Goal: Information Seeking & Learning: Find specific fact

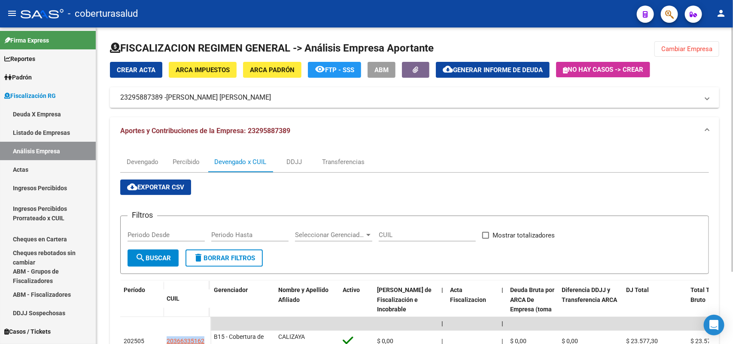
click at [677, 46] on span "Cambiar Empresa" at bounding box center [686, 49] width 51 height 8
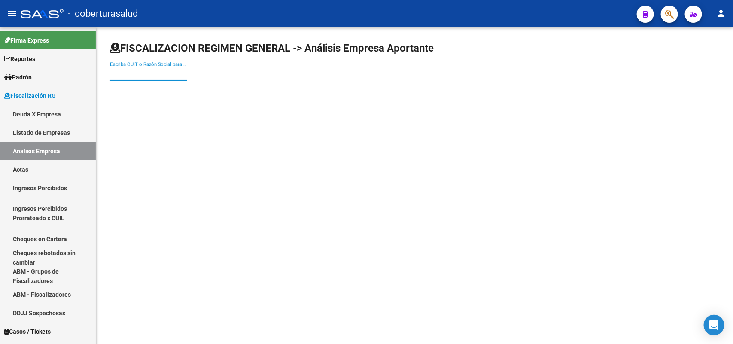
paste input "27041137687"
click at [173, 72] on input "27041137687" at bounding box center [148, 74] width 77 height 8
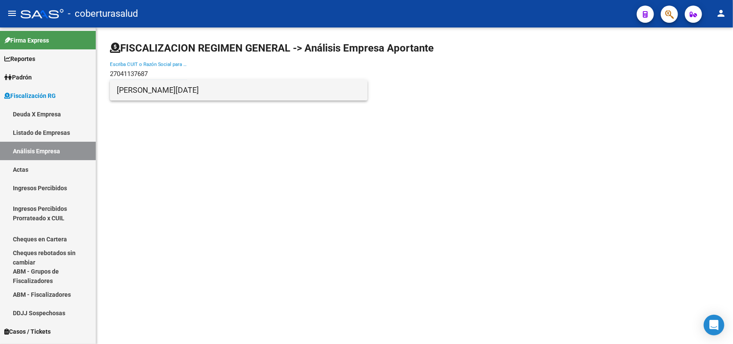
type input "27041137687"
click at [159, 93] on span "[PERSON_NAME][DATE]" at bounding box center [239, 90] width 244 height 21
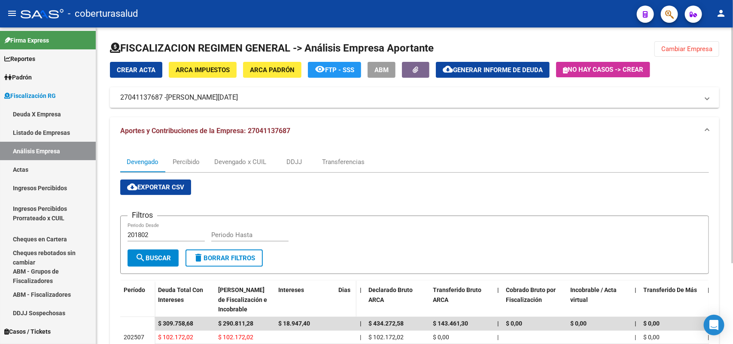
scroll to position [107, 0]
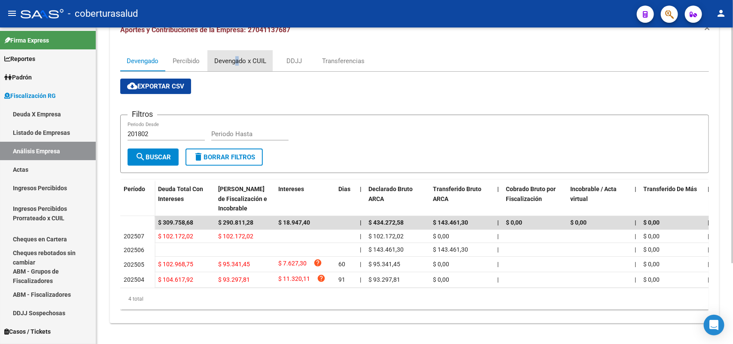
click at [237, 56] on div "Devengado x CUIL" at bounding box center [240, 60] width 52 height 9
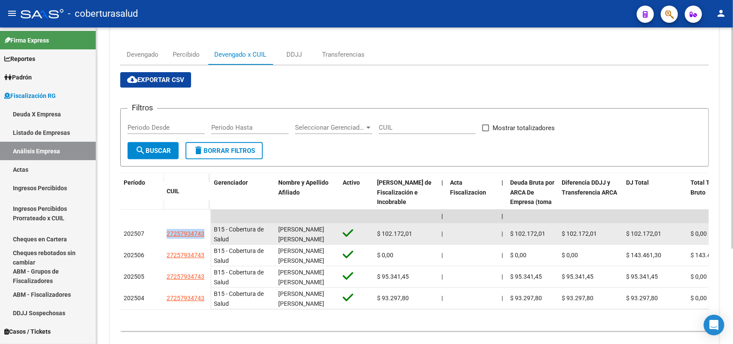
drag, startPoint x: 180, startPoint y: 232, endPoint x: 204, endPoint y: 233, distance: 23.6
click at [204, 233] on div "27257934743" at bounding box center [186, 234] width 40 height 10
copy span "27257934743"
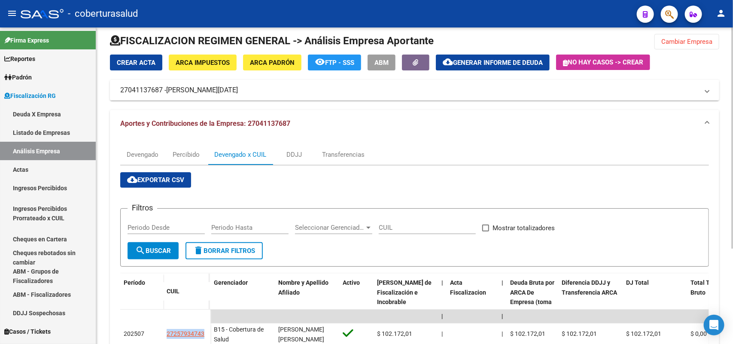
scroll to position [0, 0]
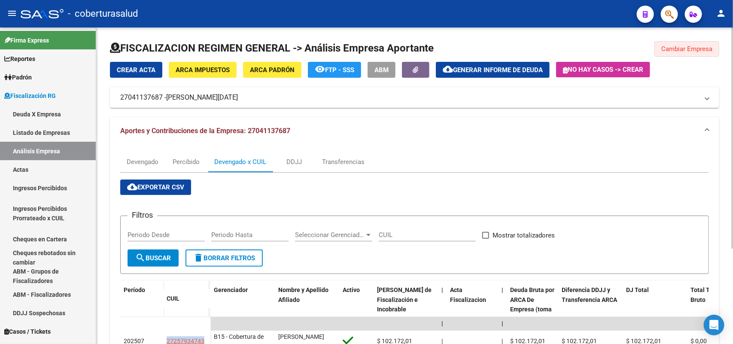
drag, startPoint x: 696, startPoint y: 50, endPoint x: 692, endPoint y: 108, distance: 58.0
click at [696, 54] on button "Cambiar Empresa" at bounding box center [686, 48] width 65 height 15
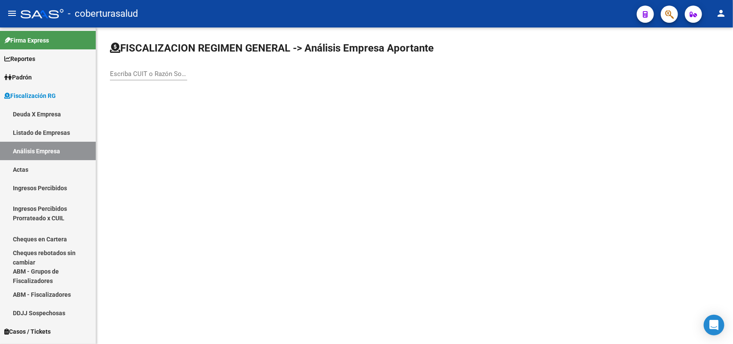
drag, startPoint x: 146, startPoint y: 67, endPoint x: 146, endPoint y: 74, distance: 6.4
click at [146, 71] on div "Escriba CUIT o Razón Social para buscar" at bounding box center [148, 71] width 77 height 18
click at [146, 74] on input "Escriba CUIT o Razón Social para buscar" at bounding box center [148, 74] width 77 height 8
paste input "27346363768"
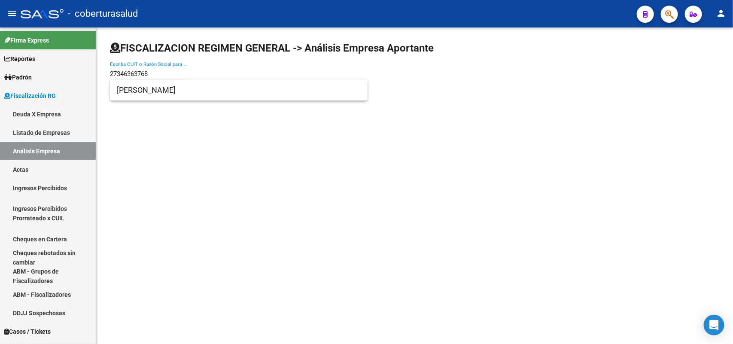
type input "27346363768"
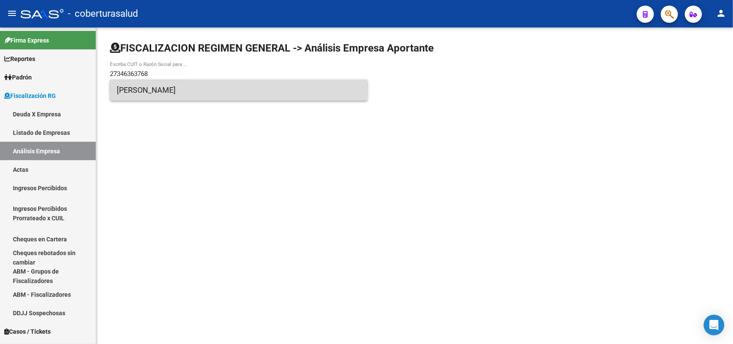
click at [146, 94] on span "[PERSON_NAME]" at bounding box center [239, 90] width 244 height 21
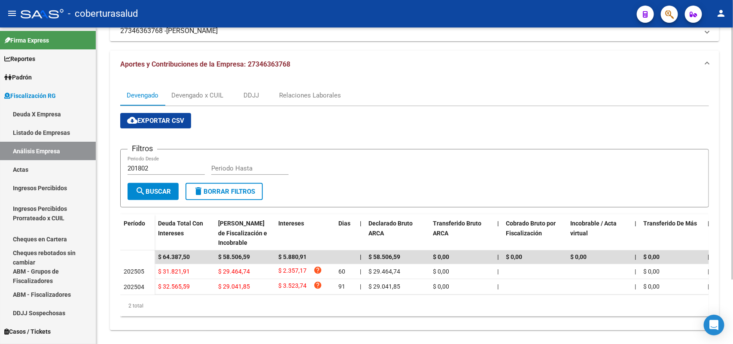
scroll to position [27, 0]
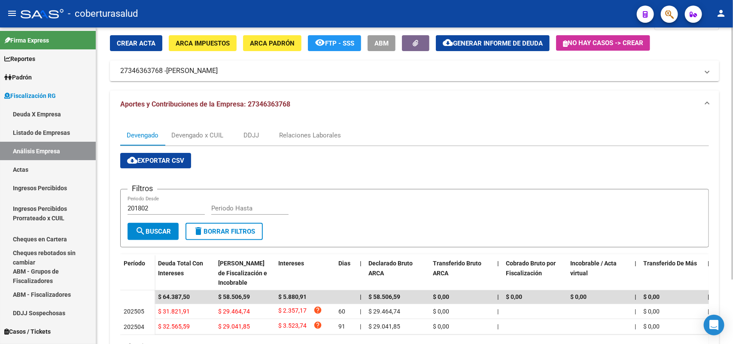
click at [181, 121] on div "Devengado Devengado x CUIL DDJJ Relaciones Laborales cloud_download Exportar CS…" at bounding box center [414, 244] width 609 height 252
click at [185, 128] on div "Devengado x CUIL" at bounding box center [197, 135] width 65 height 21
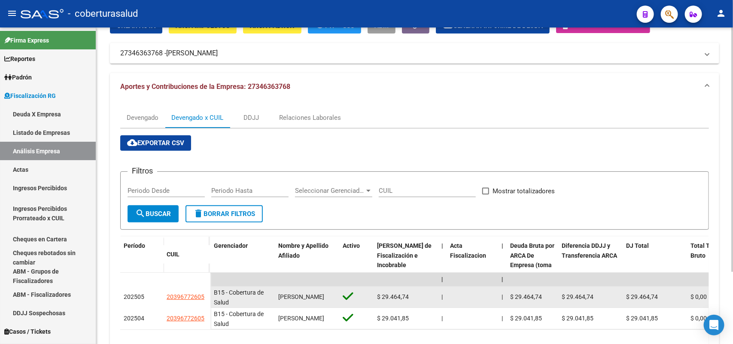
scroll to position [93, 0]
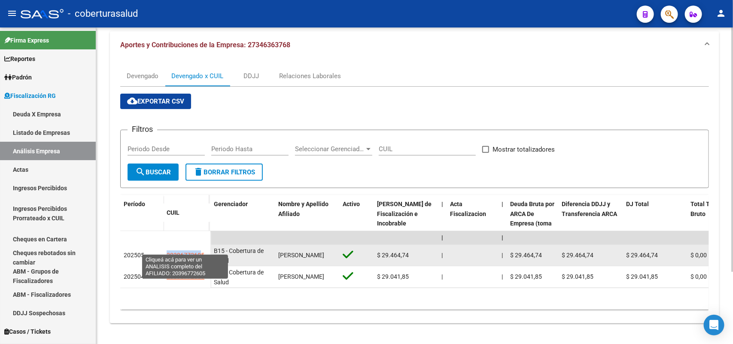
drag, startPoint x: 170, startPoint y: 247, endPoint x: 202, endPoint y: 247, distance: 32.2
click at [202, 247] on datatable-body-cell "20396772605" at bounding box center [186, 255] width 47 height 21
copy span "2039677260"
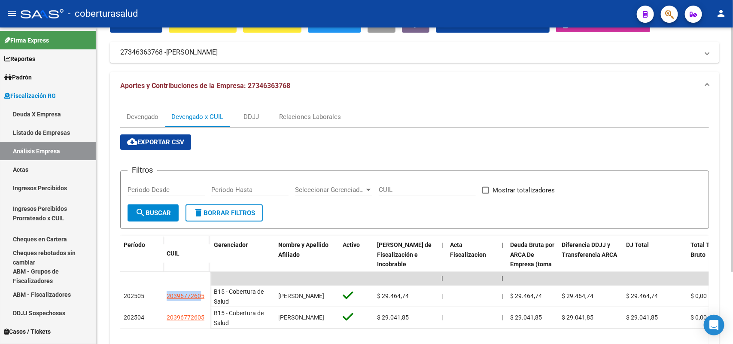
scroll to position [0, 0]
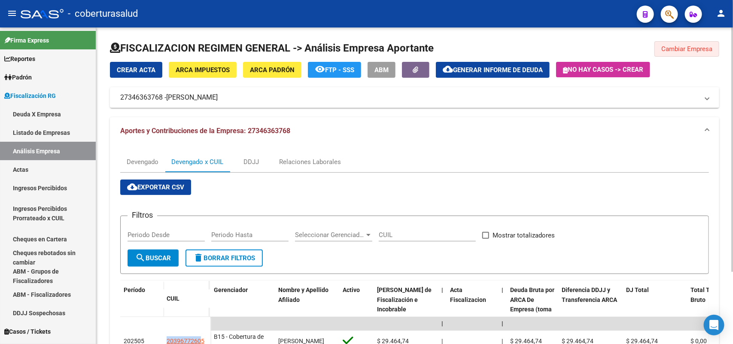
click at [705, 45] on span "Cambiar Empresa" at bounding box center [686, 49] width 51 height 8
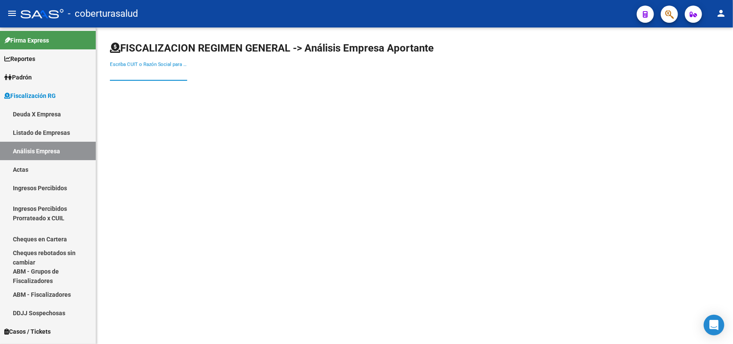
paste input "27361349887"
click at [185, 74] on input "Escriba CUIT o Razón Social para buscar" at bounding box center [148, 74] width 77 height 8
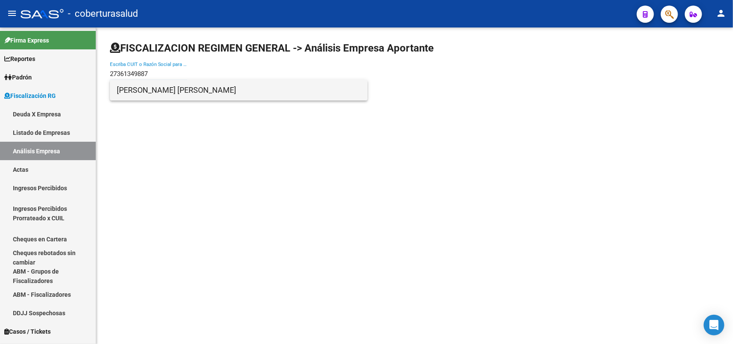
type input "27361349887"
click at [173, 93] on span "[PERSON_NAME] [PERSON_NAME]" at bounding box center [239, 90] width 244 height 21
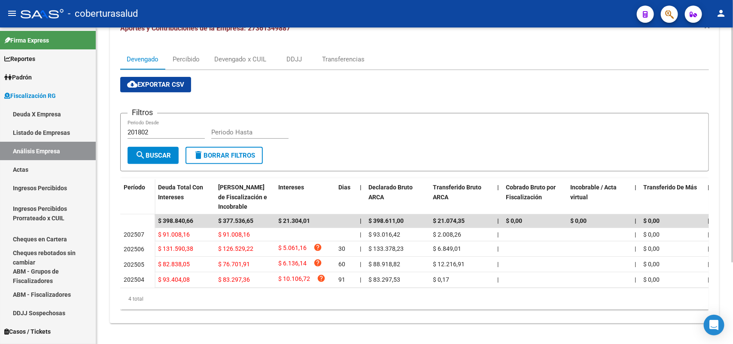
scroll to position [109, 0]
click at [228, 54] on div "Devengado x CUIL" at bounding box center [240, 58] width 52 height 9
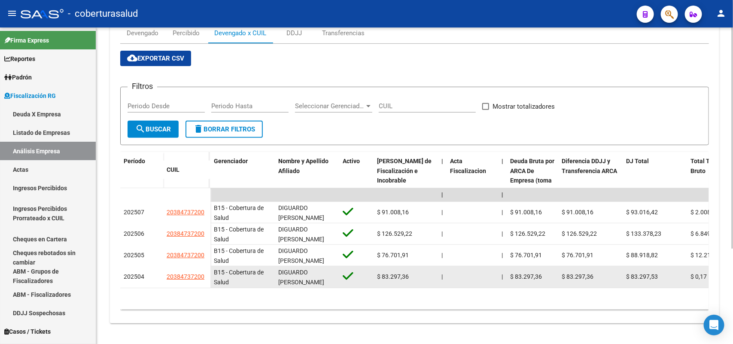
scroll to position [136, 0]
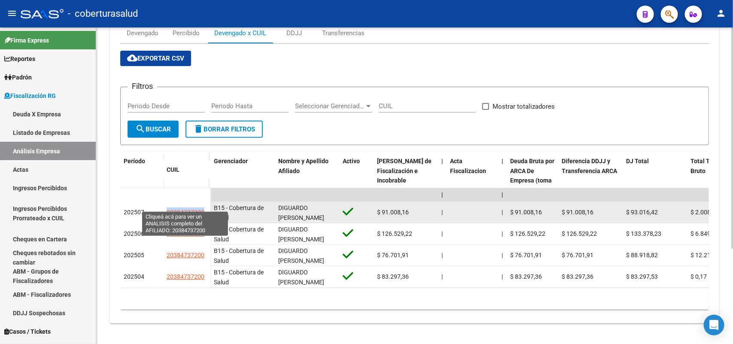
drag, startPoint x: 163, startPoint y: 203, endPoint x: 203, endPoint y: 204, distance: 39.9
click at [203, 204] on div "202507 20384737200" at bounding box center [165, 212] width 90 height 21
copy div "20384737200"
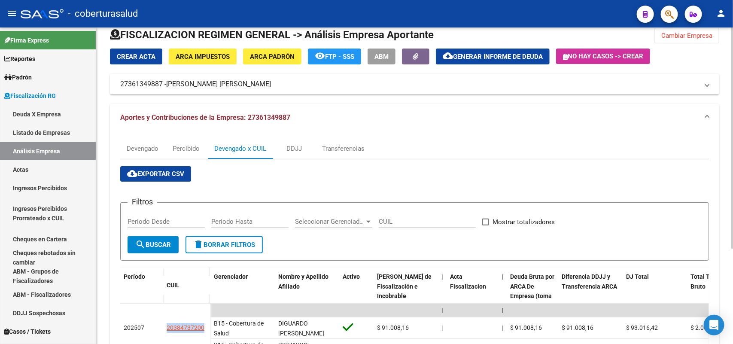
scroll to position [0, 0]
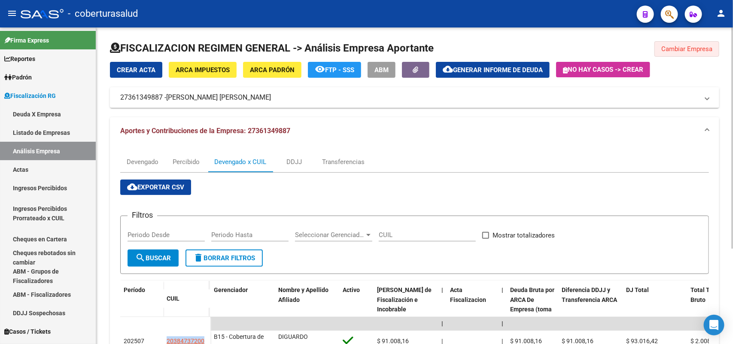
click at [669, 45] on span "Cambiar Empresa" at bounding box center [686, 49] width 51 height 8
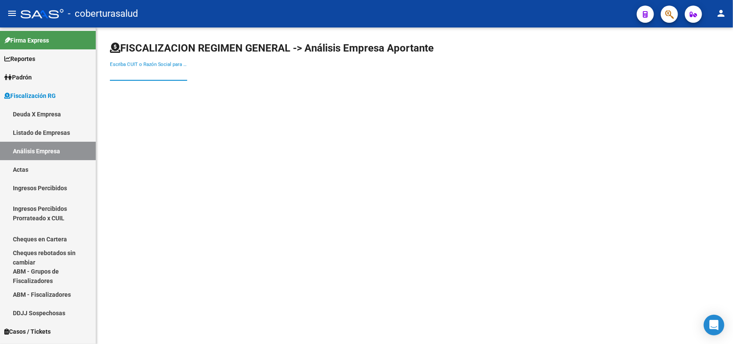
click at [172, 72] on input "Escriba CUIT o Razón Social para buscar" at bounding box center [148, 74] width 77 height 8
paste input "30502055859"
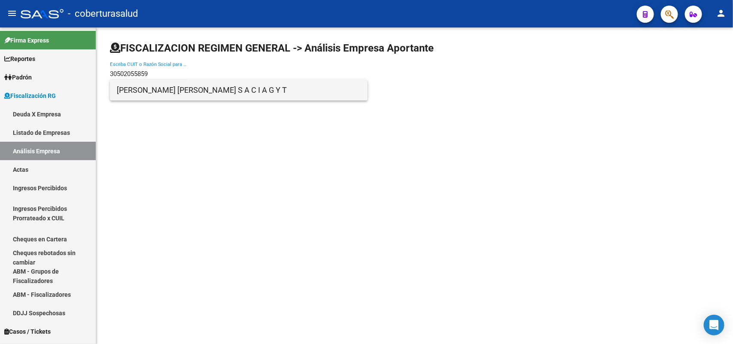
type input "30502055859"
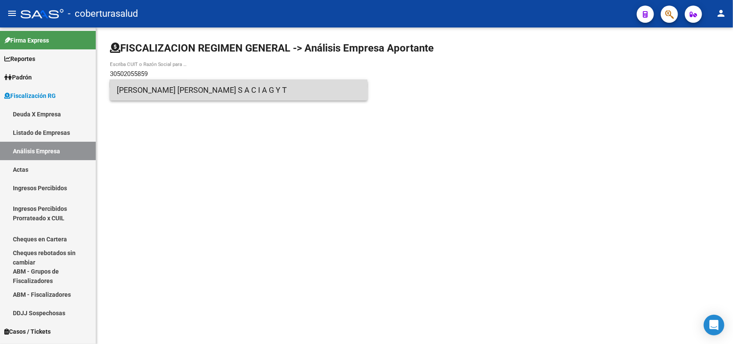
click at [142, 95] on span "[PERSON_NAME] [PERSON_NAME] S A C I A G Y T" at bounding box center [239, 90] width 244 height 21
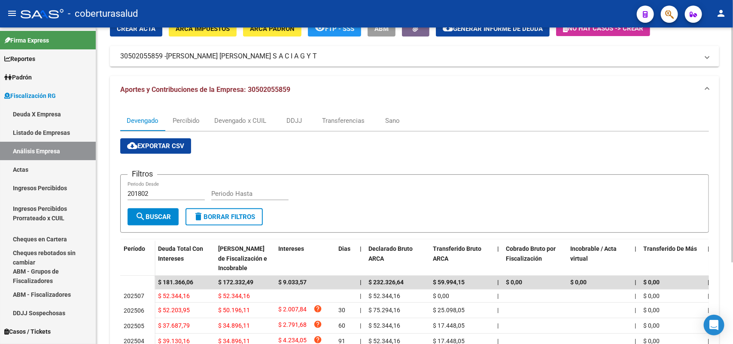
scroll to position [107, 0]
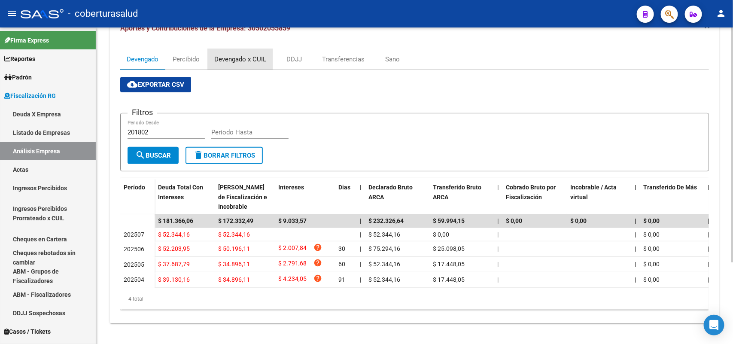
click at [228, 54] on div "Devengado x CUIL" at bounding box center [240, 58] width 52 height 9
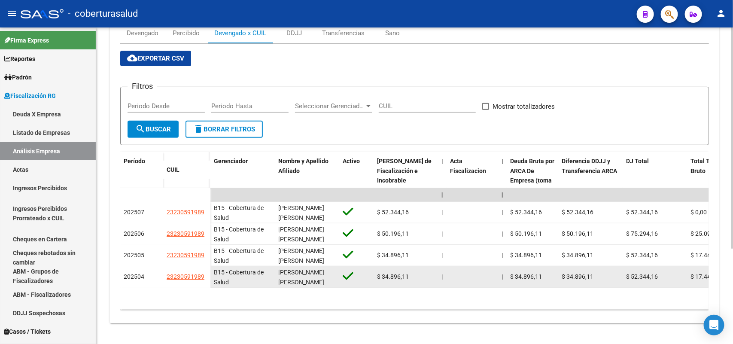
scroll to position [136, 0]
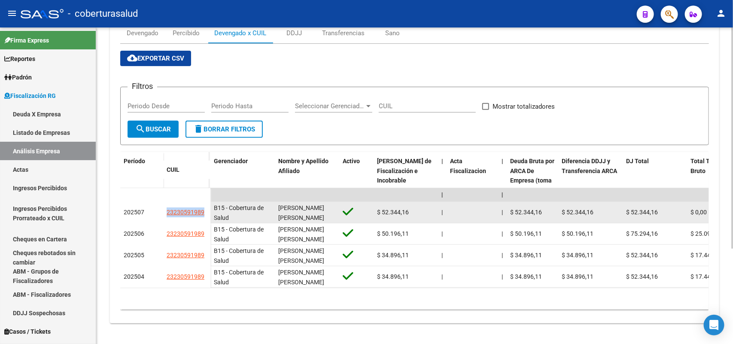
drag, startPoint x: 165, startPoint y: 203, endPoint x: 209, endPoint y: 209, distance: 44.2
click at [207, 209] on datatable-body-cell "23230591989" at bounding box center [186, 212] width 47 height 21
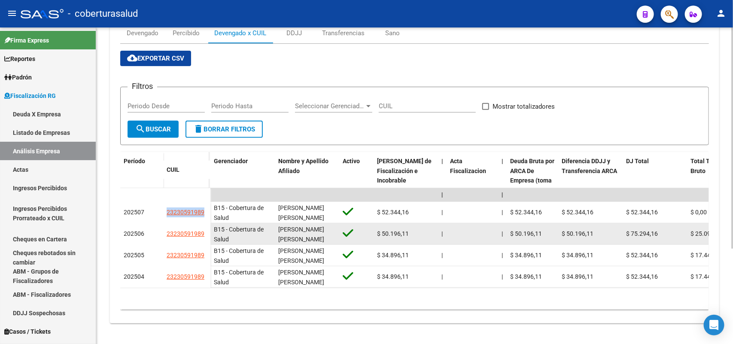
copy span "23230591989"
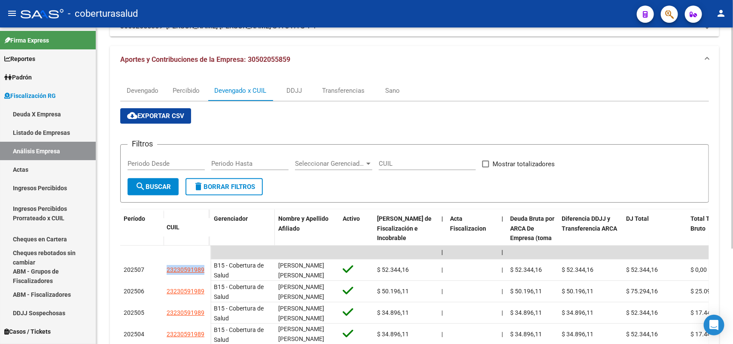
scroll to position [0, 0]
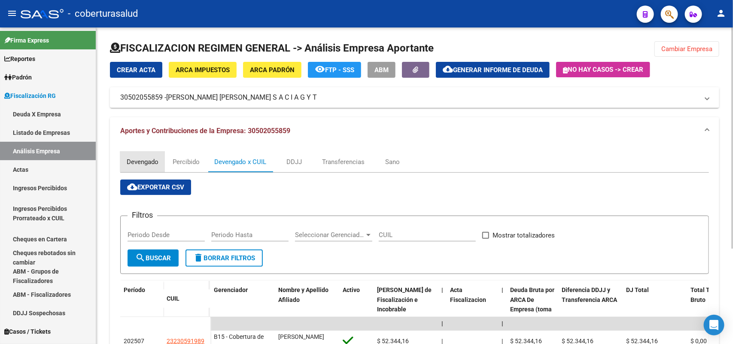
click at [157, 157] on div "Devengado" at bounding box center [143, 161] width 32 height 9
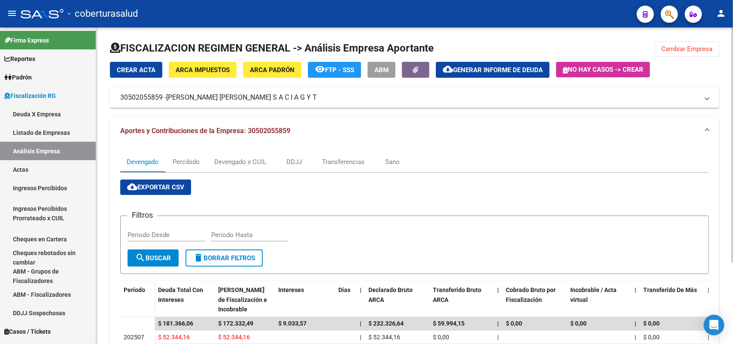
scroll to position [107, 0]
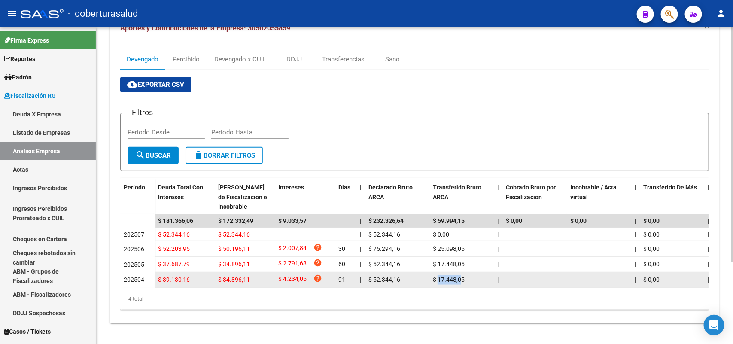
drag, startPoint x: 437, startPoint y: 278, endPoint x: 455, endPoint y: 268, distance: 20.3
click at [459, 275] on div "$ 17.448,05" at bounding box center [462, 280] width 58 height 10
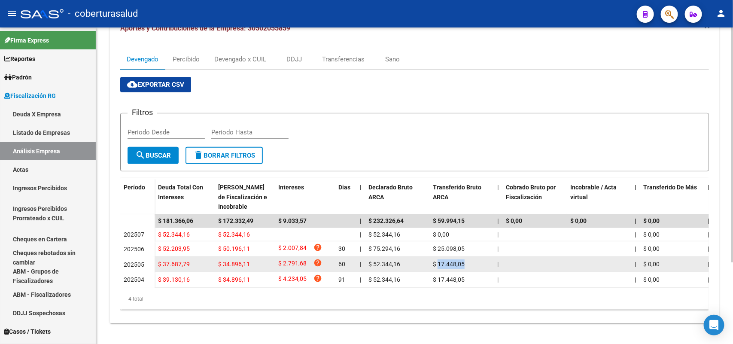
drag, startPoint x: 438, startPoint y: 262, endPoint x: 465, endPoint y: 260, distance: 26.7
click at [465, 260] on div "$ 17.448,05" at bounding box center [462, 264] width 58 height 10
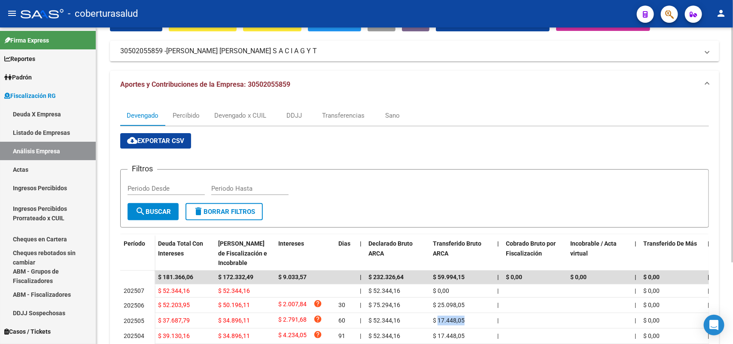
scroll to position [0, 0]
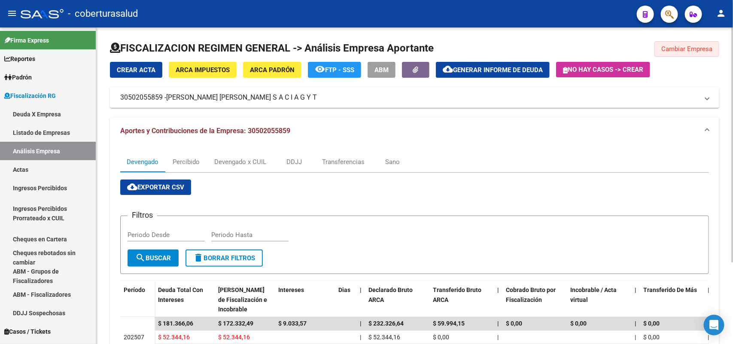
click at [684, 44] on button "Cambiar Empresa" at bounding box center [686, 48] width 65 height 15
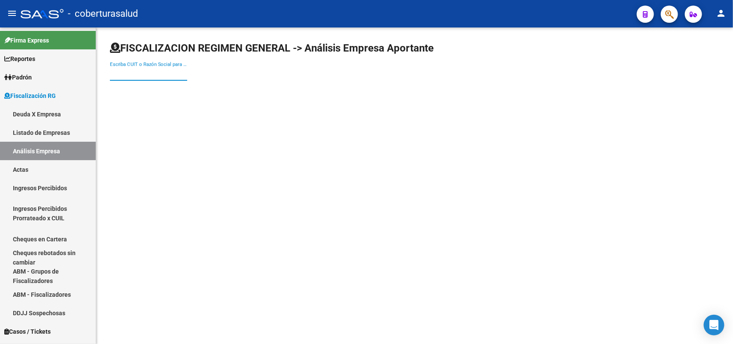
click at [153, 76] on input "Escriba CUIT o Razón Social para buscar" at bounding box center [148, 74] width 77 height 8
paste input "30503018876"
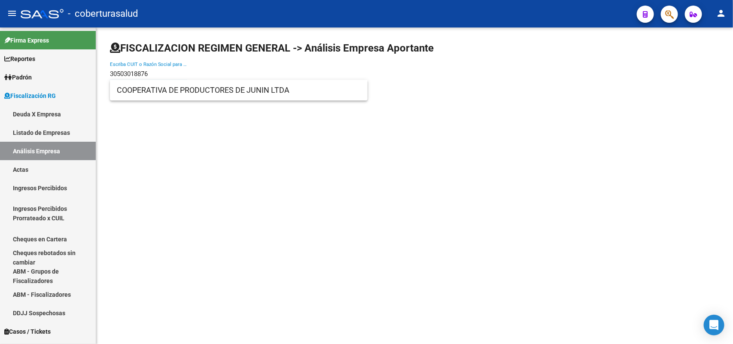
type input "30503018876"
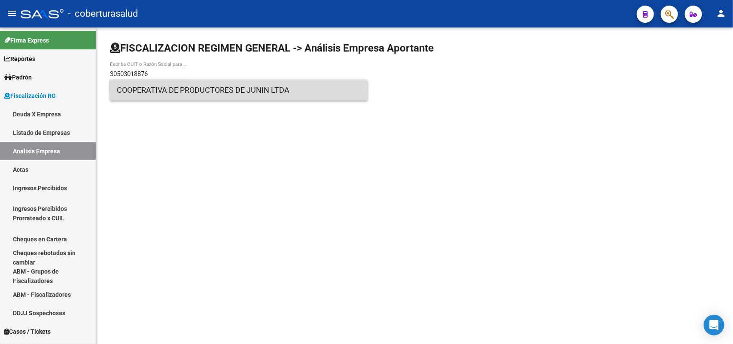
click at [147, 94] on span "COOPERATIVA DE PRODUCTORES DE JUNIN LTDA" at bounding box center [239, 90] width 244 height 21
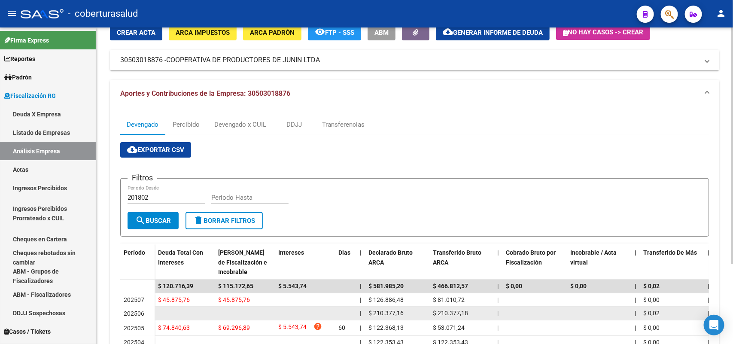
scroll to position [106, 0]
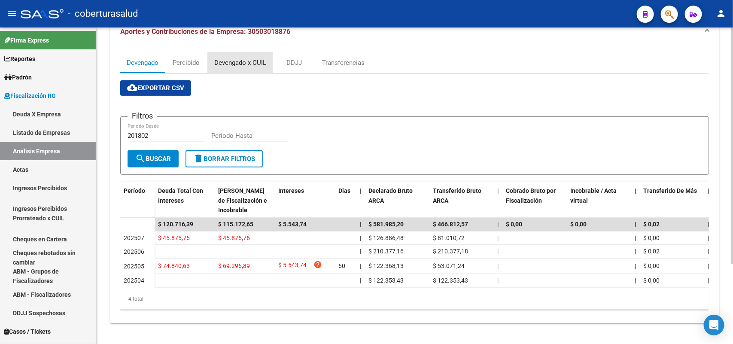
click at [239, 52] on div "Devengado x CUIL" at bounding box center [240, 62] width 65 height 21
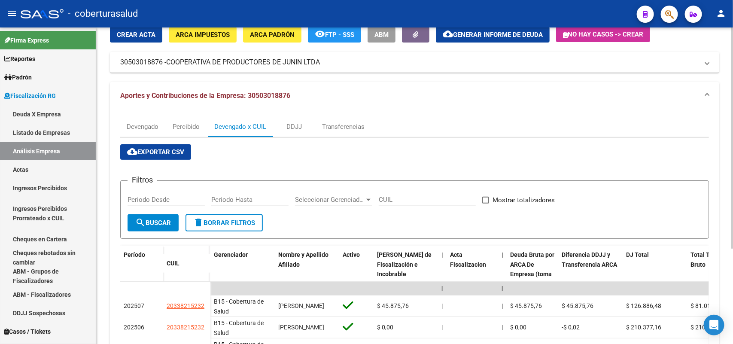
scroll to position [136, 0]
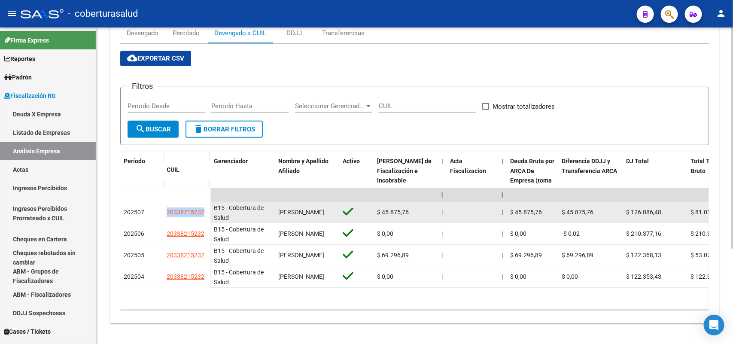
drag, startPoint x: 176, startPoint y: 204, endPoint x: 207, endPoint y: 207, distance: 31.4
copy datatable-body-row "20338215232 B15 - Cobertura de"
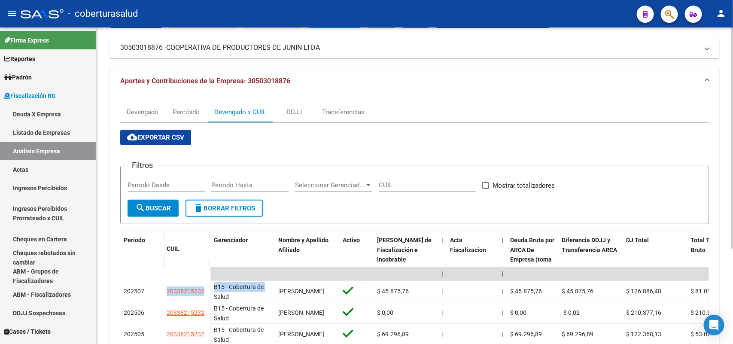
scroll to position [0, 0]
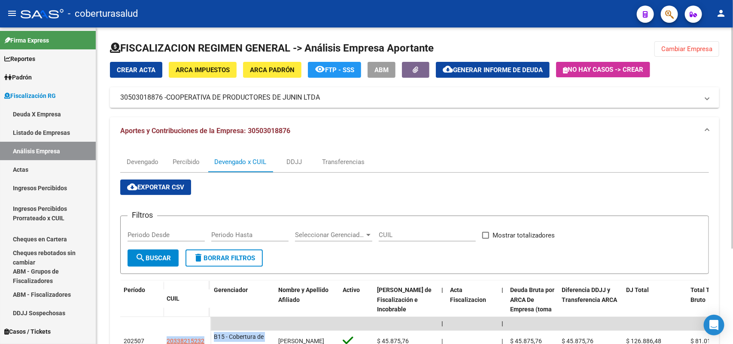
click at [706, 45] on span "Cambiar Empresa" at bounding box center [686, 49] width 51 height 8
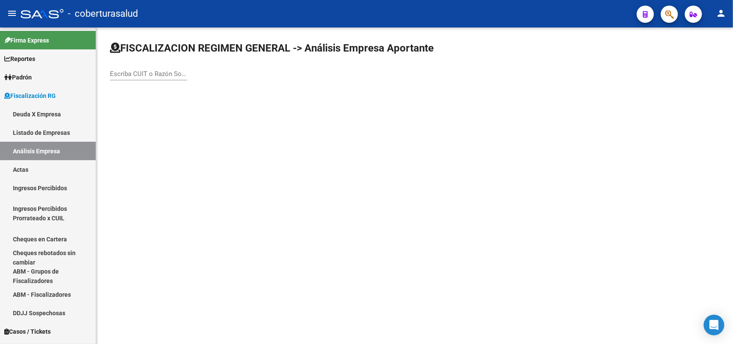
click at [128, 78] on div "Escriba CUIT o Razón Social para buscar" at bounding box center [148, 71] width 77 height 18
paste input "30504738325"
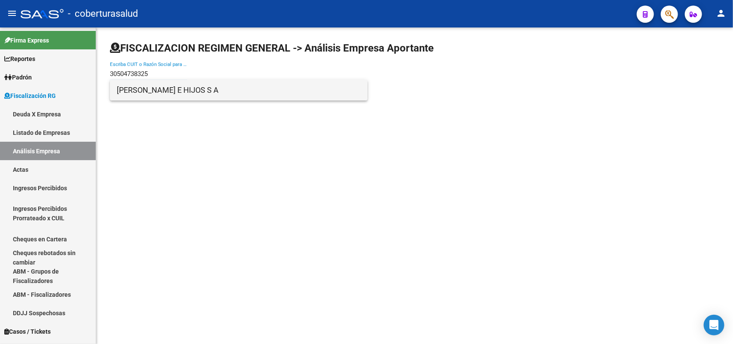
type input "30504738325"
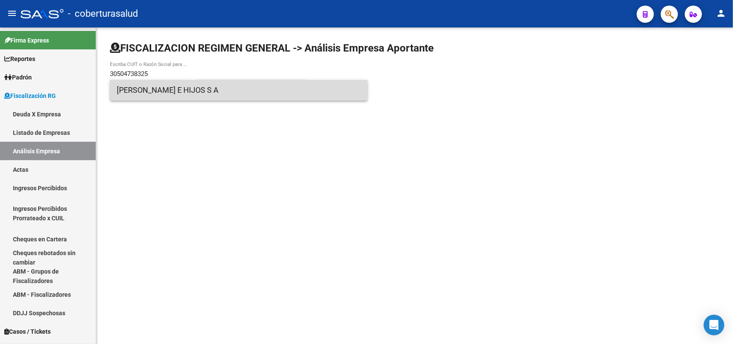
click at [173, 87] on span "[PERSON_NAME] E HIJOS S A" at bounding box center [239, 90] width 244 height 21
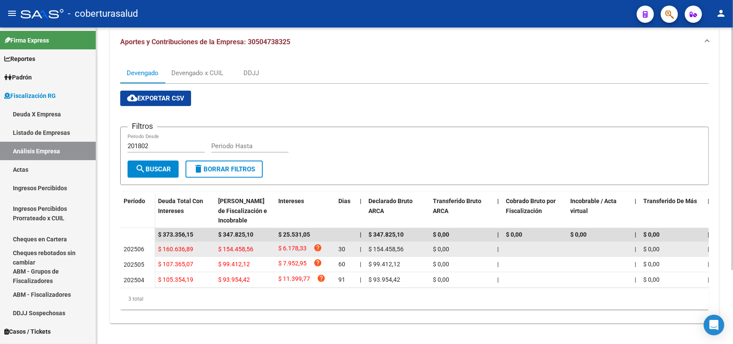
scroll to position [96, 0]
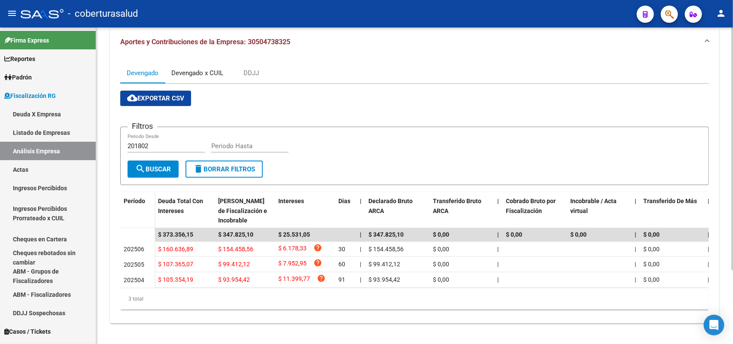
drag, startPoint x: 185, startPoint y: 60, endPoint x: 264, endPoint y: 83, distance: 82.6
click at [187, 63] on div "Devengado x CUIL" at bounding box center [197, 73] width 65 height 21
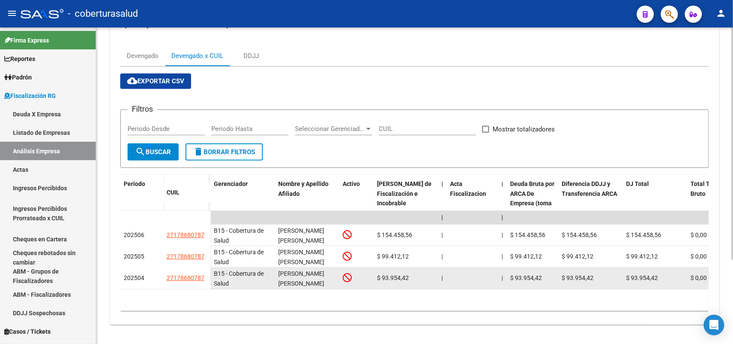
scroll to position [107, 0]
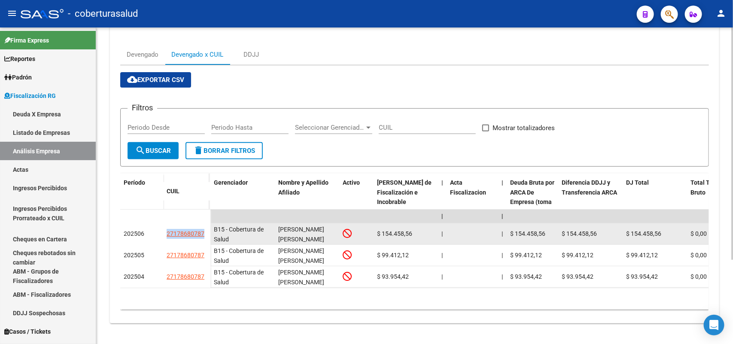
drag, startPoint x: 161, startPoint y: 234, endPoint x: 204, endPoint y: 235, distance: 42.5
click at [204, 235] on div "202506 27178680787" at bounding box center [165, 233] width 90 height 21
copy div "27178680787"
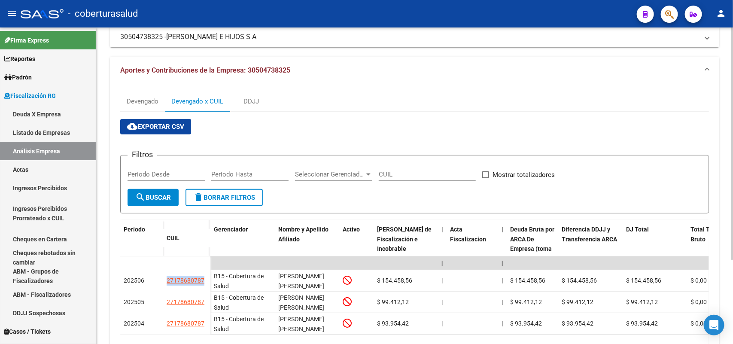
scroll to position [0, 0]
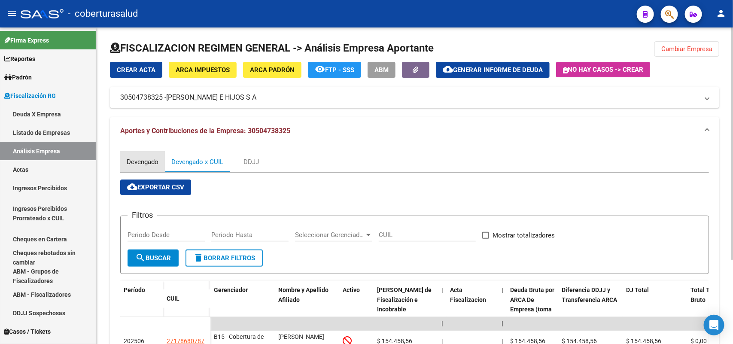
click at [138, 159] on div "Devengado" at bounding box center [143, 161] width 32 height 9
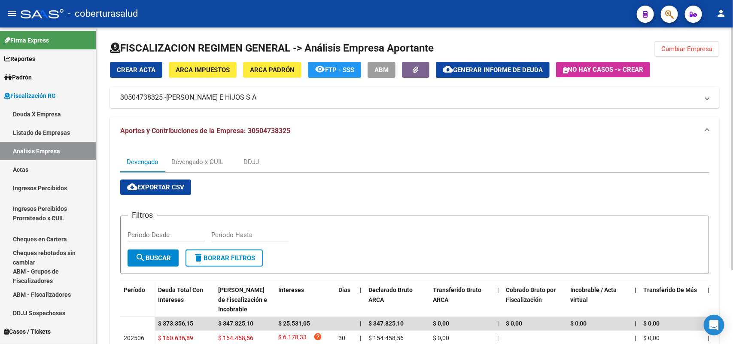
click at [199, 91] on mat-expansion-panel-header "30504738325 - [PERSON_NAME] E HIJOS S A" at bounding box center [414, 97] width 609 height 21
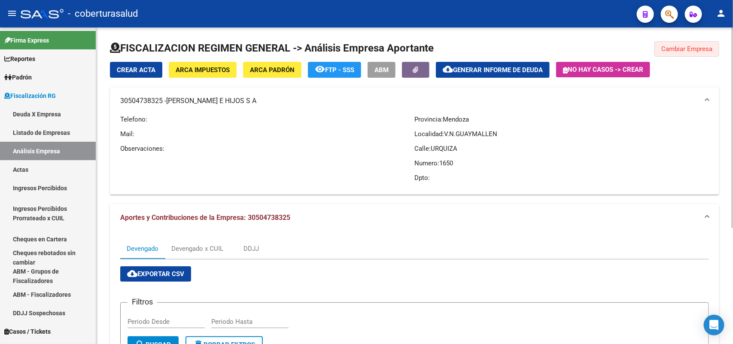
click at [692, 48] on span "Cambiar Empresa" at bounding box center [686, 49] width 51 height 8
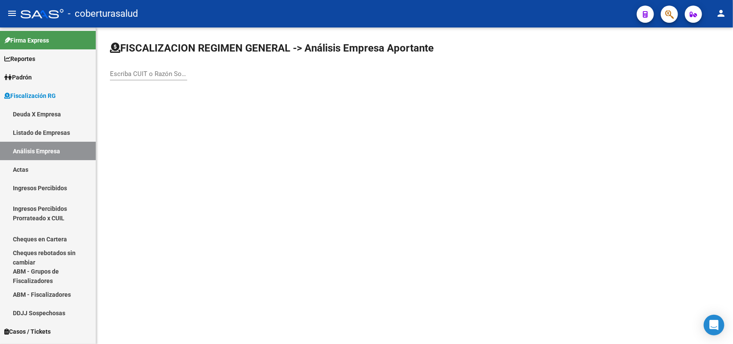
click at [145, 74] on input "Escriba CUIT o Razón Social para buscar" at bounding box center [148, 74] width 77 height 8
paste input "30529014054"
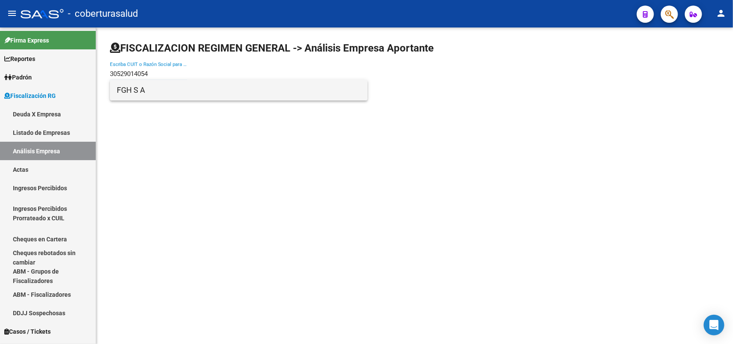
type input "30529014054"
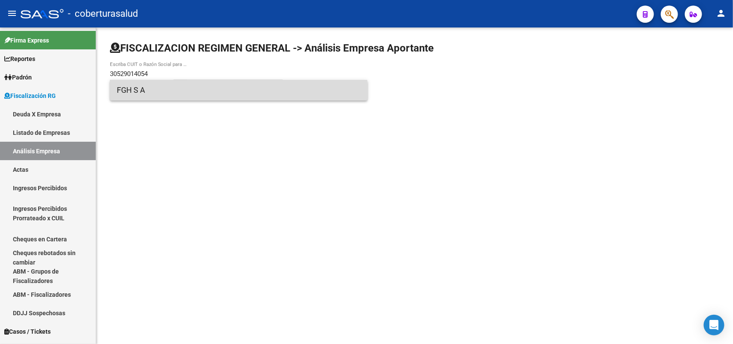
click at [161, 95] on span "FGH S A" at bounding box center [239, 90] width 244 height 21
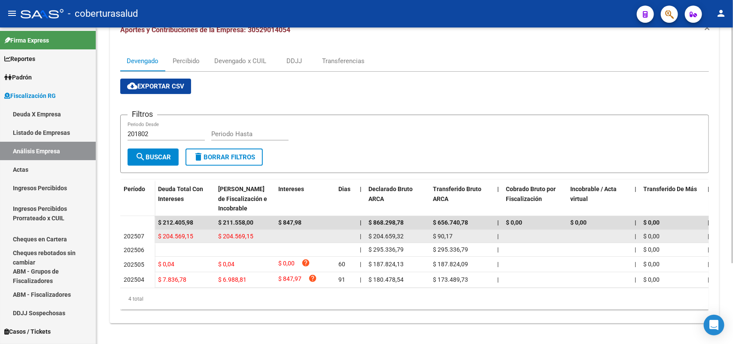
scroll to position [107, 0]
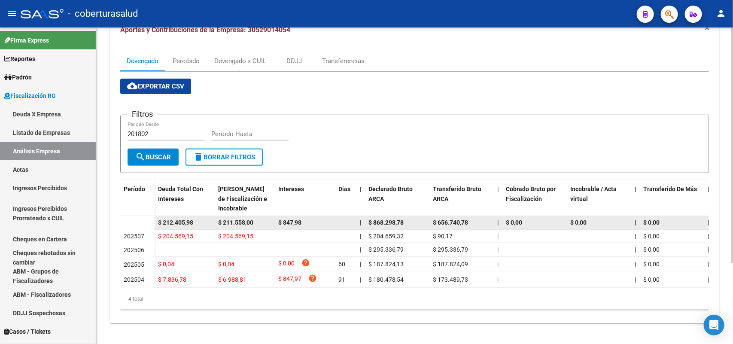
drag, startPoint x: 322, startPoint y: 220, endPoint x: 340, endPoint y: 219, distance: 18.5
click at [331, 220] on datatable-body-cell "$ 847,98" at bounding box center [305, 222] width 60 height 13
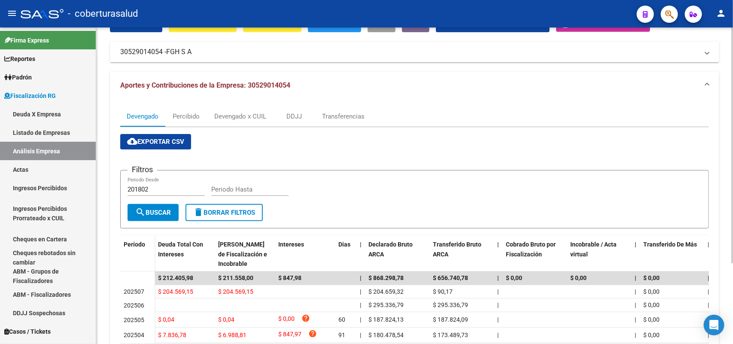
scroll to position [0, 0]
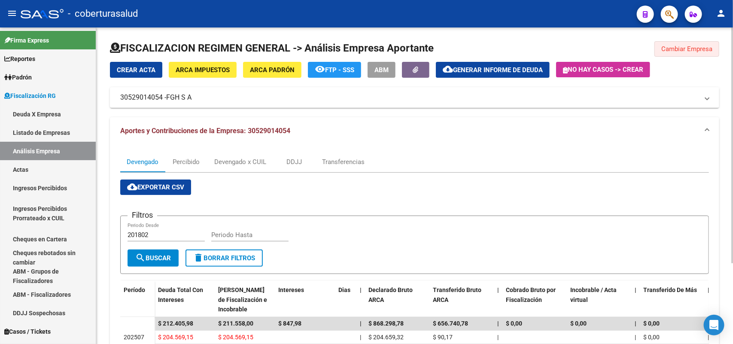
click at [675, 54] on button "Cambiar Empresa" at bounding box center [686, 48] width 65 height 15
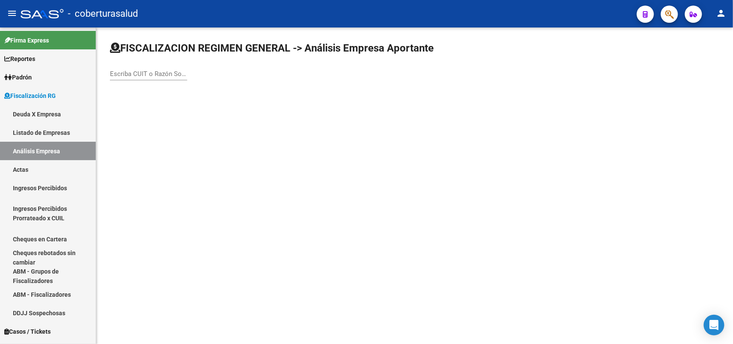
click at [149, 72] on input "Escriba CUIT o Razón Social para buscar" at bounding box center [148, 74] width 77 height 8
paste input "20079482057"
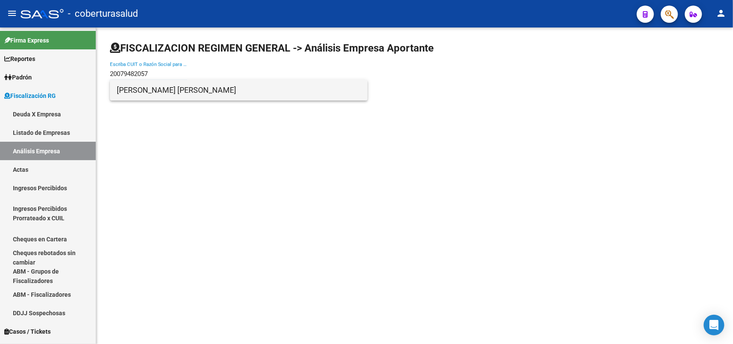
type input "20079482057"
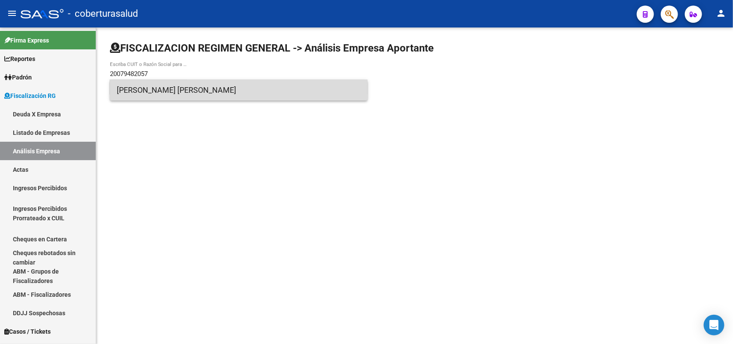
click at [154, 90] on span "[PERSON_NAME] [PERSON_NAME]" at bounding box center [239, 90] width 244 height 21
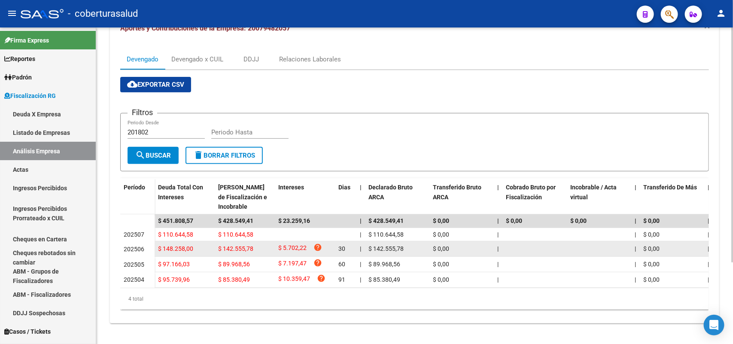
scroll to position [109, 0]
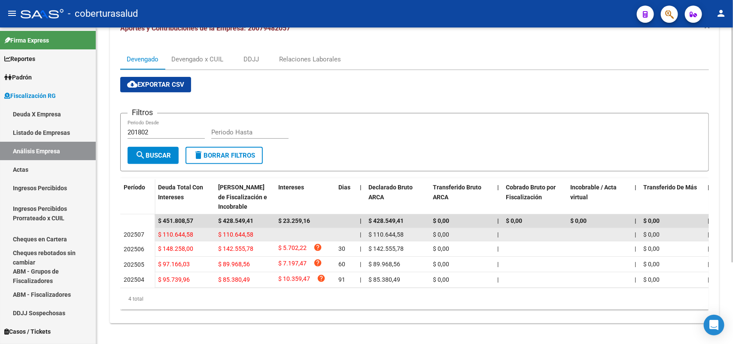
click at [303, 228] on datatable-body-cell at bounding box center [305, 234] width 60 height 13
click at [393, 231] on span "$ 110.644,58" at bounding box center [385, 234] width 35 height 7
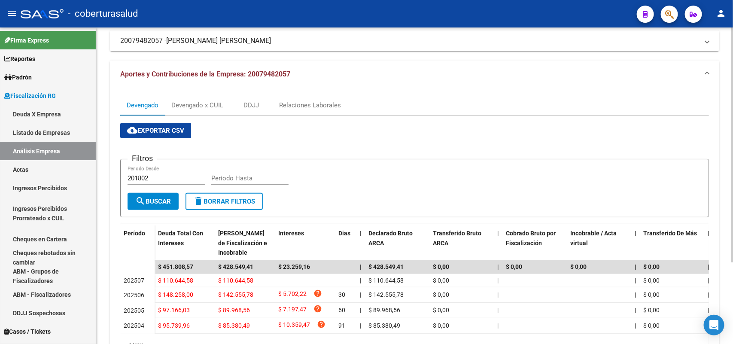
scroll to position [0, 0]
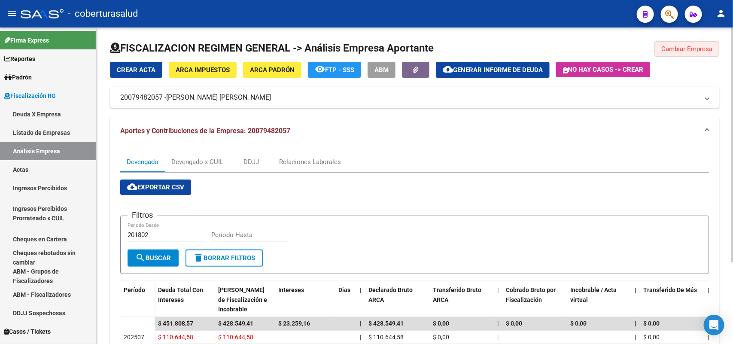
click at [669, 48] on span "Cambiar Empresa" at bounding box center [686, 49] width 51 height 8
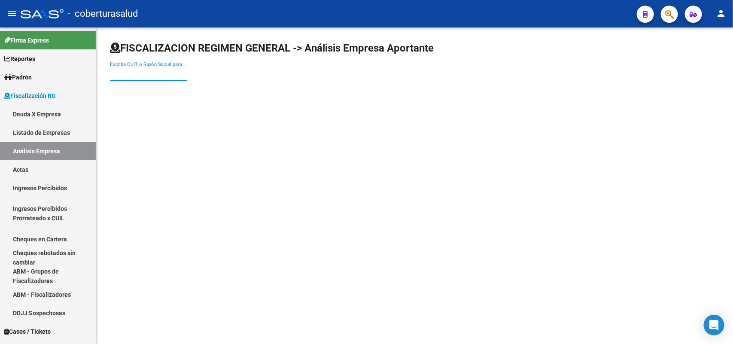
click at [137, 70] on input "Escriba CUIT o Razón Social para buscar" at bounding box center [148, 74] width 77 height 8
paste input "30533553245"
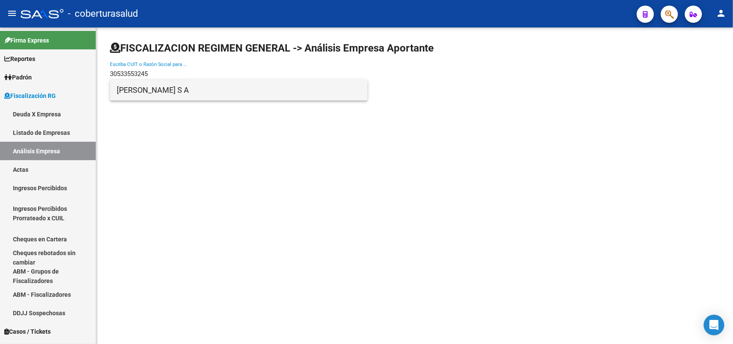
type input "30533553245"
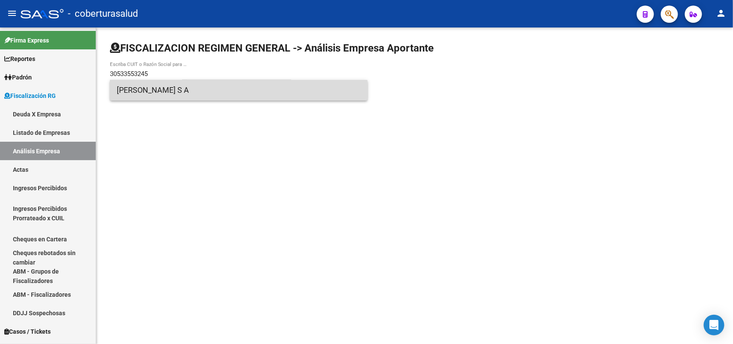
click at [166, 93] on span "[PERSON_NAME] S A" at bounding box center [239, 90] width 244 height 21
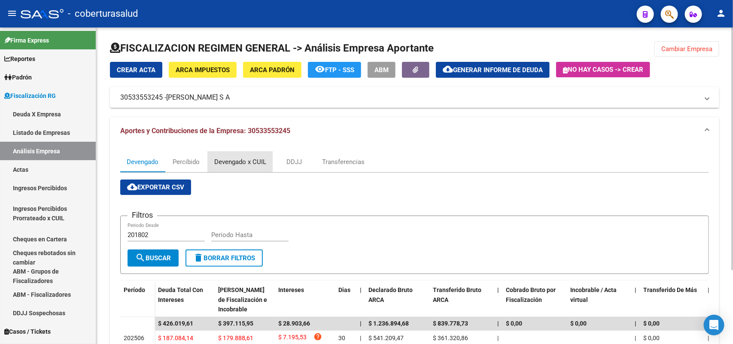
click at [221, 158] on div "Devengado x CUIL" at bounding box center [240, 161] width 52 height 9
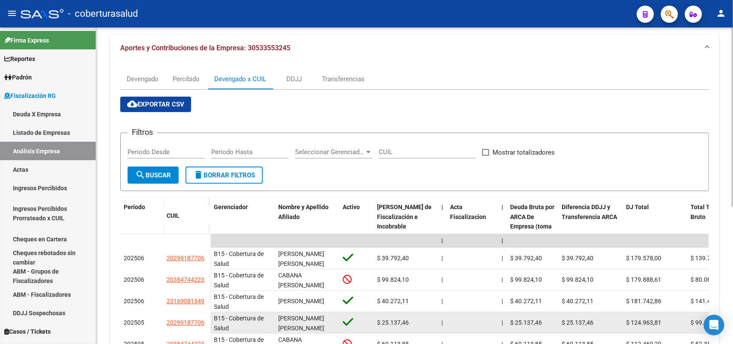
scroll to position [93, 0]
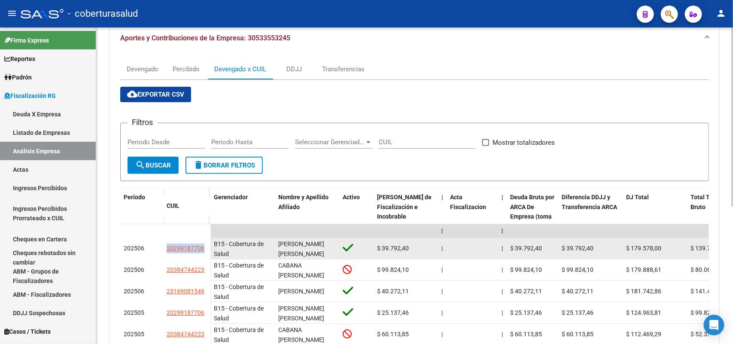
drag, startPoint x: 160, startPoint y: 249, endPoint x: 205, endPoint y: 245, distance: 44.8
click at [205, 245] on div "202506 20299187706" at bounding box center [165, 248] width 90 height 21
copy div "20299187706"
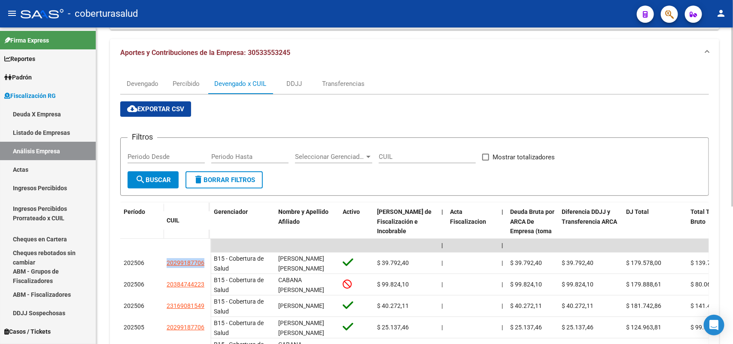
scroll to position [0, 0]
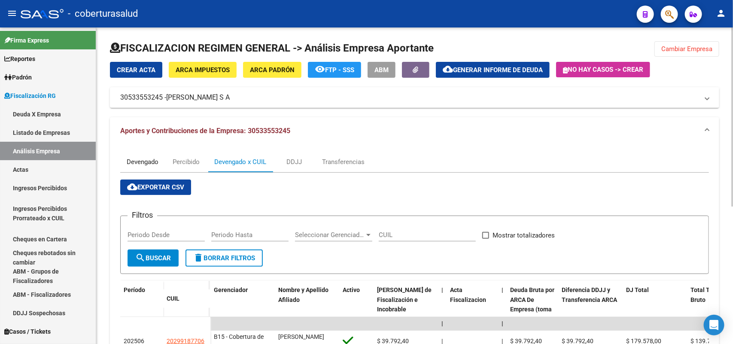
drag, startPoint x: 142, startPoint y: 156, endPoint x: 150, endPoint y: 157, distance: 7.9
click at [142, 156] on div "Devengado" at bounding box center [142, 161] width 45 height 21
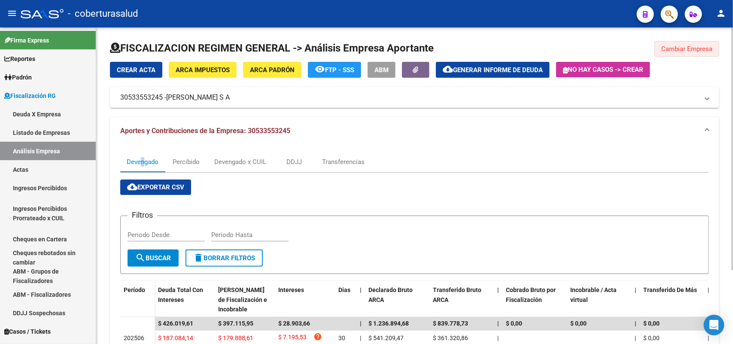
click at [677, 45] on span "Cambiar Empresa" at bounding box center [686, 49] width 51 height 8
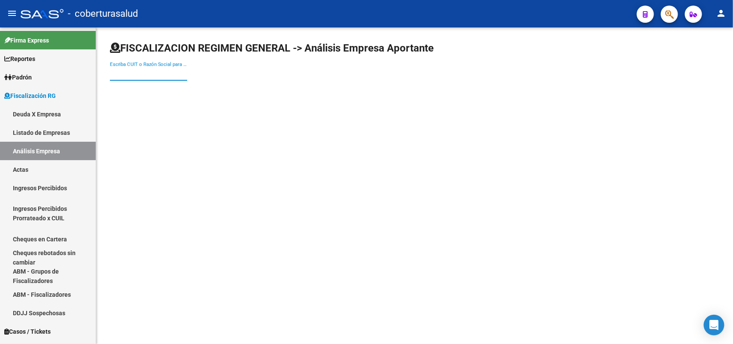
click at [153, 76] on input "Escriba CUIT o Razón Social para buscar" at bounding box center [148, 74] width 77 height 8
paste input "30543231645"
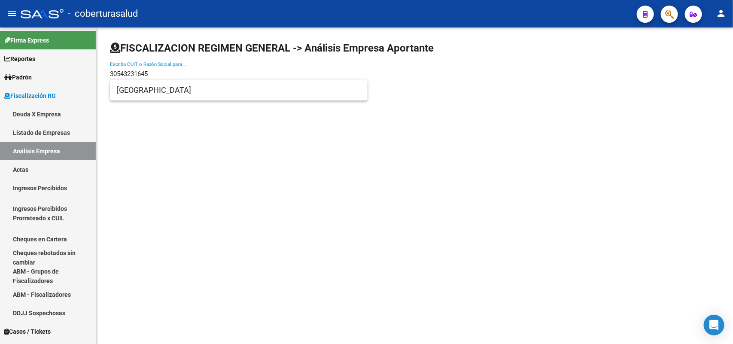
type input "30543231645"
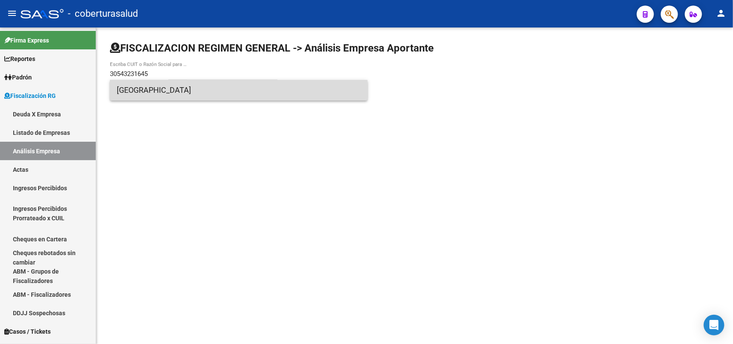
click at [159, 90] on span "[GEOGRAPHIC_DATA]" at bounding box center [239, 90] width 244 height 21
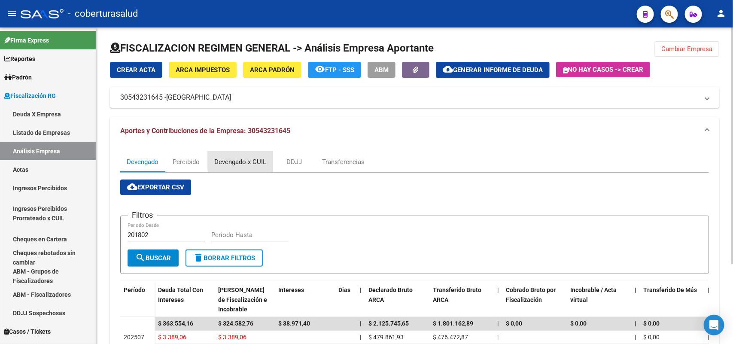
click at [243, 160] on div "Devengado x CUIL" at bounding box center [240, 161] width 52 height 9
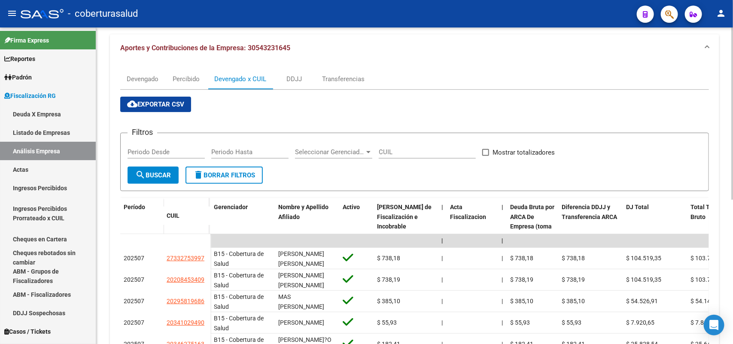
scroll to position [264, 0]
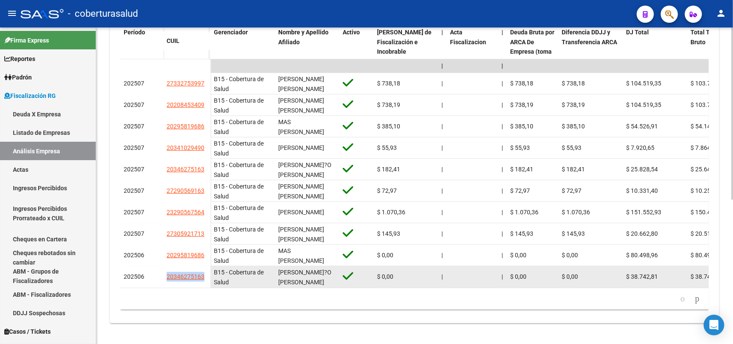
drag, startPoint x: 178, startPoint y: 268, endPoint x: 204, endPoint y: 269, distance: 25.8
click at [204, 269] on datatable-body-cell "20346275163" at bounding box center [186, 276] width 47 height 21
copy span "20346275163"
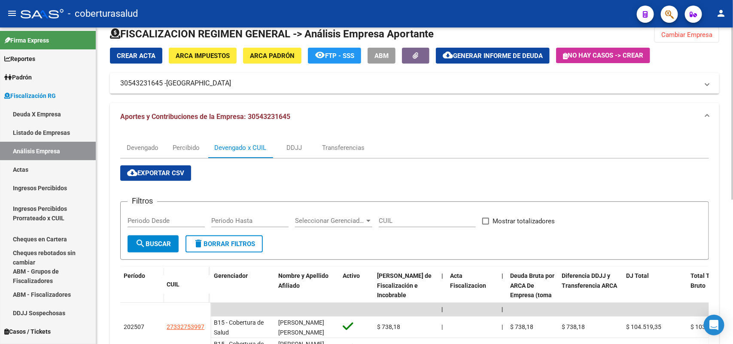
scroll to position [0, 0]
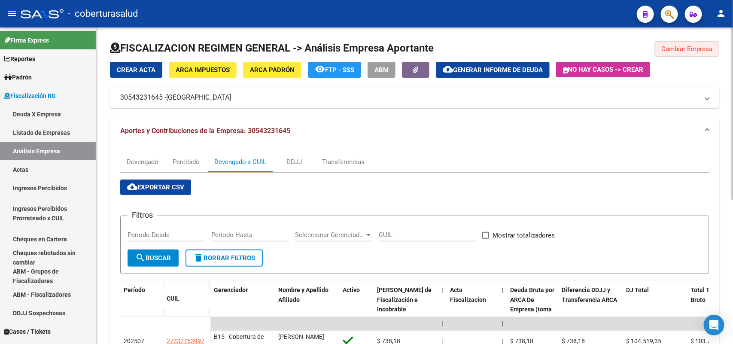
drag, startPoint x: 676, startPoint y: 41, endPoint x: 685, endPoint y: 84, distance: 43.8
click at [677, 45] on button "Cambiar Empresa" at bounding box center [686, 48] width 65 height 15
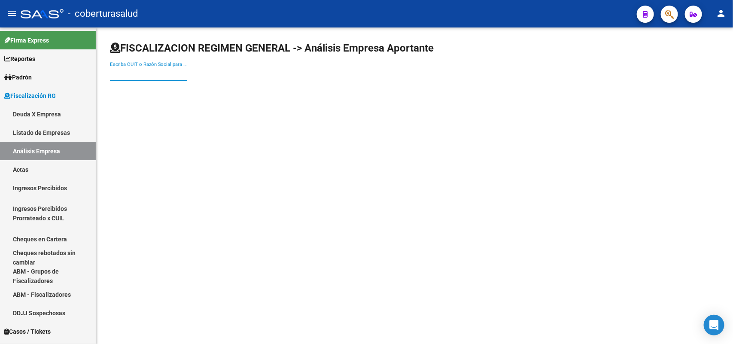
drag, startPoint x: 173, startPoint y: 71, endPoint x: 169, endPoint y: 71, distance: 4.3
click at [170, 71] on input "Escriba CUIT o Razón Social para buscar" at bounding box center [148, 74] width 77 height 8
paste input "30546214288"
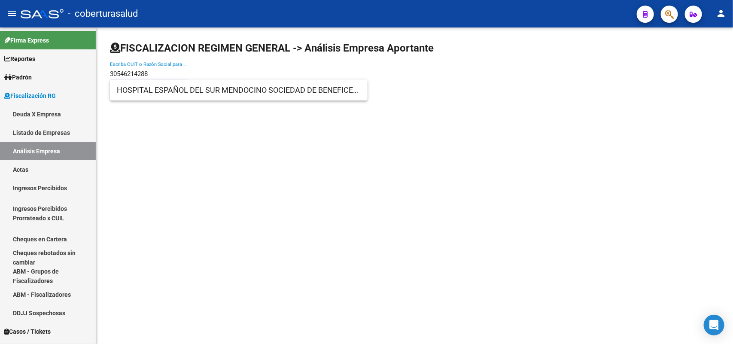
type input "30546214288"
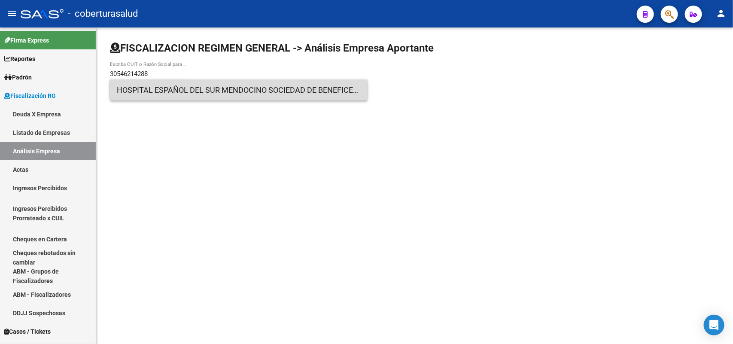
click at [155, 91] on span "HOSPITAL ESPAÑOL DEL SUR MENDOCINO SOCIEDAD DE BENEFICENCIA Y MUTUALIDAD" at bounding box center [239, 90] width 244 height 21
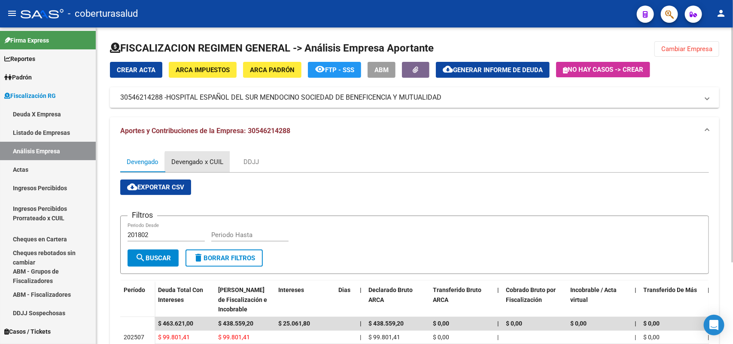
click at [214, 162] on div "Devengado x CUIL" at bounding box center [197, 161] width 52 height 9
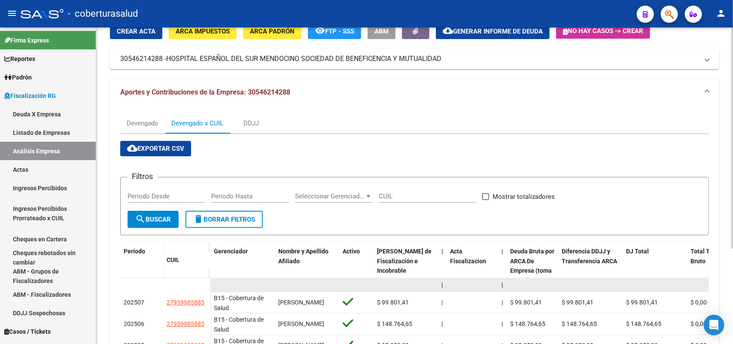
scroll to position [1, 0]
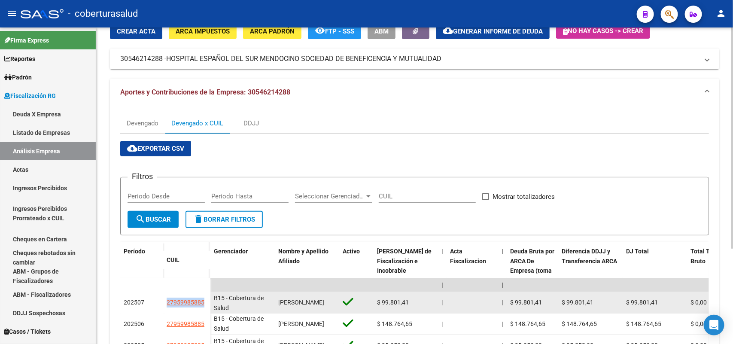
drag, startPoint x: 166, startPoint y: 301, endPoint x: 206, endPoint y: 305, distance: 39.6
click at [206, 305] on datatable-body-cell "27959985885" at bounding box center [186, 302] width 47 height 21
copy span "27959985885"
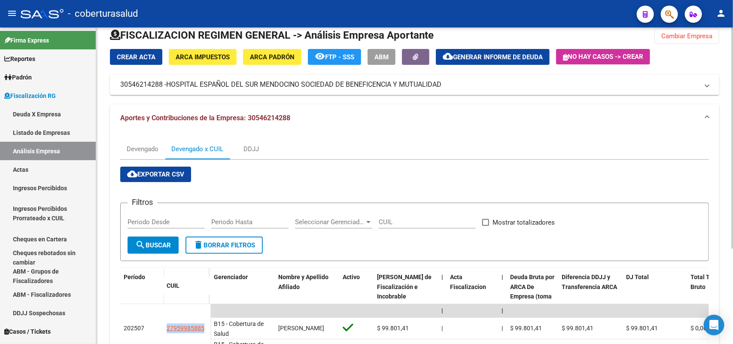
scroll to position [0, 0]
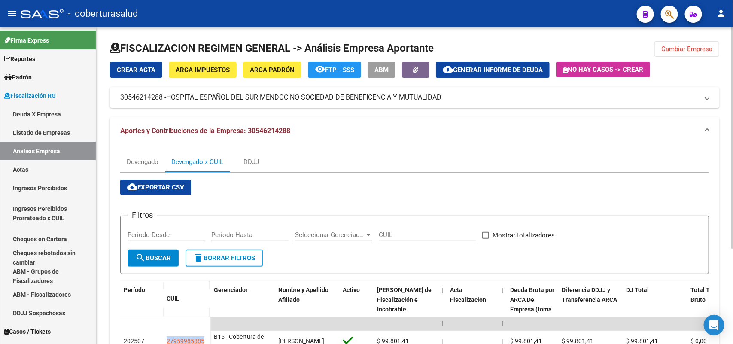
click at [708, 52] on span "Cambiar Empresa" at bounding box center [686, 49] width 51 height 8
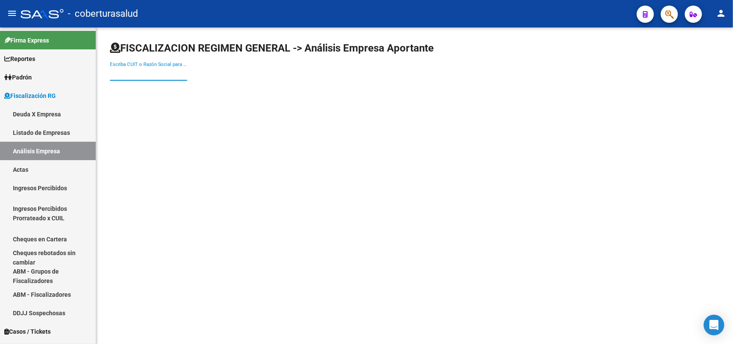
paste input "30603925854"
click at [165, 74] on input "30603925854" at bounding box center [148, 74] width 77 height 8
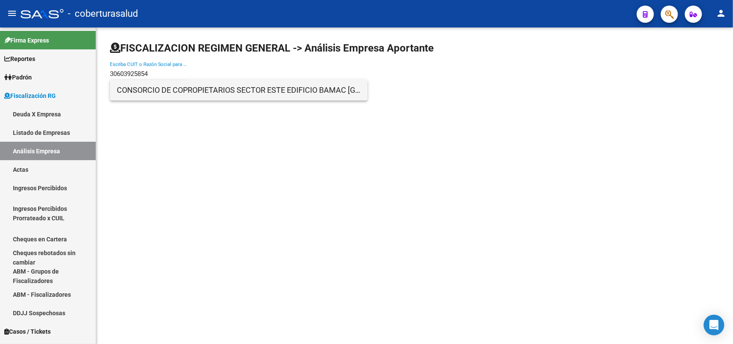
type input "30603925854"
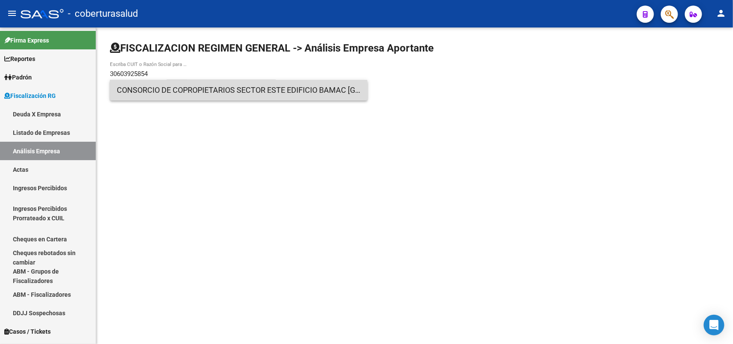
click at [158, 95] on span "CONSORCIO DE COPROPIETARIOS SECTOR ESTE EDIFICIO BAMAC [GEOGRAPHIC_DATA]" at bounding box center [239, 90] width 244 height 21
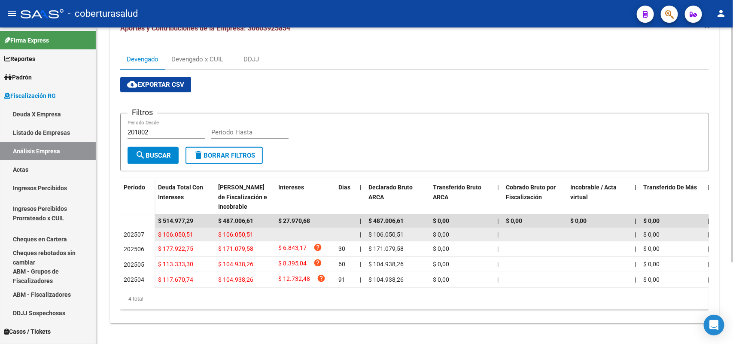
scroll to position [109, 0]
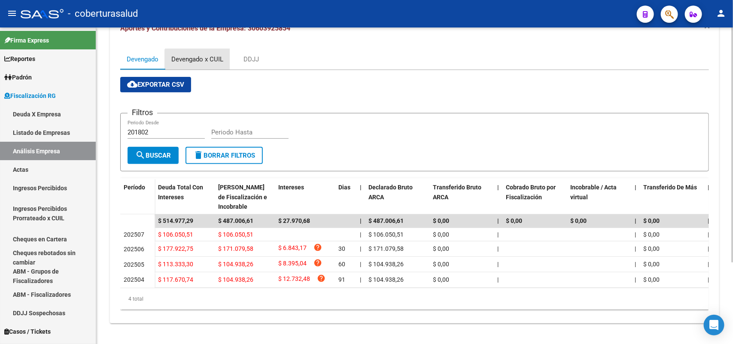
click at [200, 54] on div "Devengado x CUIL" at bounding box center [197, 58] width 52 height 9
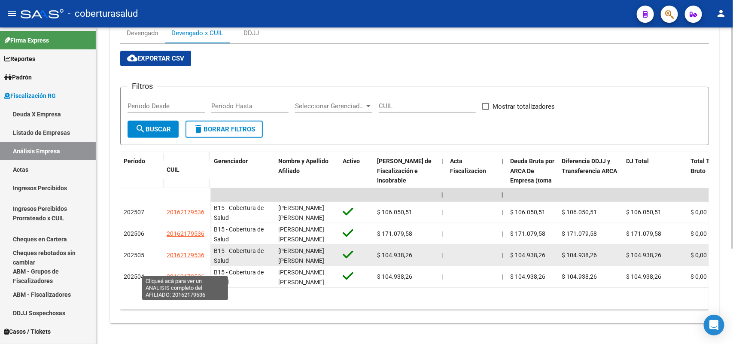
scroll to position [136, 0]
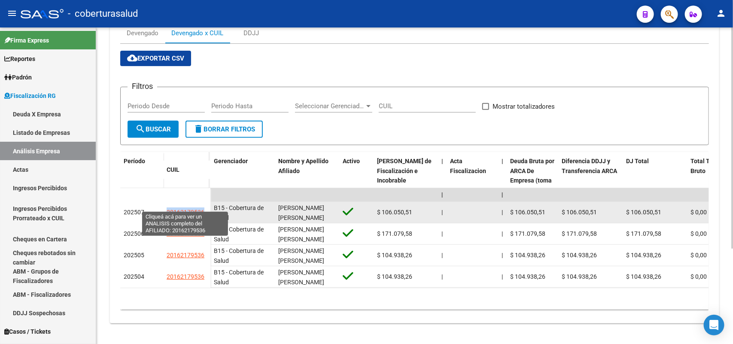
drag, startPoint x: 170, startPoint y: 203, endPoint x: 203, endPoint y: 207, distance: 33.3
click at [203, 207] on datatable-body-cell "20162179536" at bounding box center [186, 212] width 47 height 21
copy span "20162179536"
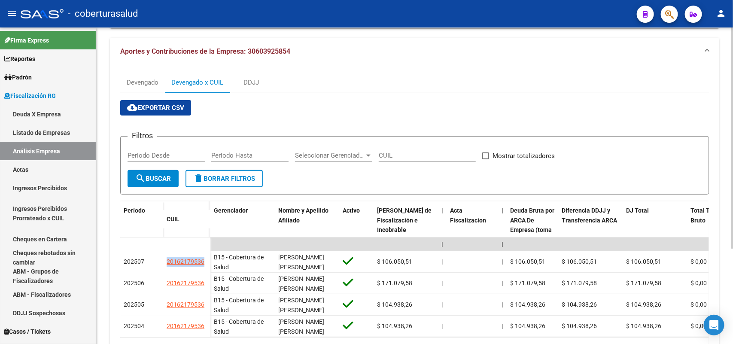
scroll to position [0, 0]
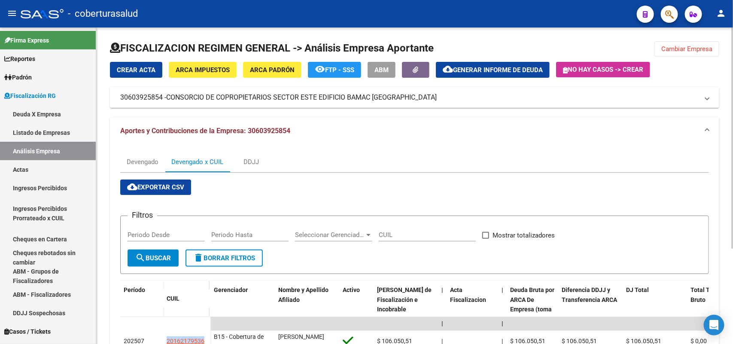
click at [672, 42] on button "Cambiar Empresa" at bounding box center [686, 48] width 65 height 15
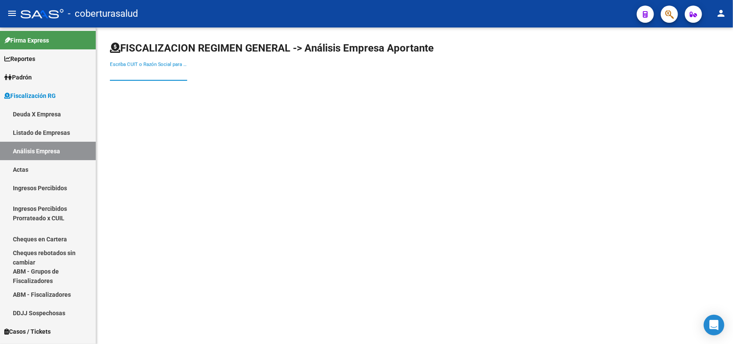
drag, startPoint x: 160, startPoint y: 70, endPoint x: 172, endPoint y: 78, distance: 15.1
click at [160, 70] on input "Escriba CUIT o Razón Social para buscar" at bounding box center [148, 74] width 77 height 8
paste input "30605755247"
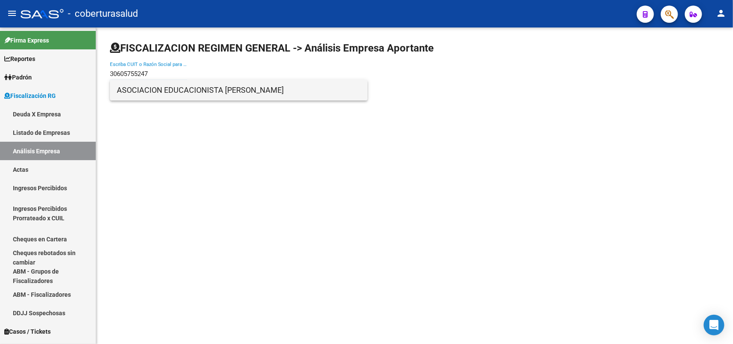
type input "30605755247"
drag, startPoint x: 151, startPoint y: 93, endPoint x: 156, endPoint y: 93, distance: 5.2
click at [156, 93] on span "ASOCIACION EDUCACIONISTA [PERSON_NAME]" at bounding box center [239, 90] width 244 height 21
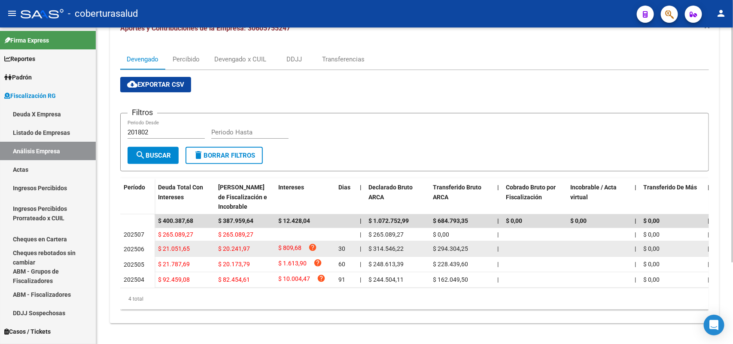
scroll to position [109, 0]
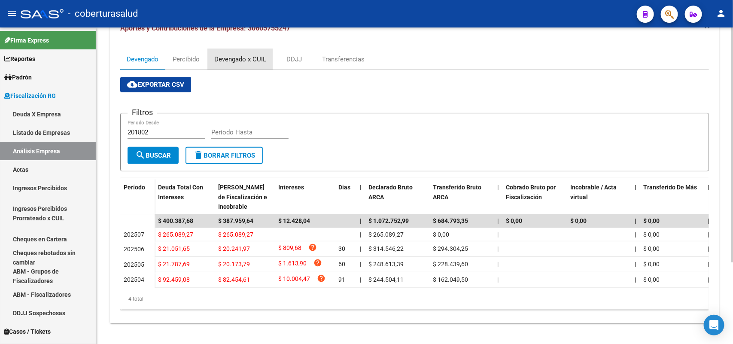
drag, startPoint x: 233, startPoint y: 46, endPoint x: 244, endPoint y: 48, distance: 11.0
click at [234, 49] on div "Devengado x CUIL" at bounding box center [240, 59] width 65 height 21
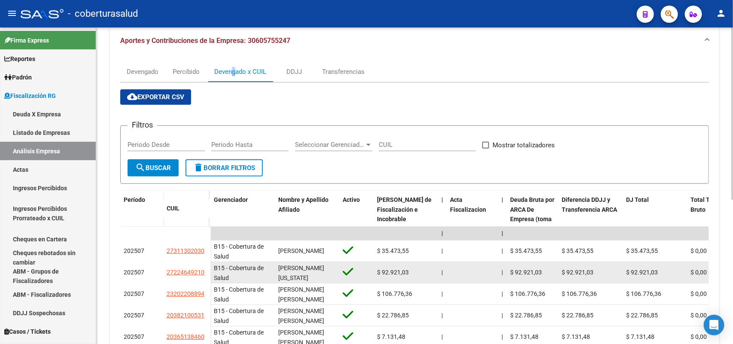
scroll to position [93, 0]
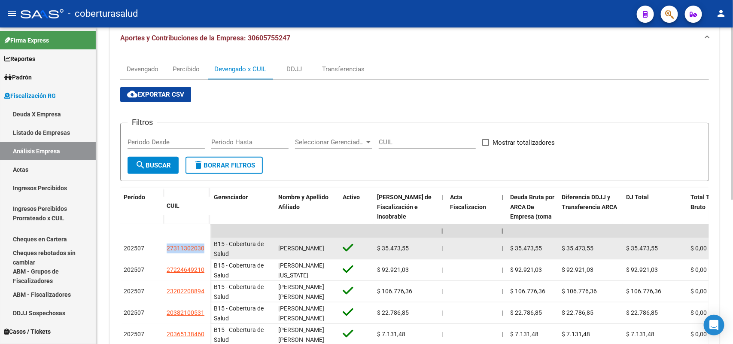
drag, startPoint x: 165, startPoint y: 248, endPoint x: 205, endPoint y: 249, distance: 39.9
click at [205, 249] on datatable-body-cell "27311302030" at bounding box center [186, 248] width 47 height 21
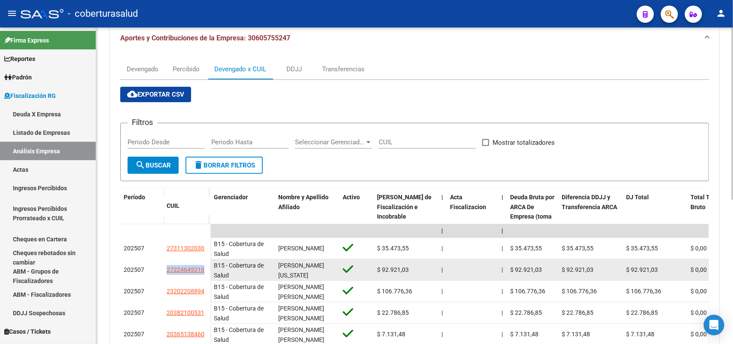
drag, startPoint x: 166, startPoint y: 267, endPoint x: 205, endPoint y: 267, distance: 38.6
click at [205, 267] on div "27224649210" at bounding box center [186, 270] width 40 height 10
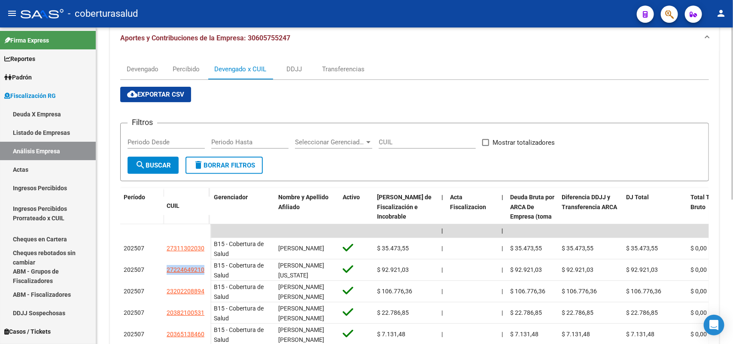
scroll to position [0, 0]
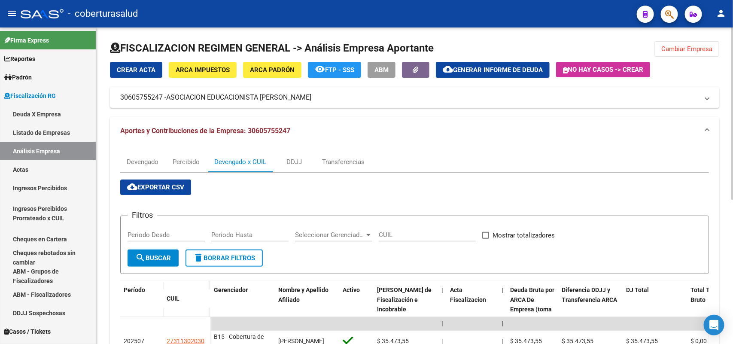
drag, startPoint x: 663, startPoint y: 48, endPoint x: 584, endPoint y: 79, distance: 85.2
click at [663, 48] on span "Cambiar Empresa" at bounding box center [686, 49] width 51 height 8
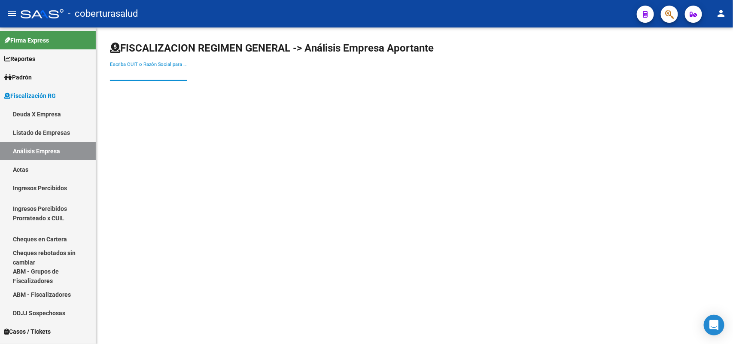
click at [140, 77] on input "Escriba CUIT o Razón Social para buscar" at bounding box center [148, 74] width 77 height 8
paste input "30611330681"
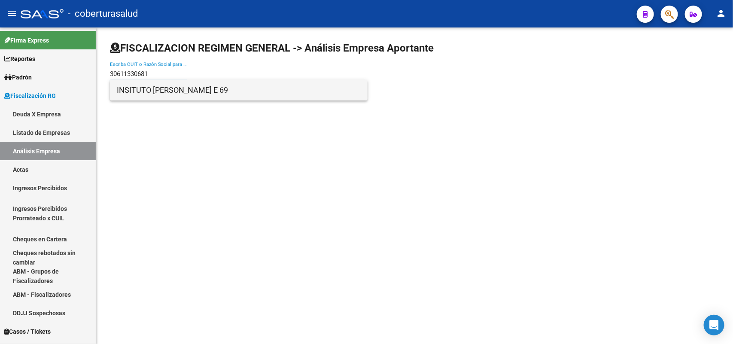
type input "30611330681"
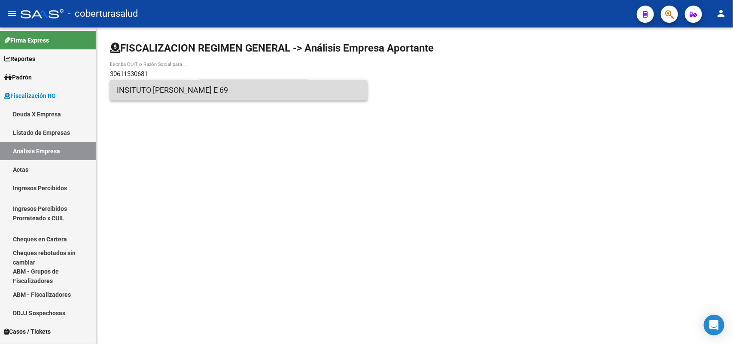
click at [174, 97] on span "INSITUTO [PERSON_NAME] E 69" at bounding box center [239, 90] width 244 height 21
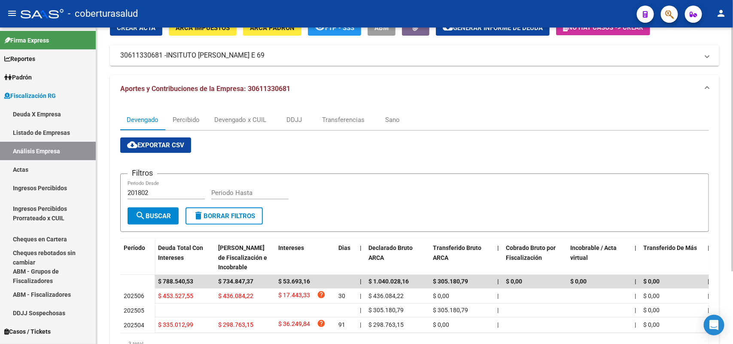
scroll to position [94, 0]
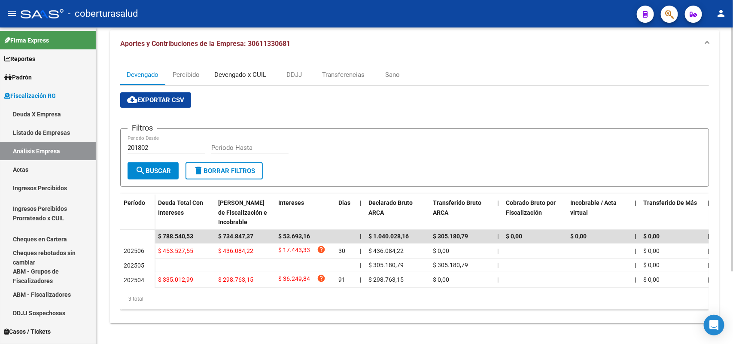
click at [225, 70] on div "Devengado x CUIL" at bounding box center [240, 74] width 52 height 9
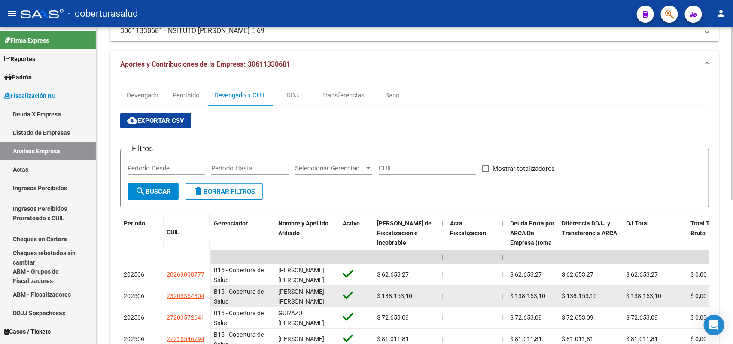
scroll to position [161, 0]
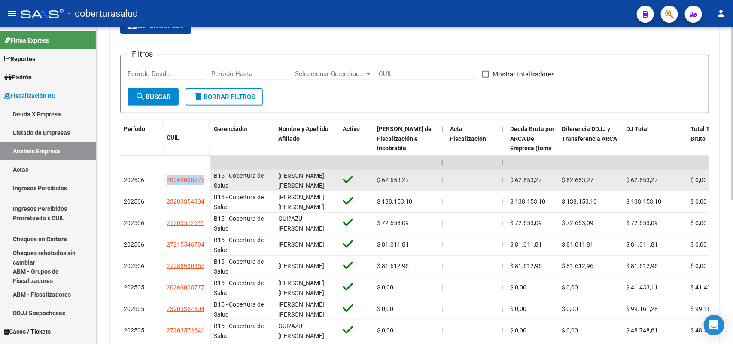
drag, startPoint x: 161, startPoint y: 176, endPoint x: 204, endPoint y: 179, distance: 42.6
click at [204, 179] on div "202506 20269008777" at bounding box center [165, 180] width 90 height 21
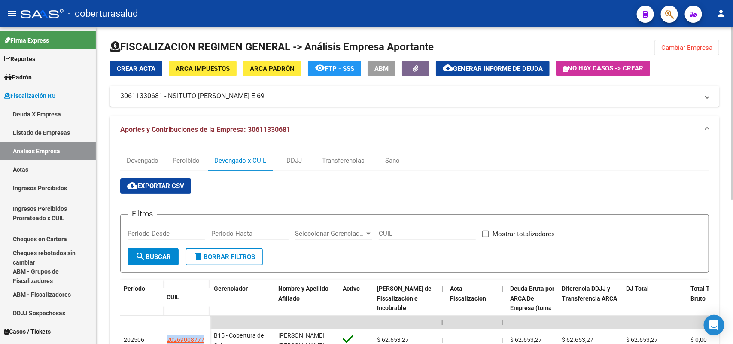
scroll to position [0, 0]
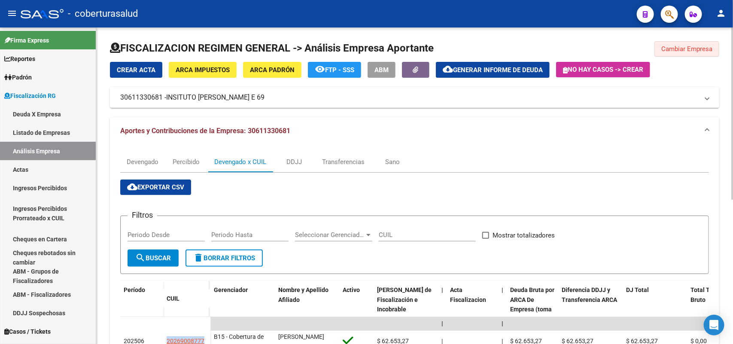
click at [702, 51] on span "Cambiar Empresa" at bounding box center [686, 49] width 51 height 8
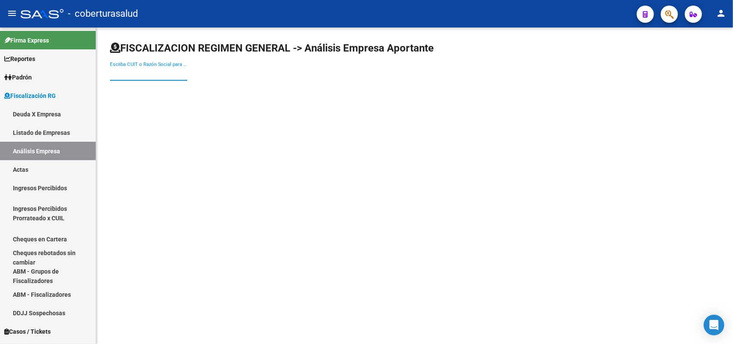
click at [155, 71] on input "Escriba CUIT o Razón Social para buscar" at bounding box center [148, 74] width 77 height 8
paste input "30615076216"
type input "30615076216"
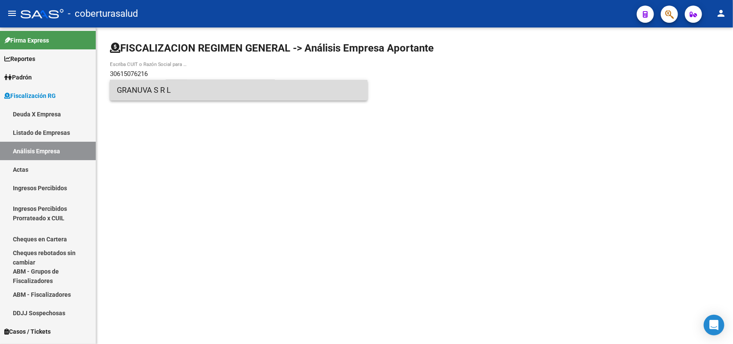
click at [157, 93] on span "GRANUVA S R L" at bounding box center [239, 90] width 244 height 21
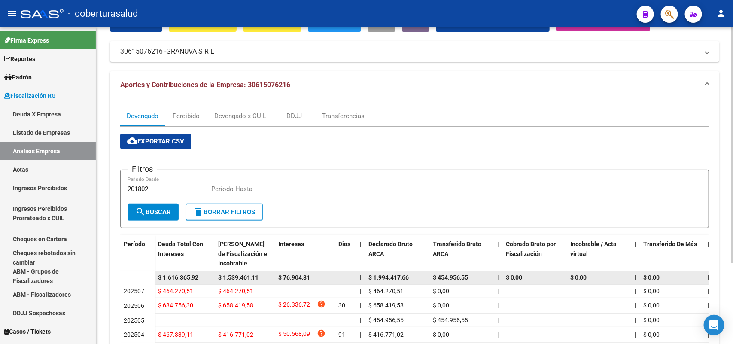
scroll to position [108, 0]
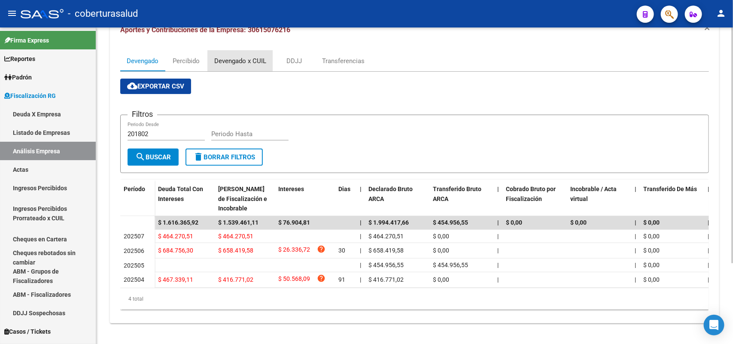
click at [225, 56] on div "Devengado x CUIL" at bounding box center [240, 60] width 52 height 9
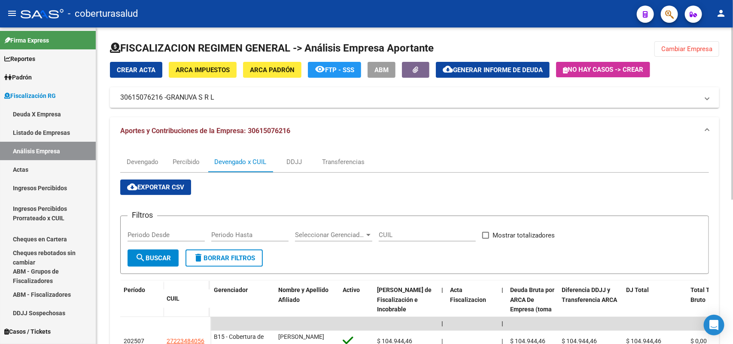
scroll to position [264, 0]
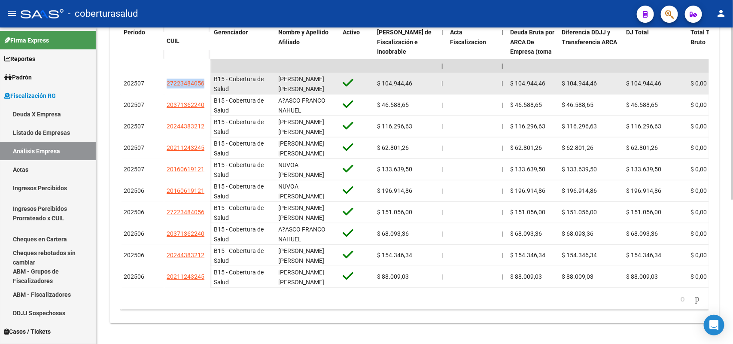
drag, startPoint x: 164, startPoint y: 74, endPoint x: 206, endPoint y: 78, distance: 42.7
click at [204, 76] on datatable-body-cell "27223484056" at bounding box center [186, 83] width 47 height 21
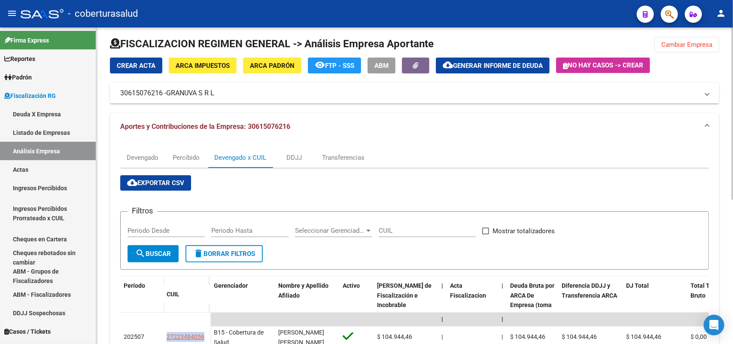
scroll to position [0, 0]
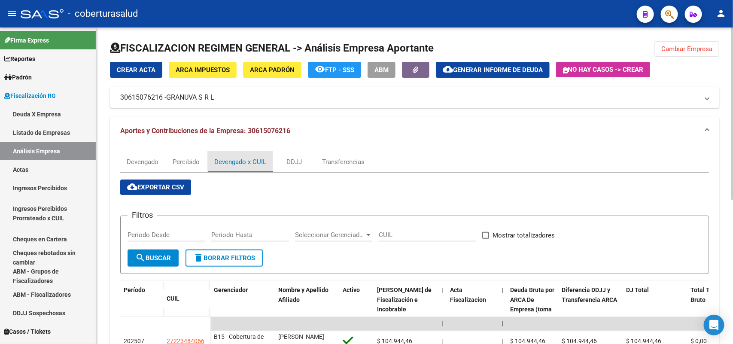
click at [259, 157] on div "Devengado x CUIL" at bounding box center [240, 161] width 52 height 9
click at [685, 53] on button "Cambiar Empresa" at bounding box center [686, 48] width 65 height 15
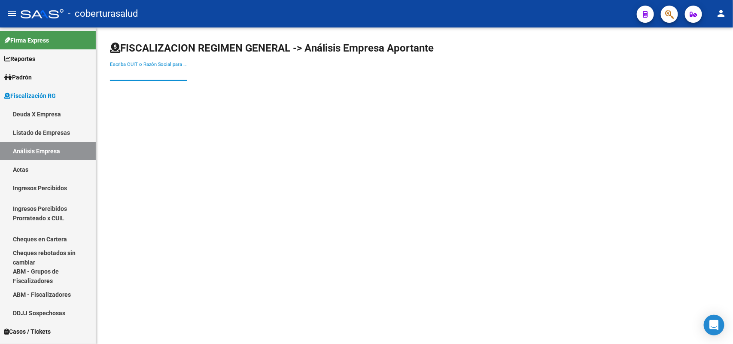
click at [168, 72] on input "Escriba CUIT o Razón Social para buscar" at bounding box center [148, 74] width 77 height 8
paste input "30615501995"
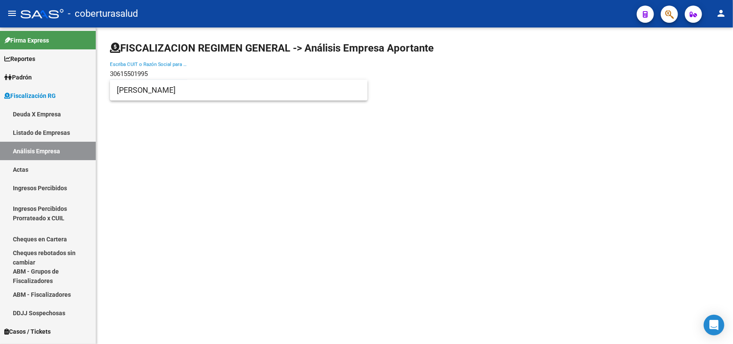
type input "30615501995"
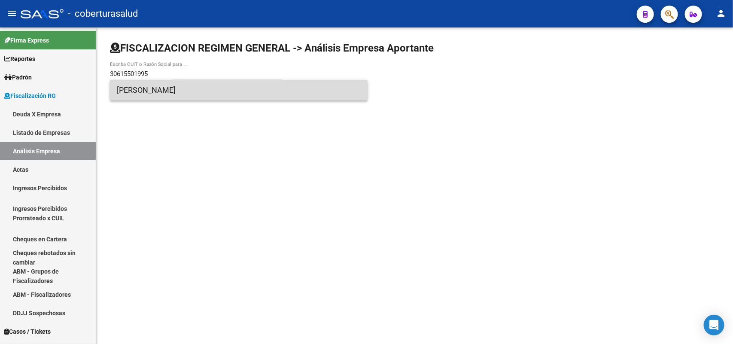
click at [161, 93] on span "[PERSON_NAME]" at bounding box center [239, 90] width 244 height 21
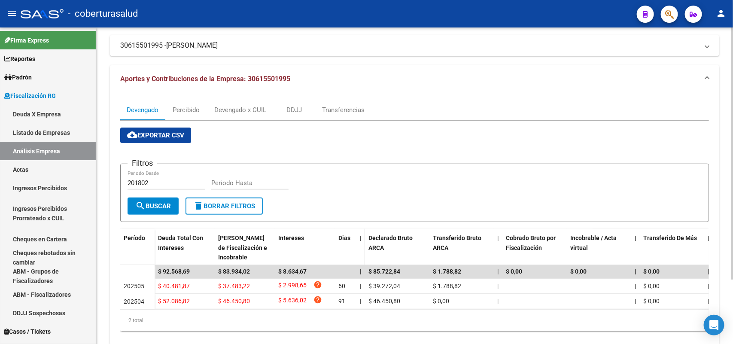
scroll to position [54, 0]
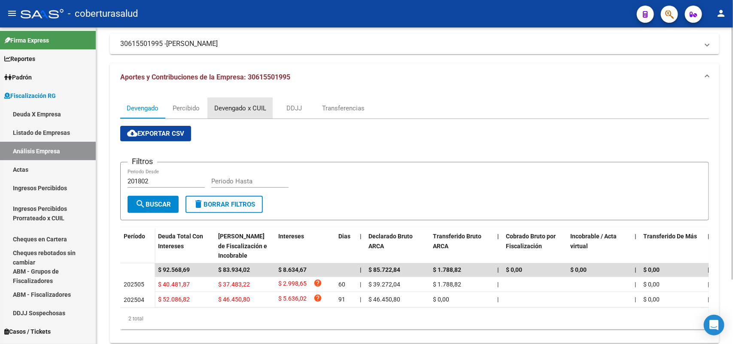
click at [225, 108] on div "Devengado x CUIL" at bounding box center [240, 107] width 52 height 9
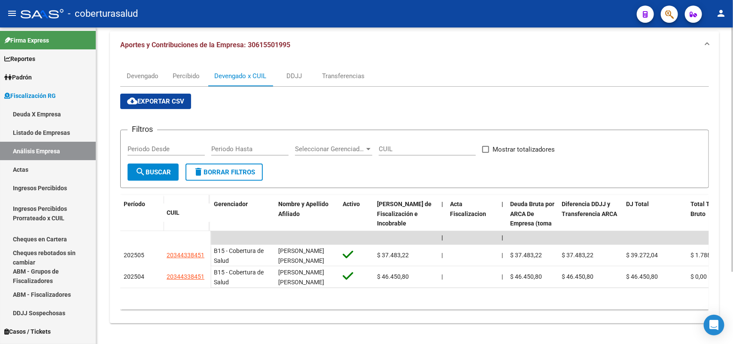
scroll to position [93, 0]
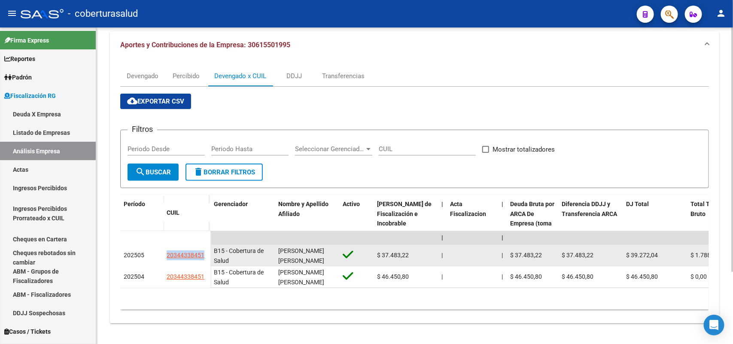
drag, startPoint x: 170, startPoint y: 247, endPoint x: 203, endPoint y: 250, distance: 33.6
click at [204, 250] on datatable-body-cell "20344338451" at bounding box center [186, 255] width 47 height 21
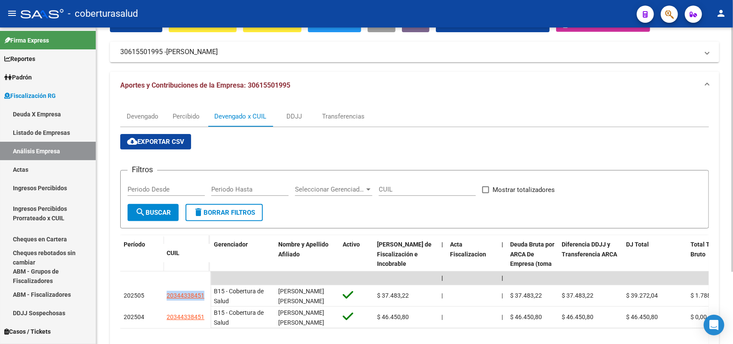
scroll to position [0, 0]
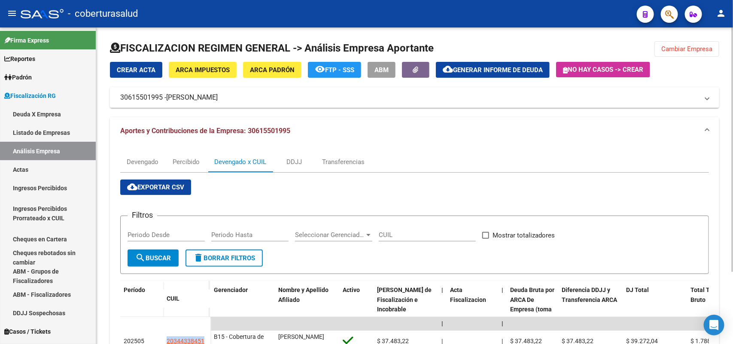
click at [678, 48] on span "Cambiar Empresa" at bounding box center [686, 49] width 51 height 8
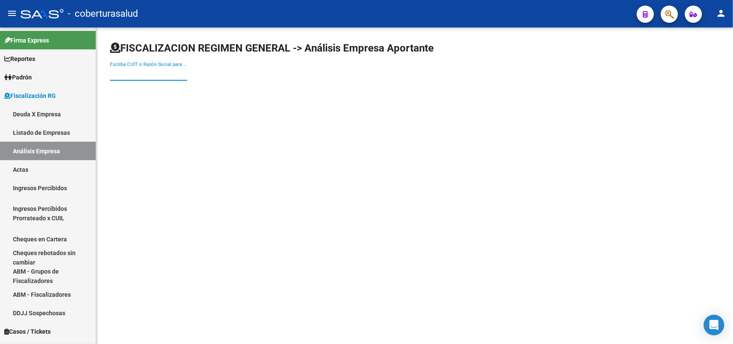
click at [174, 71] on input "Escriba CUIT o Razón Social para buscar" at bounding box center [148, 74] width 77 height 8
paste input "30684184543"
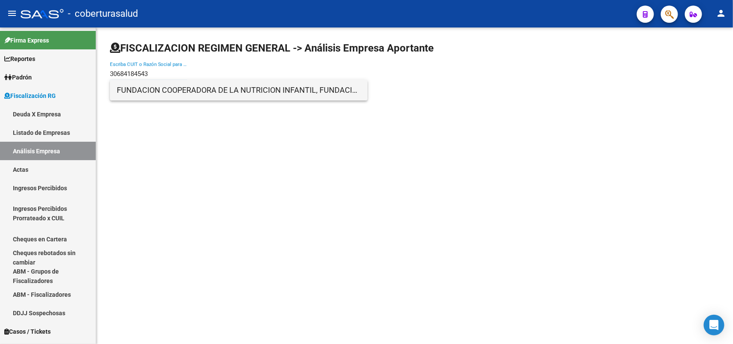
type input "30684184543"
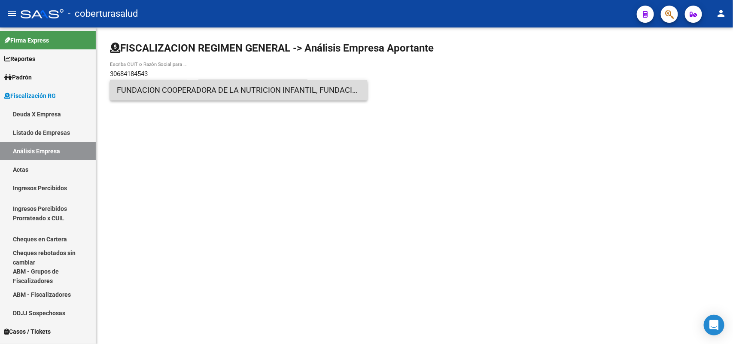
click at [174, 94] on span "FUNDACION COOPERADORA DE LA NUTRICION INFANTIL, FUNDACION C.O.N.I.N." at bounding box center [239, 90] width 244 height 21
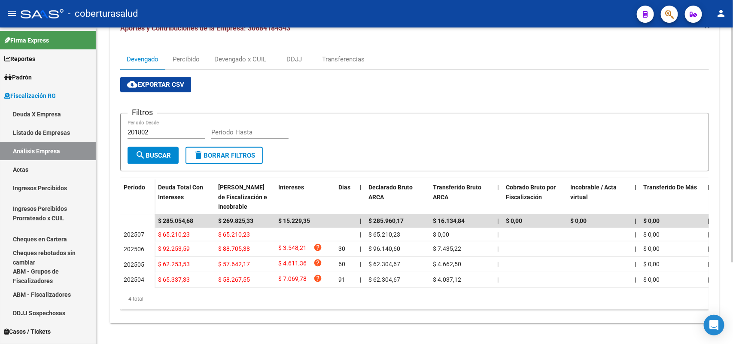
scroll to position [109, 0]
drag, startPoint x: 239, startPoint y: 47, endPoint x: 257, endPoint y: 65, distance: 25.2
click at [240, 49] on div "Devengado x CUIL" at bounding box center [240, 59] width 65 height 21
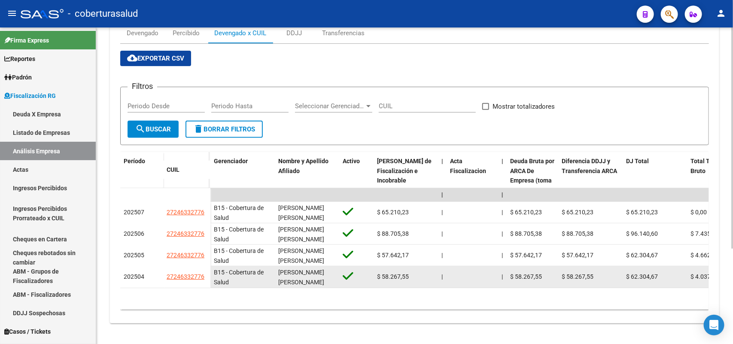
scroll to position [136, 0]
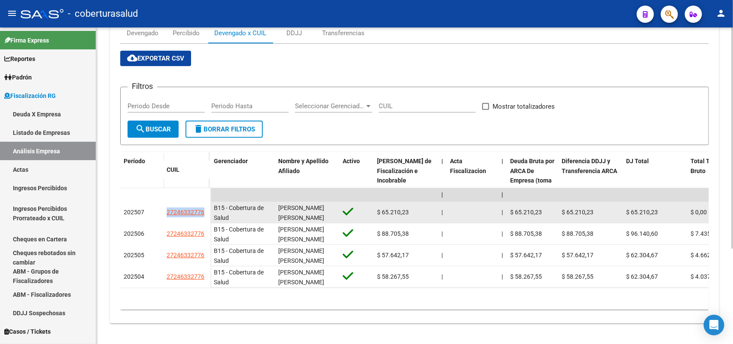
drag, startPoint x: 166, startPoint y: 203, endPoint x: 204, endPoint y: 201, distance: 38.3
click at [204, 207] on div "27246332776" at bounding box center [186, 212] width 40 height 10
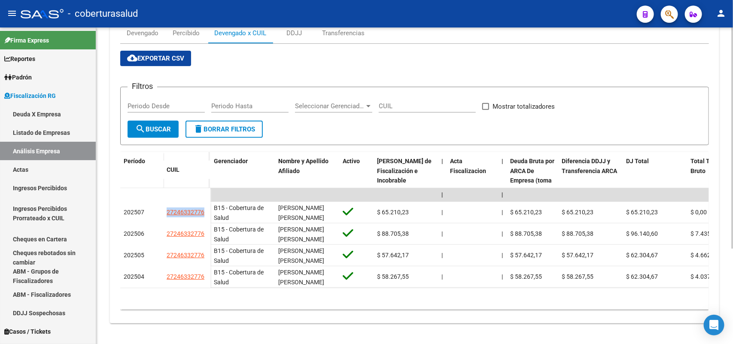
scroll to position [0, 0]
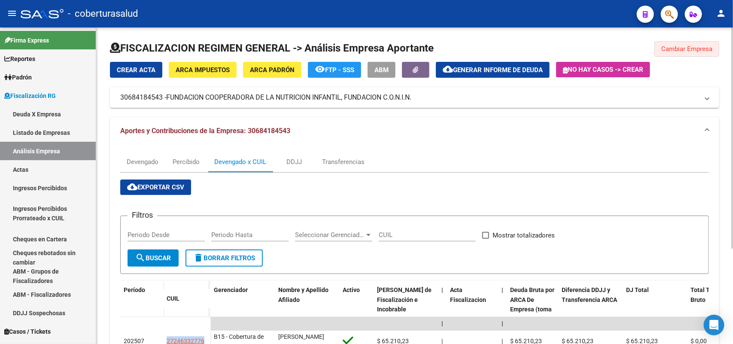
click at [702, 54] on button "Cambiar Empresa" at bounding box center [686, 48] width 65 height 15
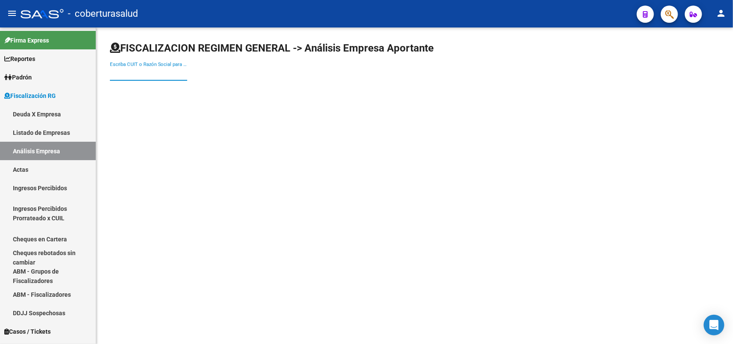
paste input "30689302358"
click at [144, 74] on input "30689302358" at bounding box center [148, 74] width 77 height 8
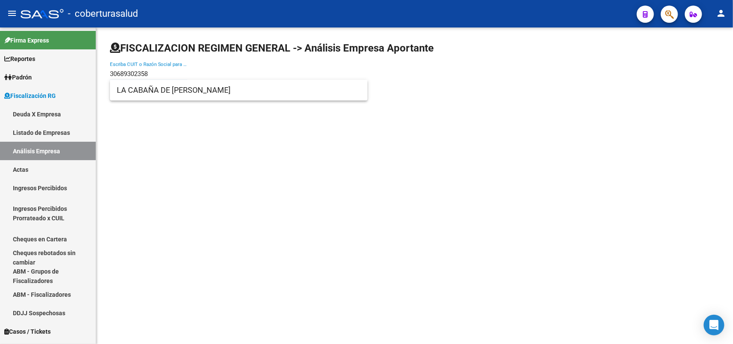
type input "30689302358"
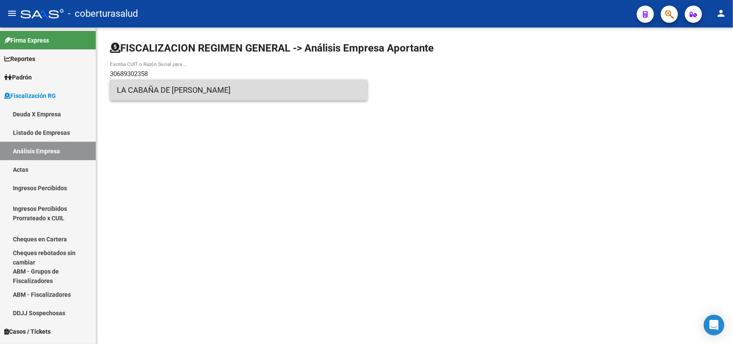
click at [151, 93] on span "LA CABAÑA DE [PERSON_NAME]" at bounding box center [239, 90] width 244 height 21
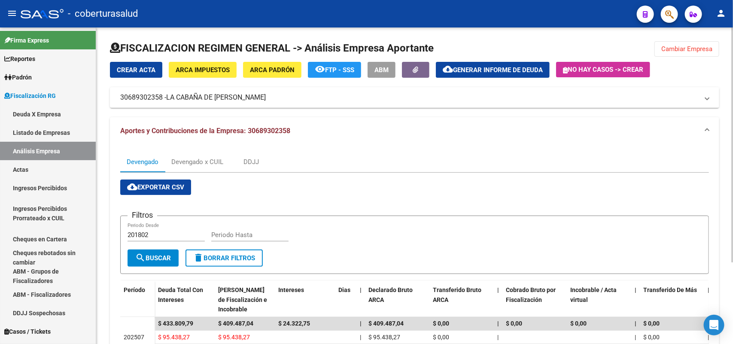
scroll to position [107, 0]
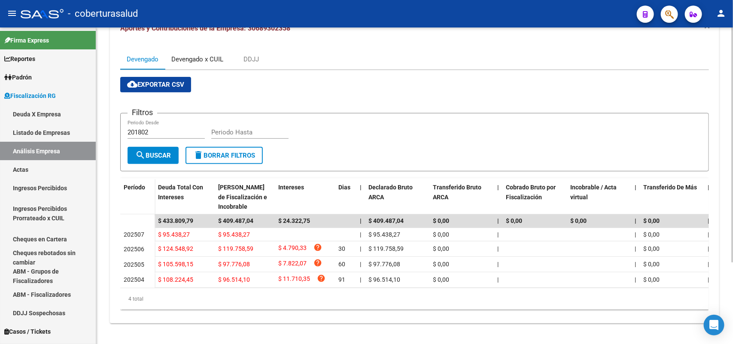
drag, startPoint x: 198, startPoint y: 51, endPoint x: 241, endPoint y: 69, distance: 46.0
click at [200, 54] on div "Devengado x CUIL" at bounding box center [197, 58] width 52 height 9
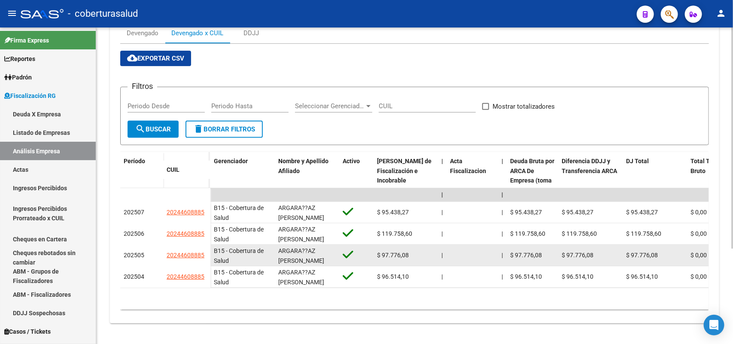
scroll to position [136, 0]
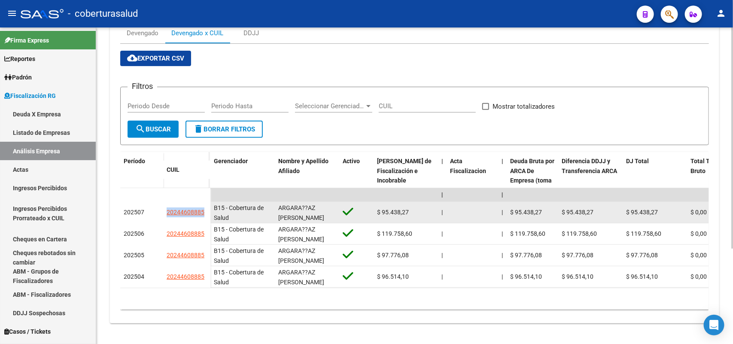
drag, startPoint x: 170, startPoint y: 200, endPoint x: 205, endPoint y: 199, distance: 34.8
click at [205, 207] on div "20244608885" at bounding box center [186, 212] width 40 height 10
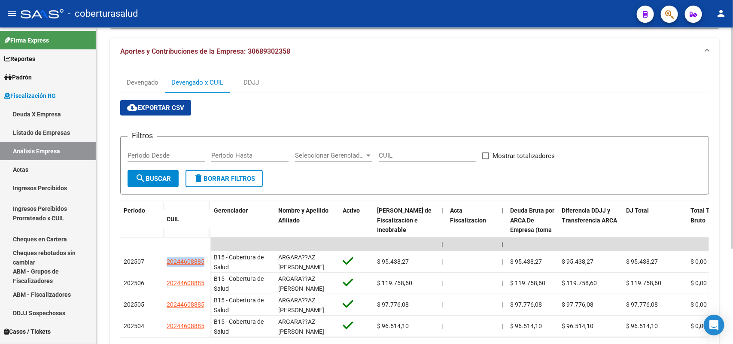
scroll to position [0, 0]
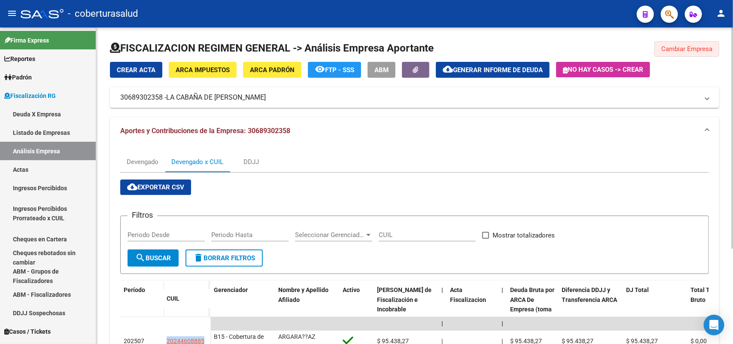
drag, startPoint x: 680, startPoint y: 48, endPoint x: 674, endPoint y: 54, distance: 9.4
click at [680, 49] on span "Cambiar Empresa" at bounding box center [686, 49] width 51 height 8
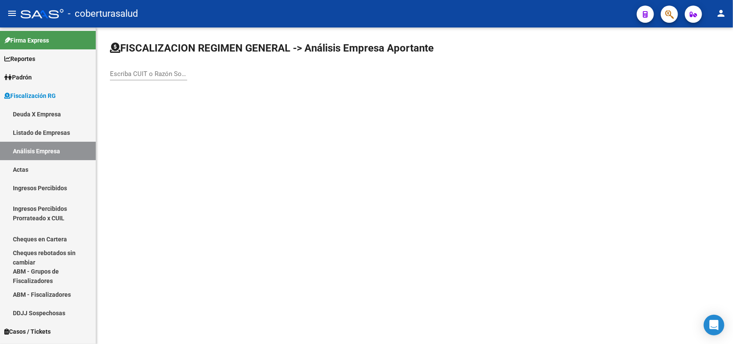
click at [172, 78] on div "Escriba CUIT o Razón Social para buscar" at bounding box center [148, 71] width 77 height 18
click at [149, 67] on div "Escriba CUIT o Razón Social para buscar" at bounding box center [148, 71] width 77 height 18
paste input "30690253581"
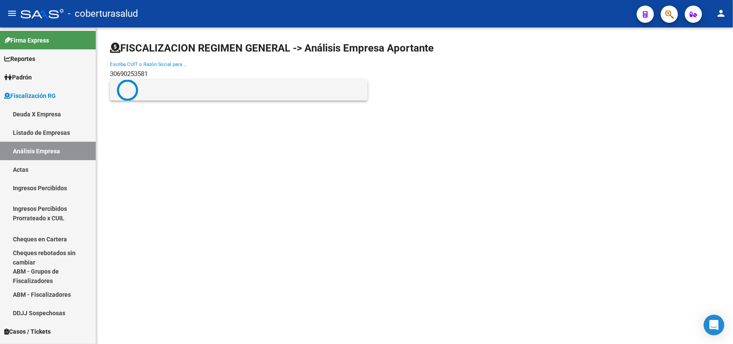
type input "30690253581"
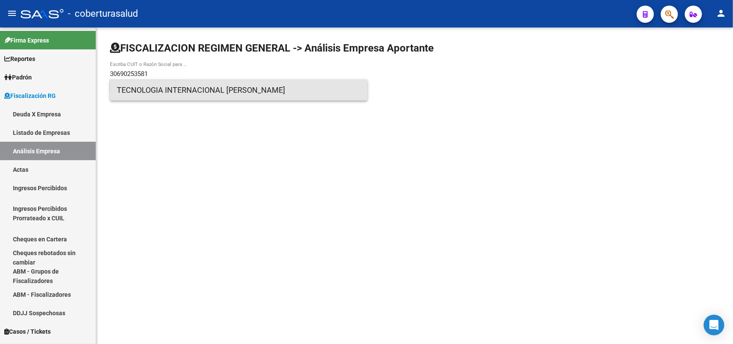
click at [149, 93] on span "TECNOLOGIA INTERNACIONAL [PERSON_NAME]" at bounding box center [239, 90] width 244 height 21
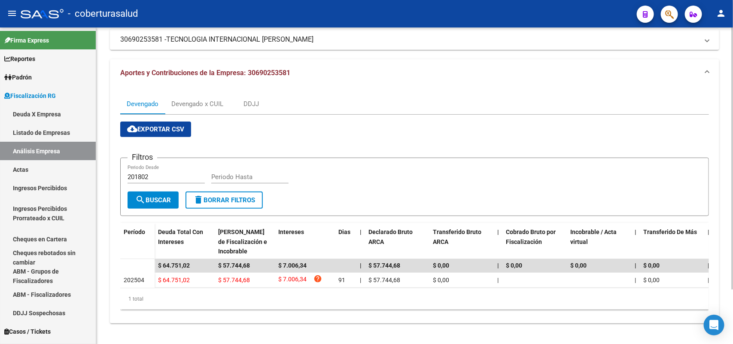
scroll to position [65, 0]
drag, startPoint x: 207, startPoint y: 92, endPoint x: 269, endPoint y: 131, distance: 73.6
click at [207, 99] on div "Devengado x CUIL" at bounding box center [197, 103] width 52 height 9
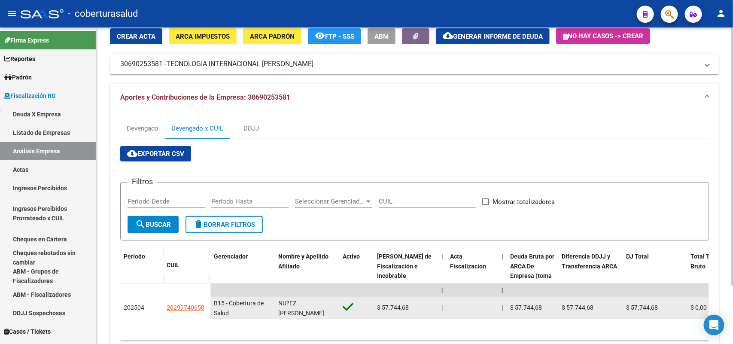
scroll to position [71, 0]
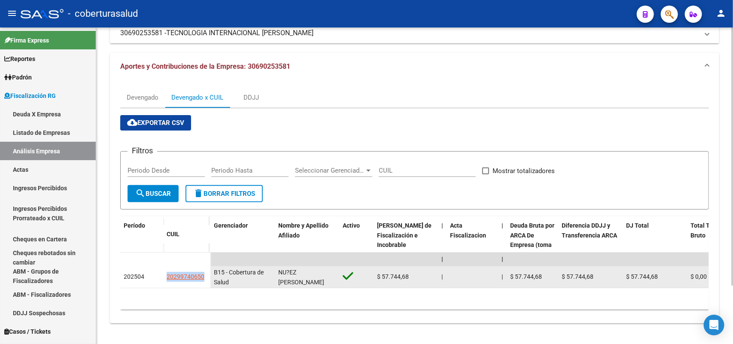
drag, startPoint x: 165, startPoint y: 269, endPoint x: 207, endPoint y: 273, distance: 42.3
click at [207, 273] on datatable-body-cell "20299740650" at bounding box center [186, 276] width 47 height 21
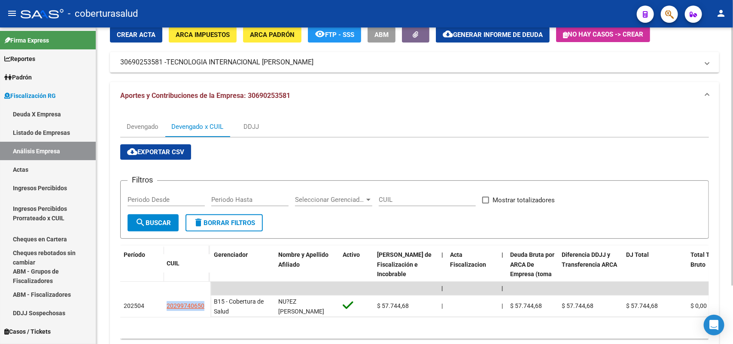
scroll to position [0, 0]
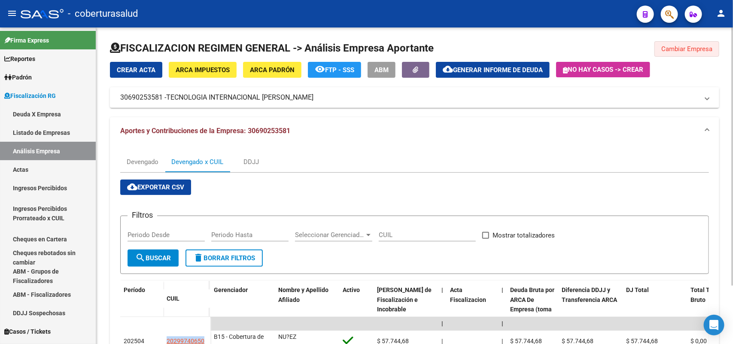
click at [683, 45] on button "Cambiar Empresa" at bounding box center [686, 48] width 65 height 15
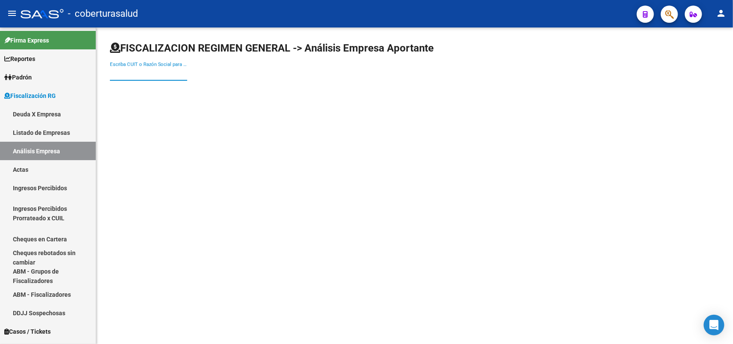
click at [160, 72] on input "Escriba CUIT o Razón Social para buscar" at bounding box center [148, 74] width 77 height 8
paste input "30694705541"
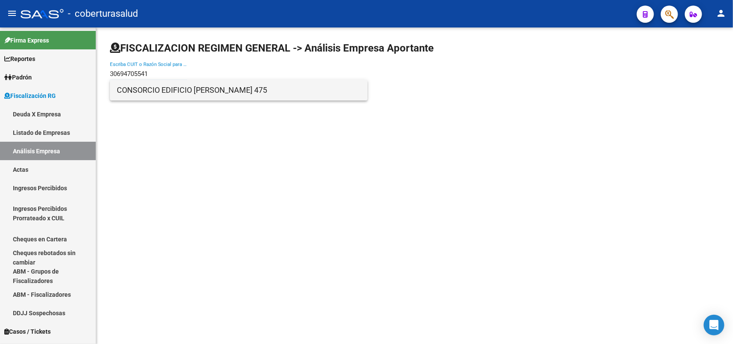
type input "30694705541"
click at [154, 92] on span "CONSORCIO EDIFICIO [PERSON_NAME] 475" at bounding box center [239, 90] width 244 height 21
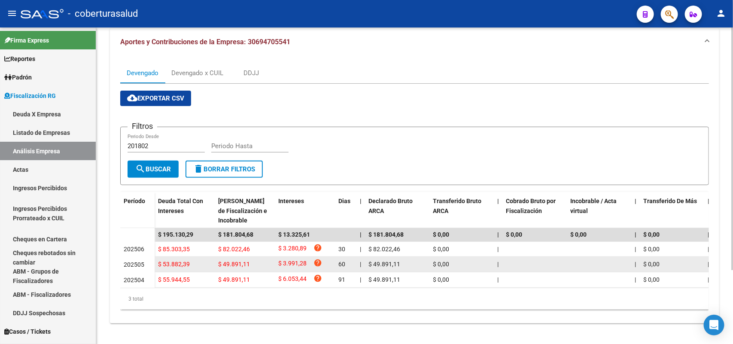
scroll to position [96, 0]
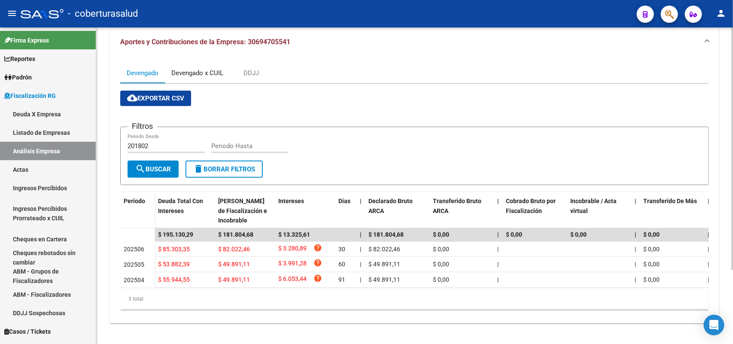
drag, startPoint x: 205, startPoint y: 66, endPoint x: 271, endPoint y: 92, distance: 71.6
click at [206, 68] on div "Devengado x CUIL" at bounding box center [197, 72] width 52 height 9
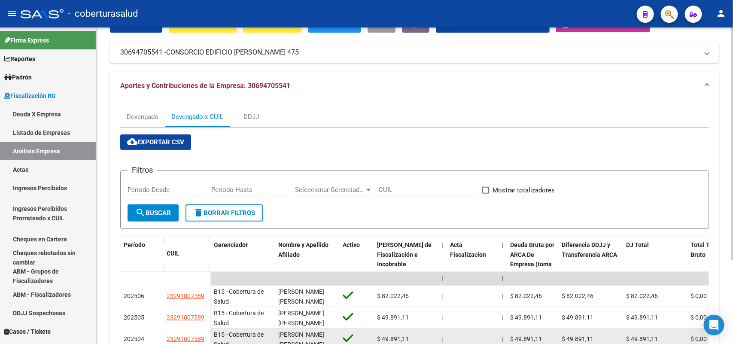
scroll to position [114, 0]
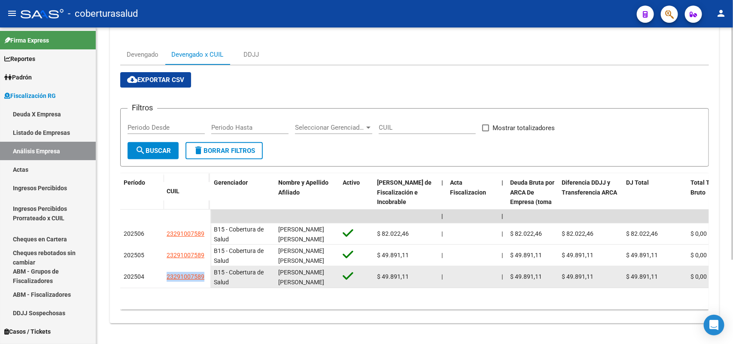
drag, startPoint x: 169, startPoint y: 269, endPoint x: 204, endPoint y: 272, distance: 35.3
click at [204, 272] on div "23291007589" at bounding box center [186, 277] width 40 height 10
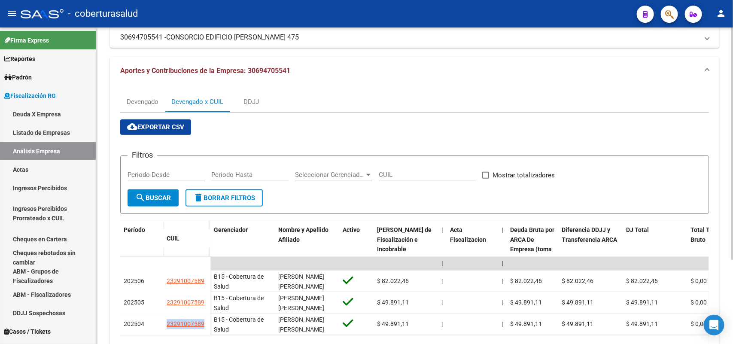
scroll to position [0, 0]
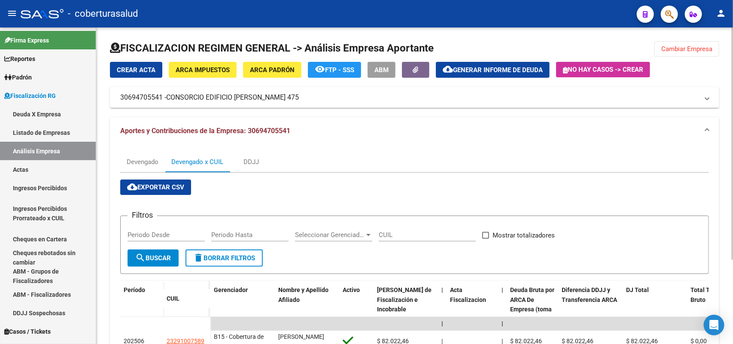
click at [695, 51] on span "Cambiar Empresa" at bounding box center [686, 49] width 51 height 8
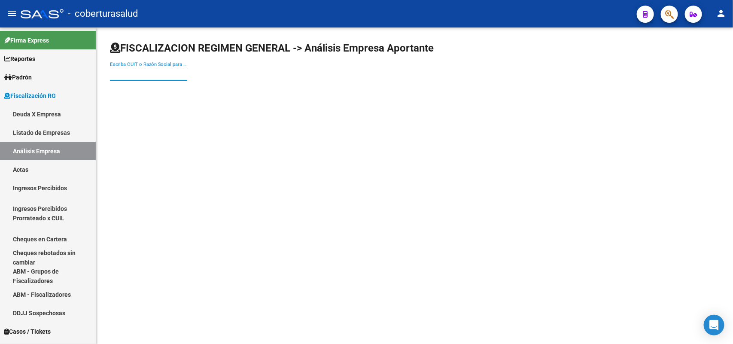
click at [166, 73] on input "Escriba CUIT o Razón Social para buscar" at bounding box center [148, 74] width 77 height 8
paste input "30703163846"
type input "30703163846"
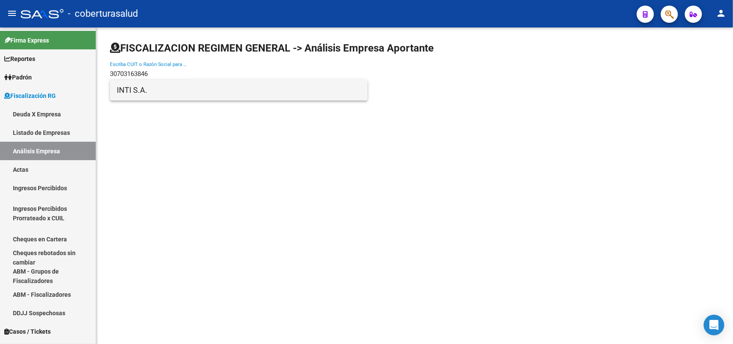
click at [162, 94] on span "INTI S.A." at bounding box center [239, 90] width 244 height 21
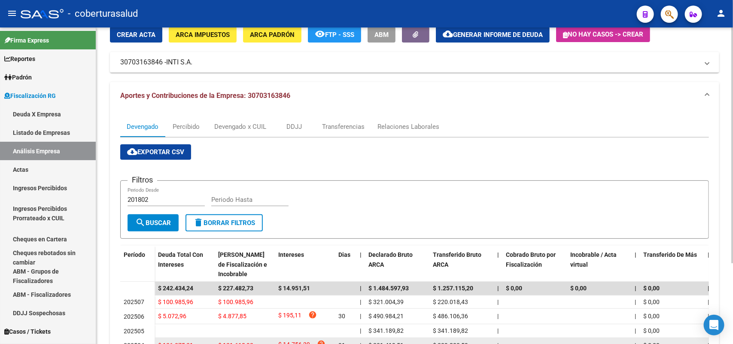
scroll to position [108, 0]
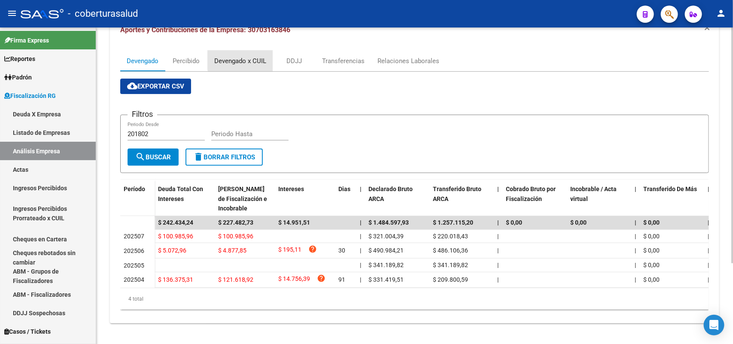
click at [247, 51] on div "Devengado x CUIL" at bounding box center [240, 61] width 65 height 21
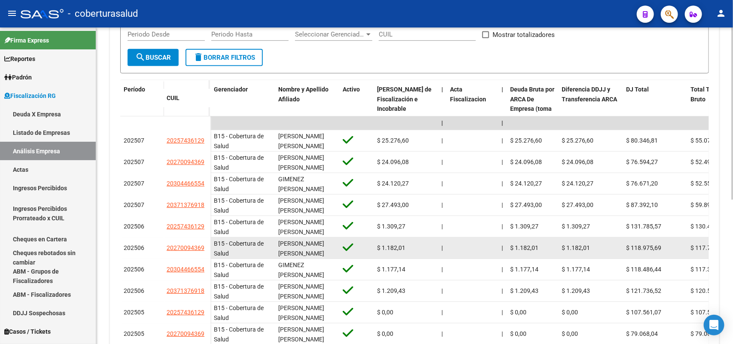
scroll to position [215, 0]
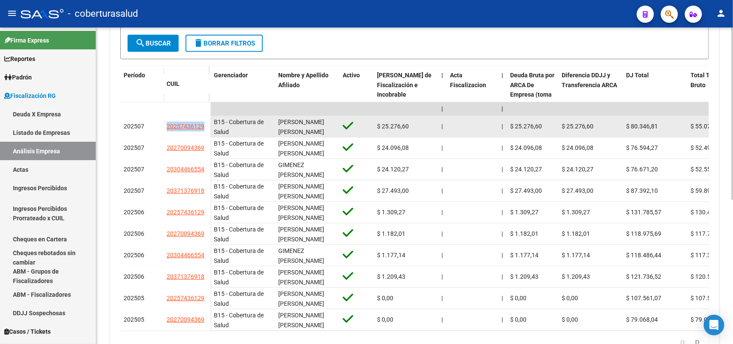
click at [204, 127] on div "202507 20257436129" at bounding box center [165, 126] width 90 height 21
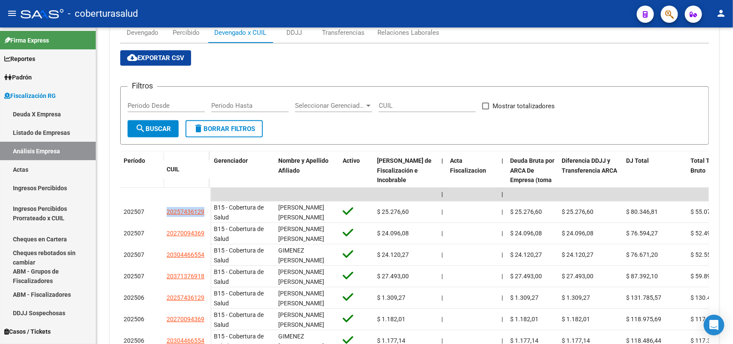
scroll to position [0, 0]
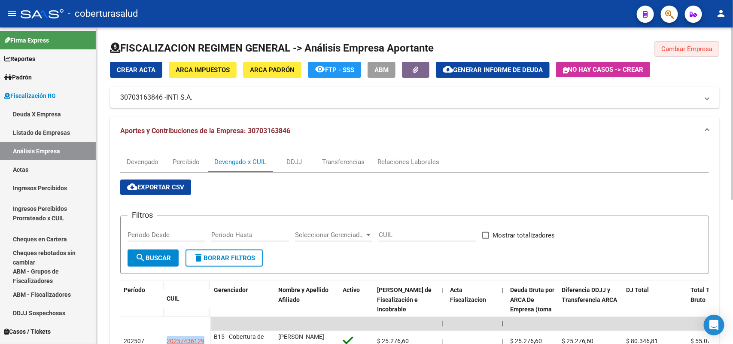
click at [680, 43] on button "Cambiar Empresa" at bounding box center [686, 48] width 65 height 15
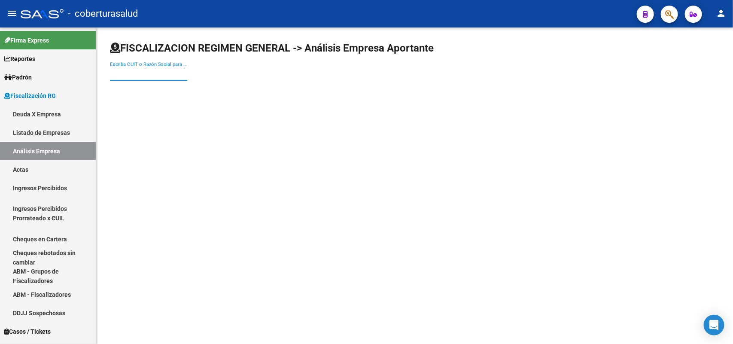
click at [119, 72] on input "Escriba CUIT o Razón Social para buscar" at bounding box center [148, 74] width 77 height 8
paste input "30707397949"
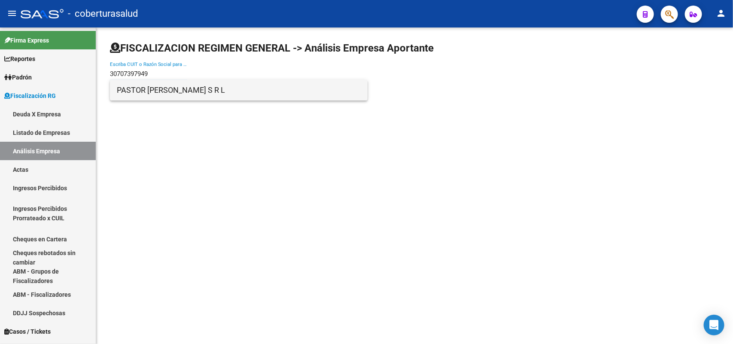
type input "30707397949"
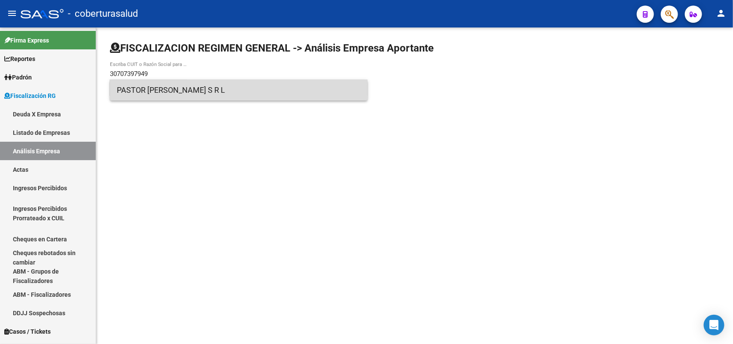
click at [148, 97] on span "PASTOR [PERSON_NAME] S R L" at bounding box center [239, 90] width 244 height 21
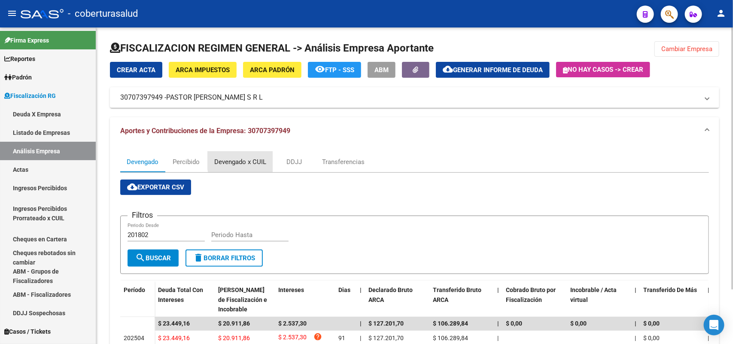
drag, startPoint x: 260, startPoint y: 160, endPoint x: 301, endPoint y: 168, distance: 41.6
click at [260, 160] on div "Devengado x CUIL" at bounding box center [240, 161] width 52 height 9
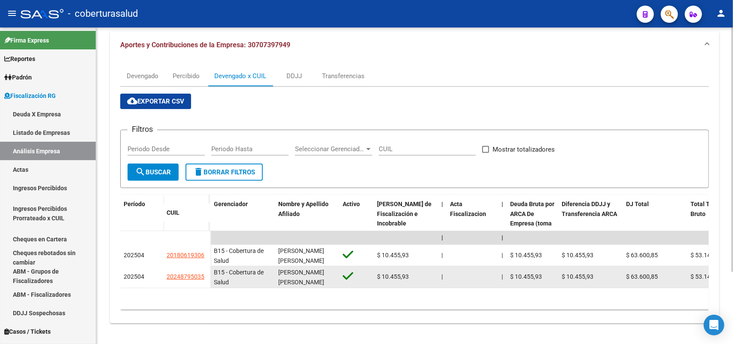
scroll to position [93, 0]
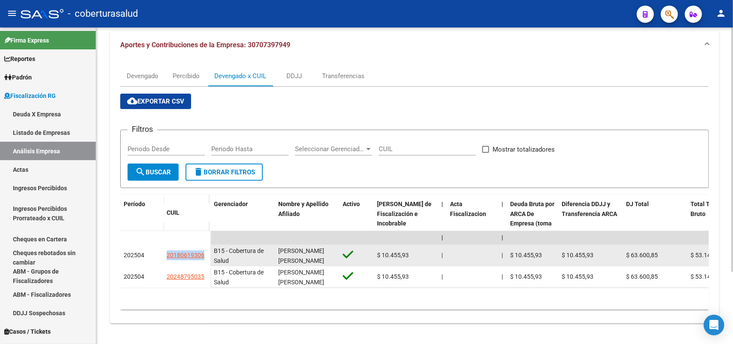
drag, startPoint x: 179, startPoint y: 246, endPoint x: 204, endPoint y: 249, distance: 26.0
click at [204, 249] on datatable-body-cell "20180619306" at bounding box center [186, 255] width 47 height 21
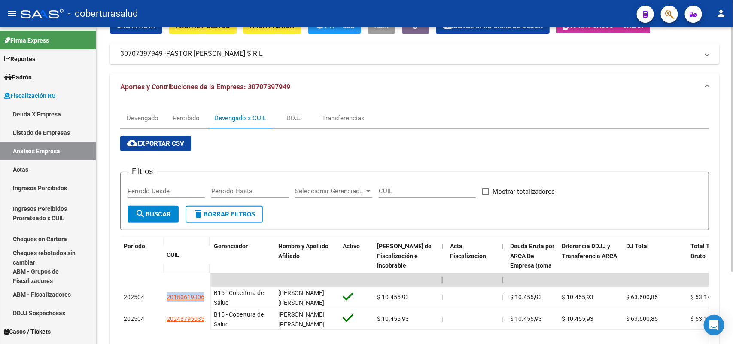
scroll to position [0, 0]
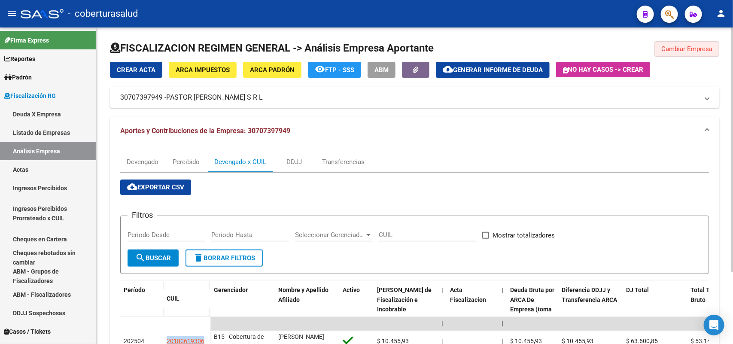
click at [687, 46] on span "Cambiar Empresa" at bounding box center [686, 49] width 51 height 8
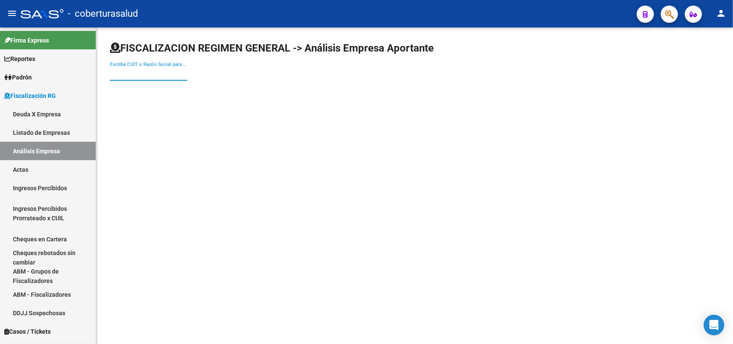
click at [142, 76] on input "Escriba CUIT o Razón Social para buscar" at bounding box center [148, 74] width 77 height 8
paste input "30707458158"
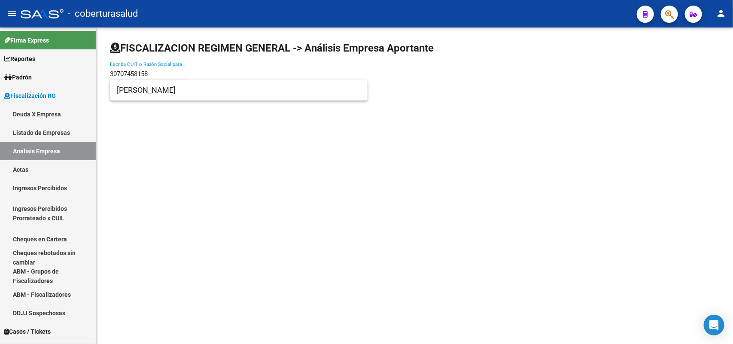
type input "30707458158"
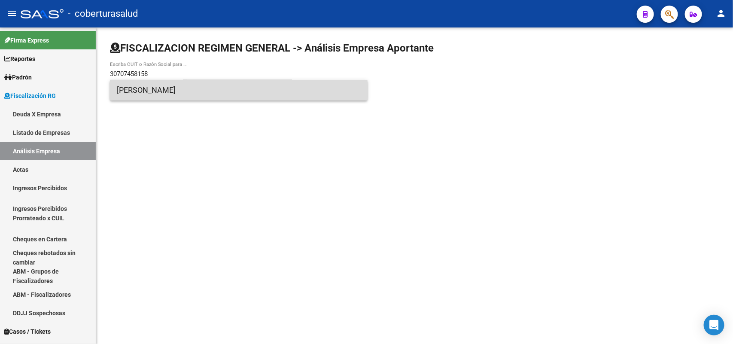
click at [166, 91] on span "[PERSON_NAME]" at bounding box center [239, 90] width 244 height 21
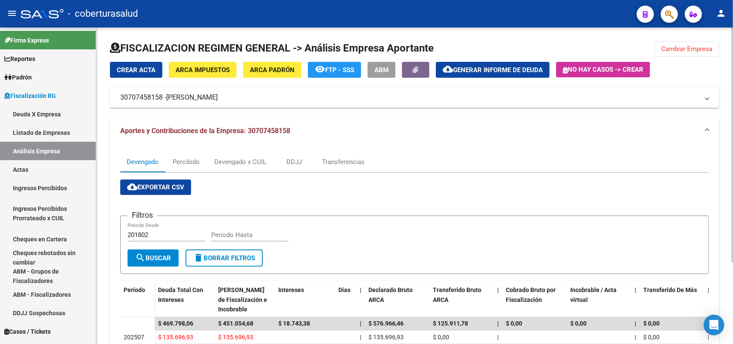
scroll to position [109, 0]
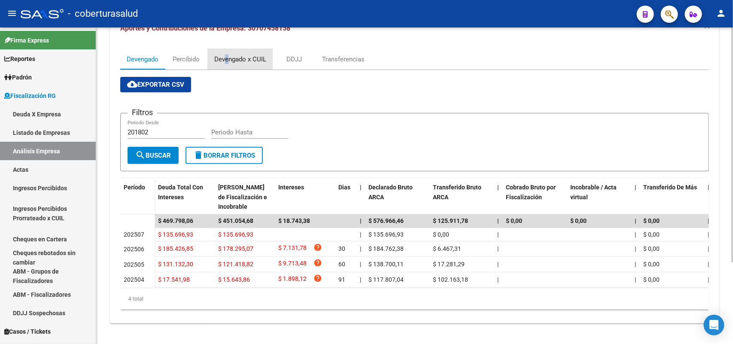
click at [227, 54] on div "Devengado x CUIL" at bounding box center [240, 58] width 52 height 9
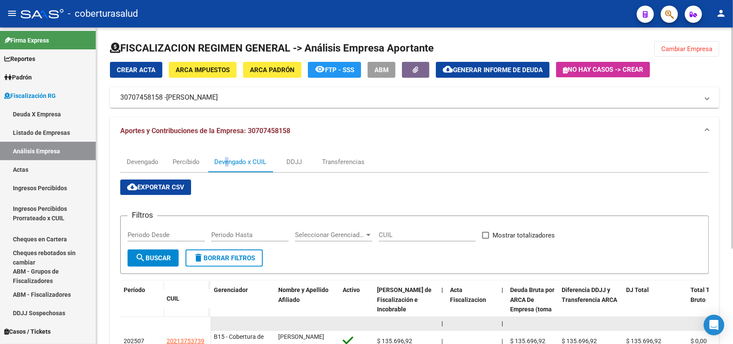
scroll to position [136, 0]
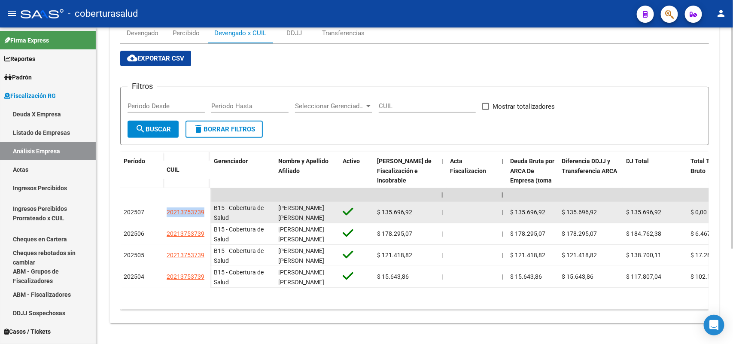
drag, startPoint x: 168, startPoint y: 203, endPoint x: 204, endPoint y: 203, distance: 36.0
click at [204, 203] on datatable-body-cell "20213753739" at bounding box center [186, 212] width 47 height 21
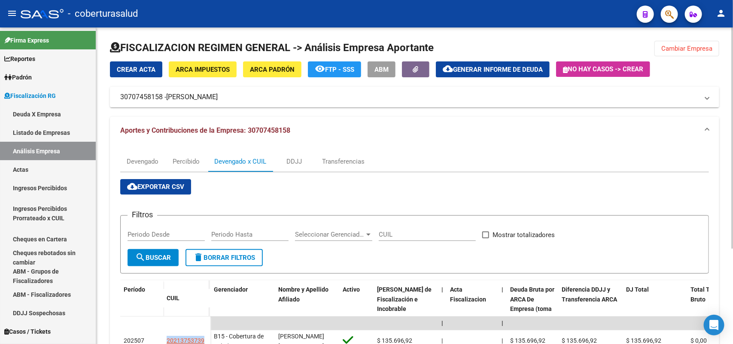
scroll to position [0, 0]
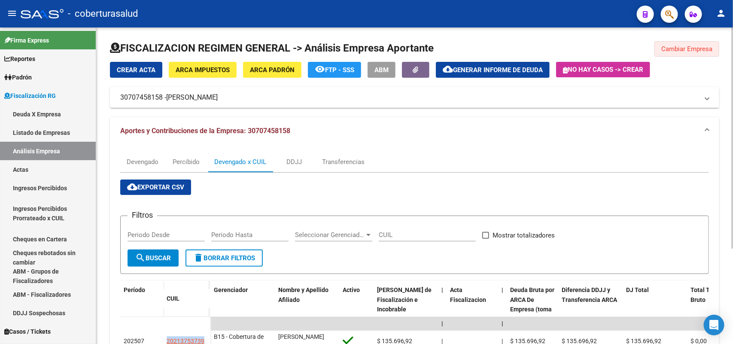
click at [658, 43] on button "Cambiar Empresa" at bounding box center [686, 48] width 65 height 15
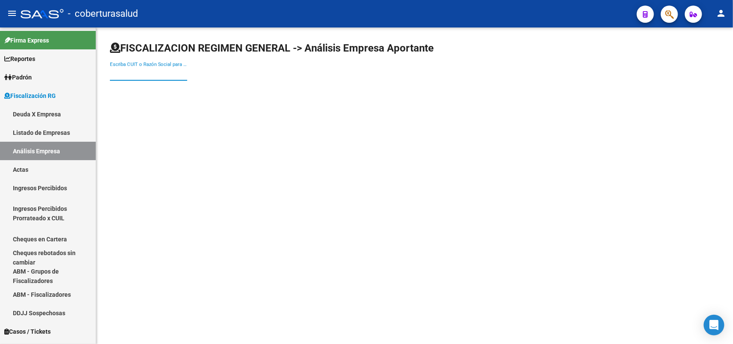
click at [166, 72] on input "Escriba CUIT o Razón Social para buscar" at bounding box center [148, 74] width 77 height 8
paste input "30707758321"
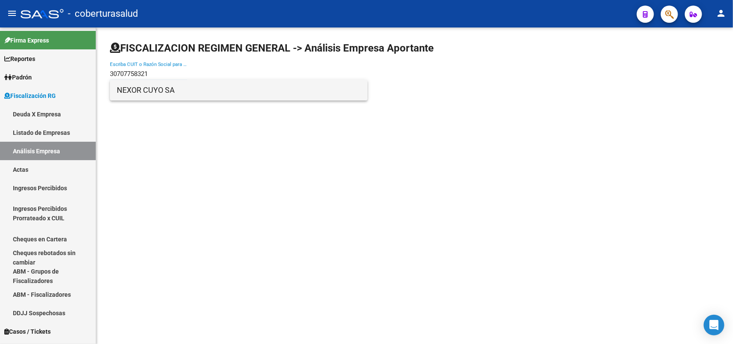
type input "30707758321"
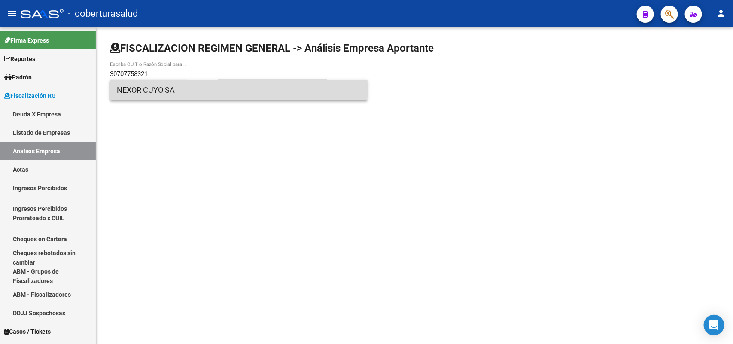
click at [184, 86] on span "NEXOR CUYO SA" at bounding box center [239, 90] width 244 height 21
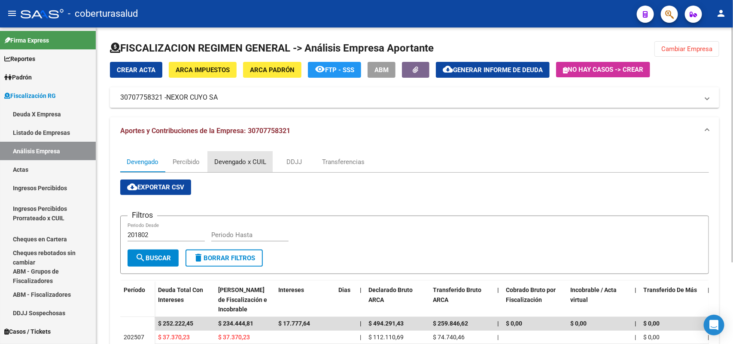
drag, startPoint x: 235, startPoint y: 158, endPoint x: 227, endPoint y: 150, distance: 10.9
click at [234, 156] on div "Devengado x CUIL" at bounding box center [240, 161] width 65 height 21
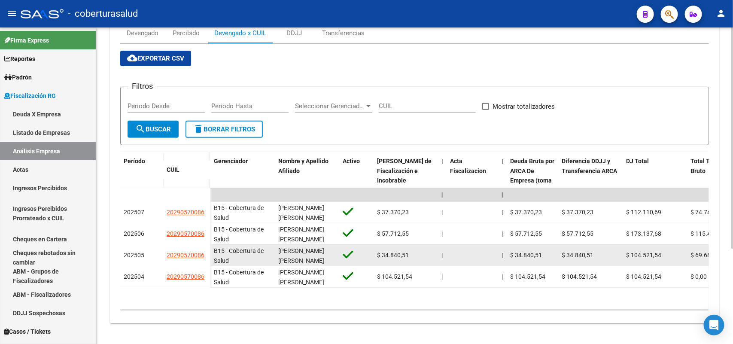
scroll to position [136, 0]
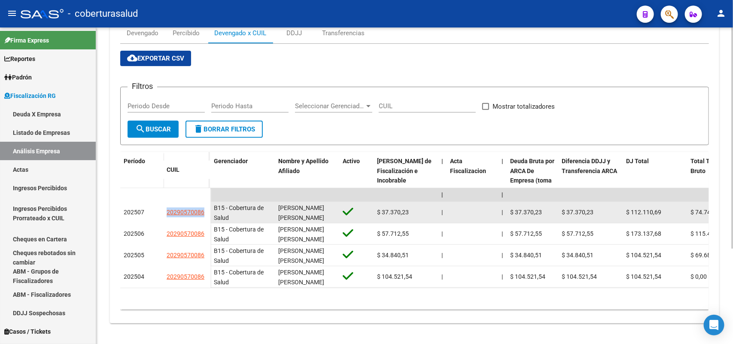
drag, startPoint x: 167, startPoint y: 206, endPoint x: 202, endPoint y: 209, distance: 34.4
click at [206, 209] on datatable-body-cell "20290570086" at bounding box center [186, 212] width 47 height 21
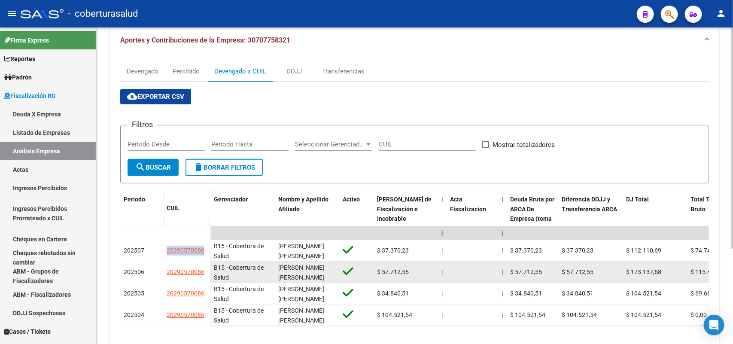
scroll to position [0, 0]
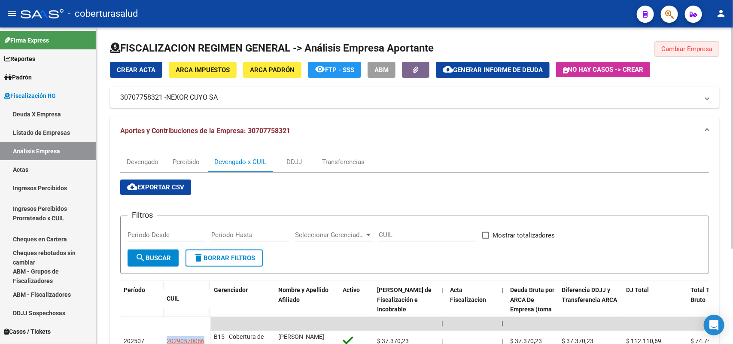
click at [686, 46] on span "Cambiar Empresa" at bounding box center [686, 49] width 51 height 8
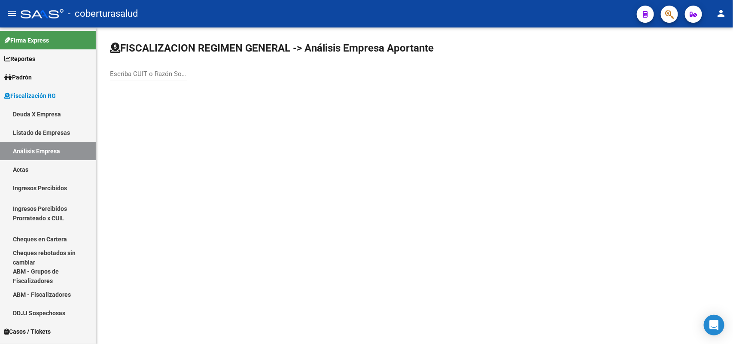
drag, startPoint x: 166, startPoint y: 79, endPoint x: 165, endPoint y: 73, distance: 5.2
click at [165, 73] on div "Escriba CUIT o Razón Social para buscar" at bounding box center [148, 71] width 77 height 18
click at [165, 73] on input "Escriba CUIT o Razón Social para buscar" at bounding box center [148, 74] width 77 height 8
paste input "30708135069"
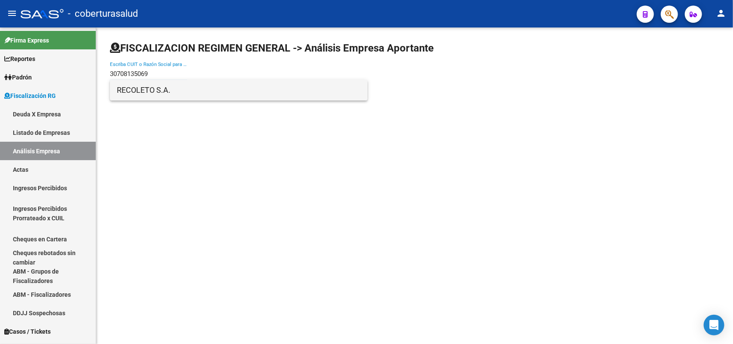
type input "30708135069"
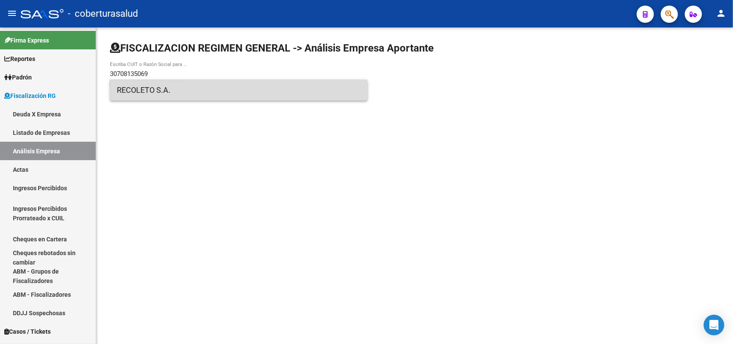
click at [142, 94] on span "RECOLETO S.A." at bounding box center [239, 90] width 244 height 21
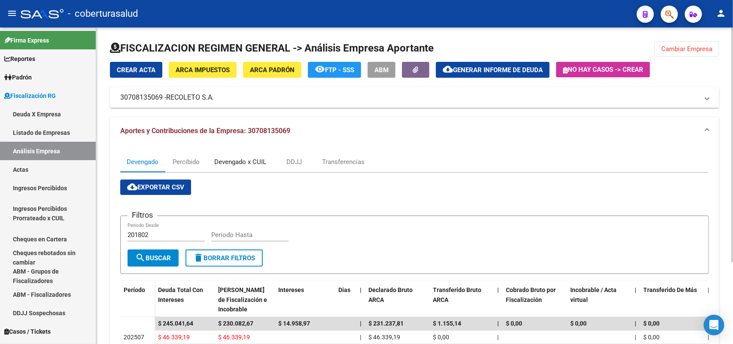
click at [256, 157] on div "Devengado x CUIL" at bounding box center [240, 161] width 52 height 9
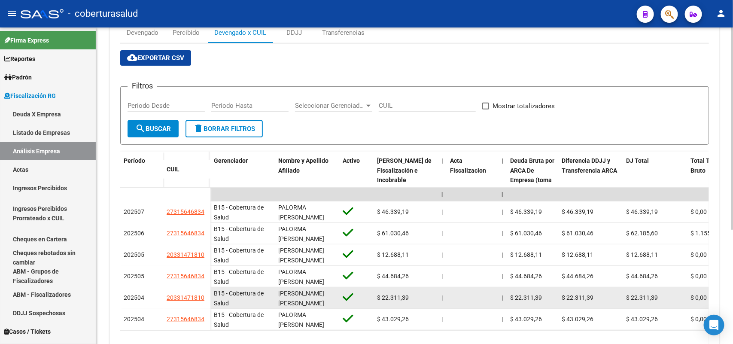
scroll to position [179, 0]
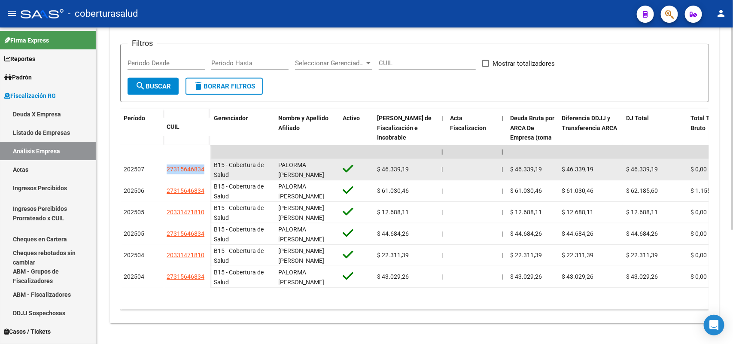
drag, startPoint x: 161, startPoint y: 164, endPoint x: 209, endPoint y: 168, distance: 48.3
click at [208, 166] on div "202507 27315646834" at bounding box center [165, 169] width 90 height 21
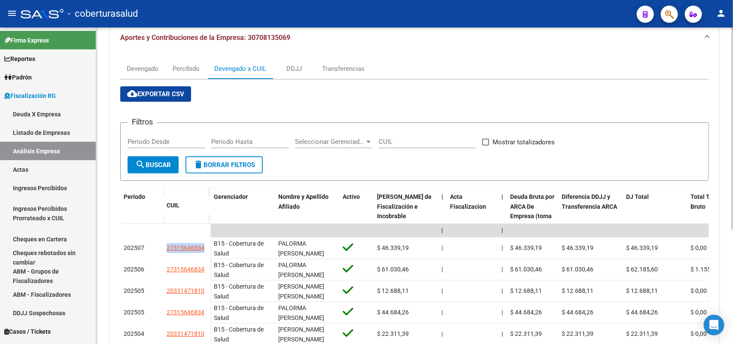
scroll to position [0, 0]
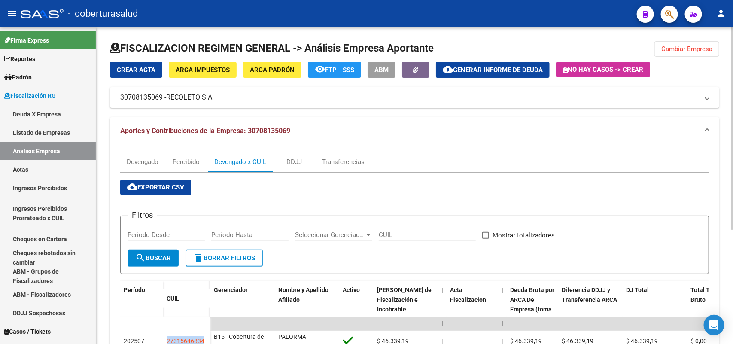
click at [690, 49] on span "Cambiar Empresa" at bounding box center [686, 49] width 51 height 8
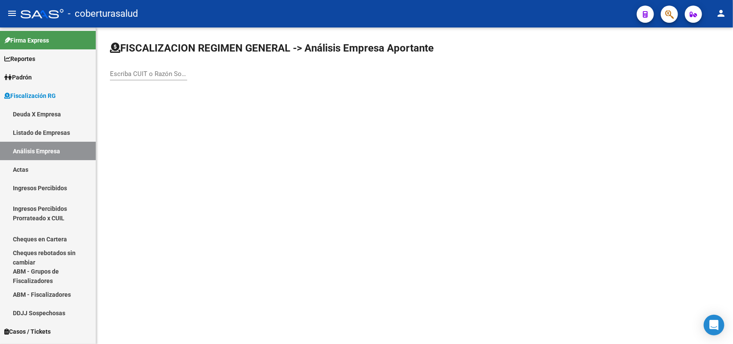
click at [146, 70] on input "Escriba CUIT o Razón Social para buscar" at bounding box center [148, 74] width 77 height 8
paste input "30708485957"
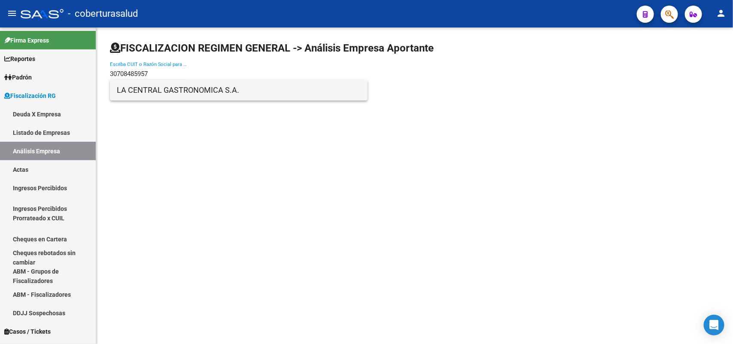
type input "30708485957"
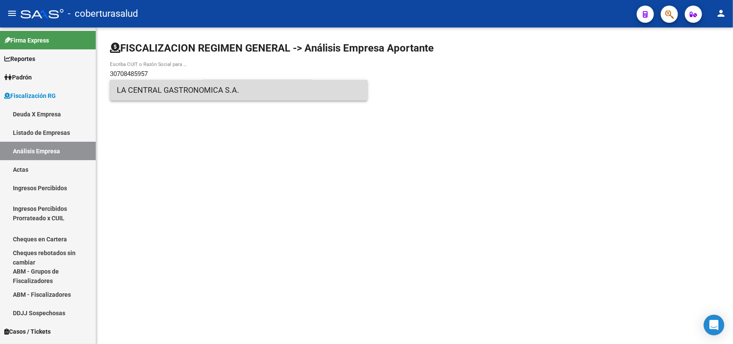
click at [176, 88] on span "LA CENTRAL GASTRONOMICA S.A." at bounding box center [239, 90] width 244 height 21
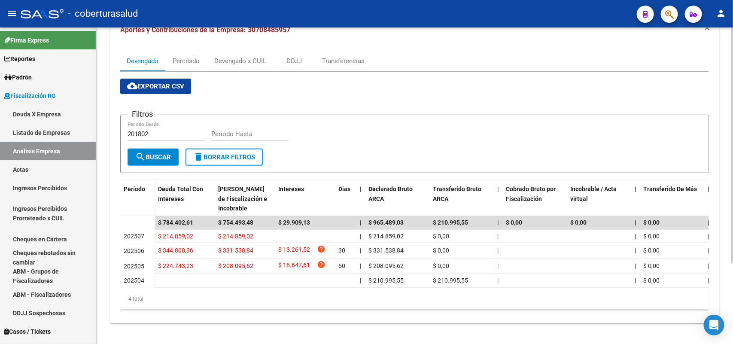
scroll to position [0, 0]
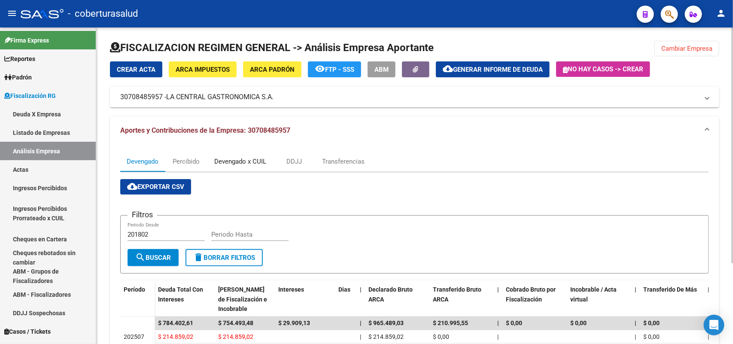
click at [236, 163] on div "Devengado x CUIL" at bounding box center [240, 161] width 52 height 9
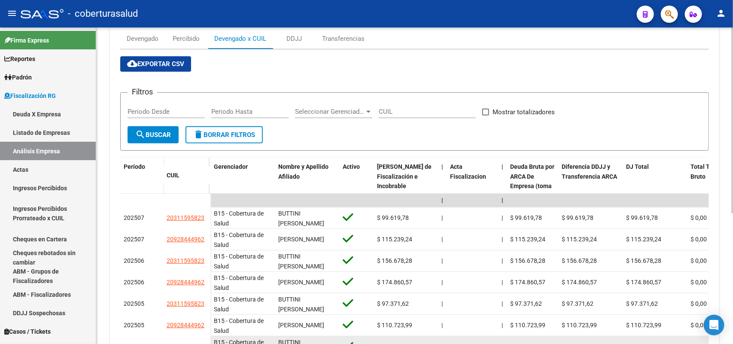
scroll to position [215, 0]
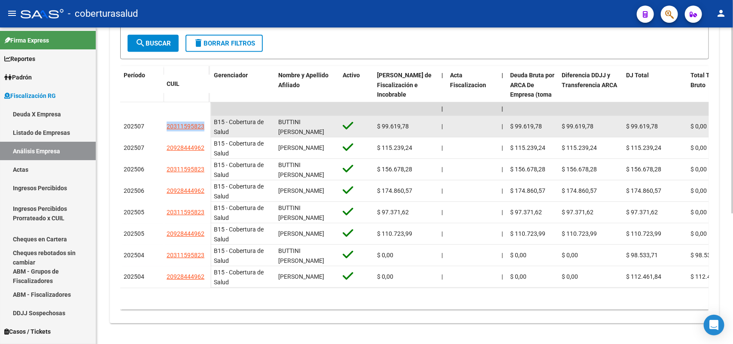
drag, startPoint x: 159, startPoint y: 124, endPoint x: 206, endPoint y: 128, distance: 47.3
click at [204, 127] on div "202507 20311595823" at bounding box center [165, 126] width 90 height 21
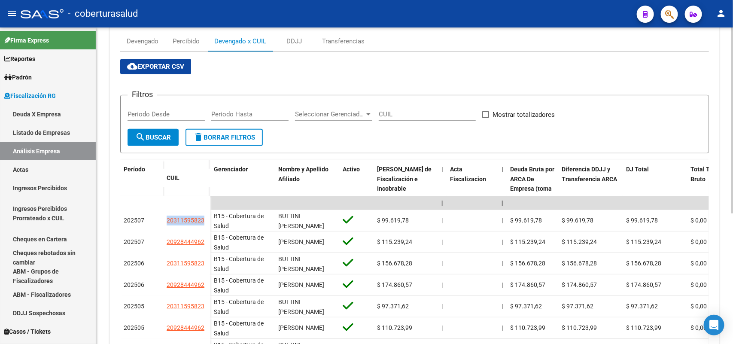
scroll to position [0, 0]
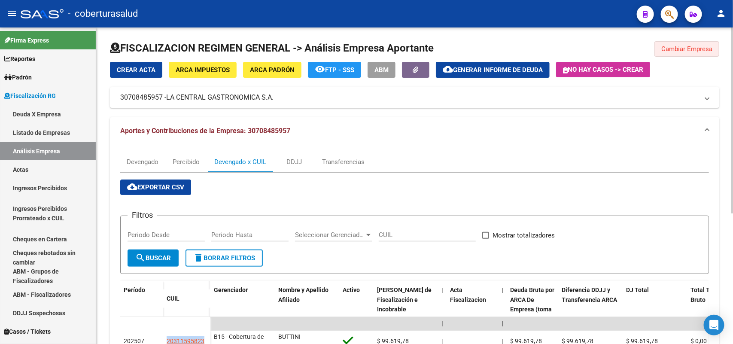
drag, startPoint x: 684, startPoint y: 51, endPoint x: 568, endPoint y: 105, distance: 128.5
click at [684, 52] on button "Cambiar Empresa" at bounding box center [686, 48] width 65 height 15
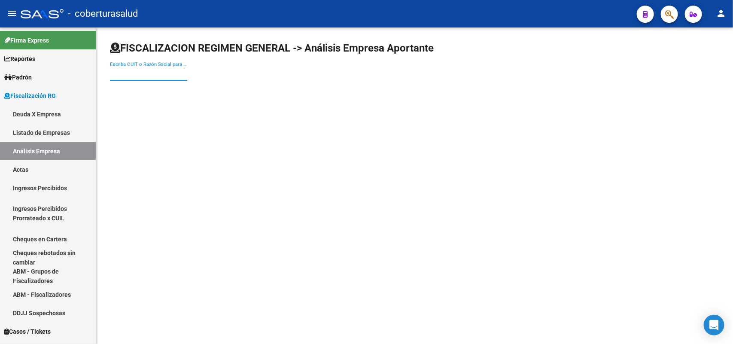
click at [182, 73] on input "Escriba CUIT o Razón Social para buscar" at bounding box center [148, 74] width 77 height 8
paste input "30708501995"
type input "30708501995"
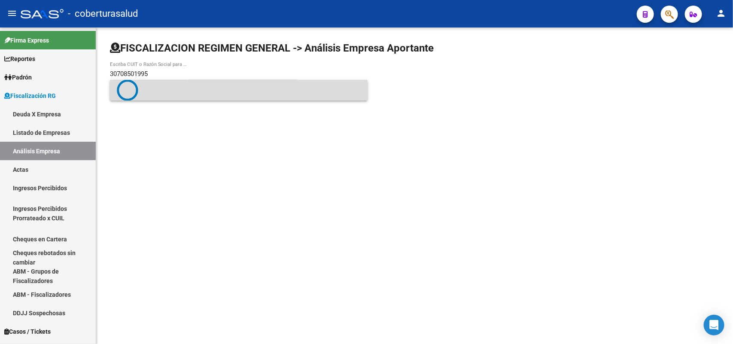
click at [169, 93] on span at bounding box center [239, 89] width 244 height 21
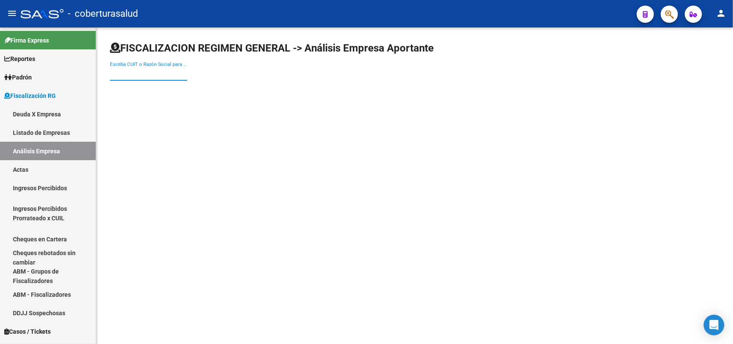
click at [157, 72] on input "Escriba CUIT o Razón Social para buscar" at bounding box center [148, 74] width 77 height 8
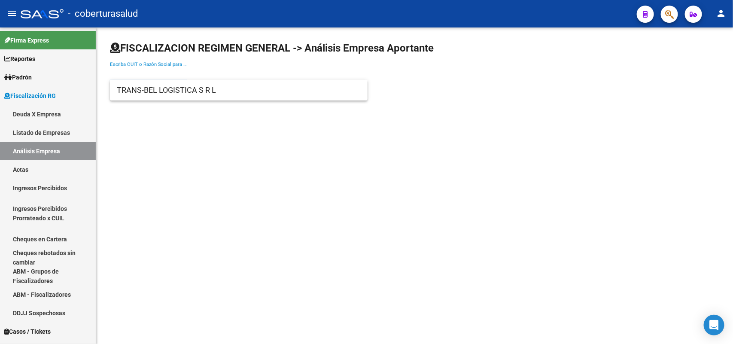
paste input "30708501995"
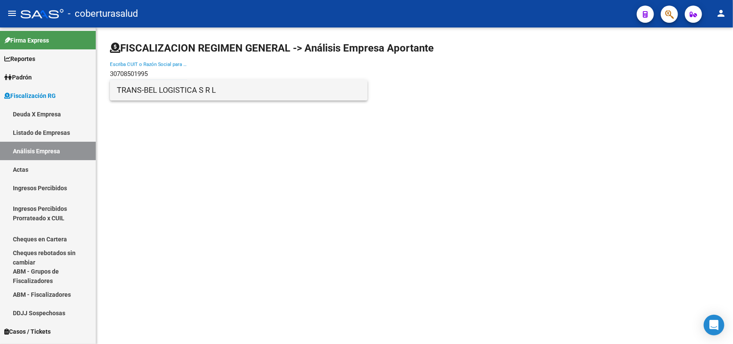
type input "30708501995"
click at [166, 91] on span "TRANS-BEL LOGISTICA S R L" at bounding box center [239, 90] width 244 height 21
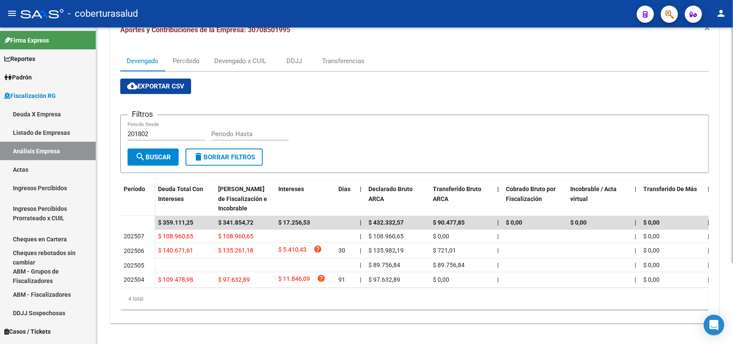
scroll to position [107, 0]
drag, startPoint x: 227, startPoint y: 56, endPoint x: 277, endPoint y: 79, distance: 54.9
click at [230, 57] on div "Devengado x CUIL" at bounding box center [240, 60] width 52 height 9
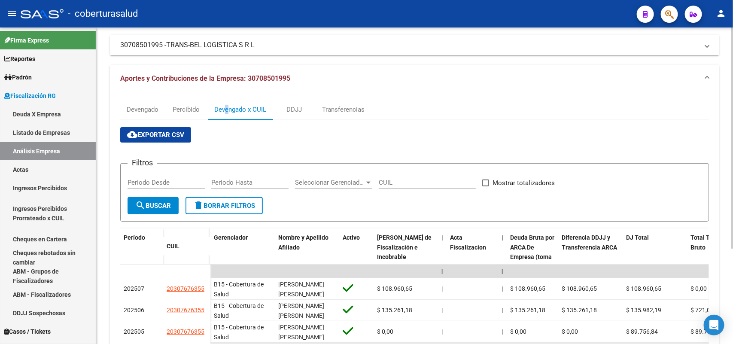
scroll to position [136, 0]
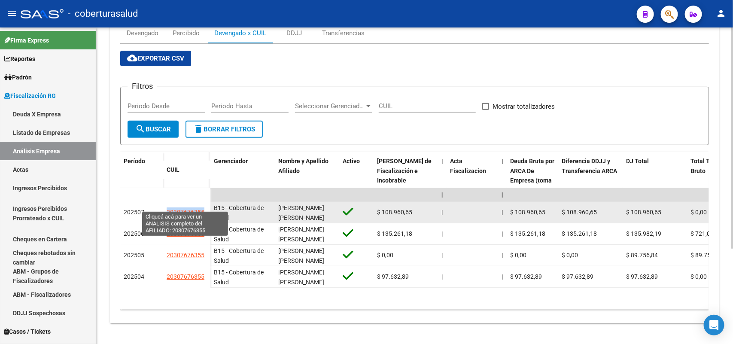
drag, startPoint x: 166, startPoint y: 204, endPoint x: 199, endPoint y: 207, distance: 33.2
click at [201, 208] on datatable-body-cell "20307676355" at bounding box center [186, 212] width 47 height 21
drag, startPoint x: 192, startPoint y: 204, endPoint x: 175, endPoint y: 209, distance: 17.5
click at [175, 209] on datatable-body-cell "20307676355" at bounding box center [186, 212] width 47 height 21
drag, startPoint x: 166, startPoint y: 204, endPoint x: 207, endPoint y: 208, distance: 41.4
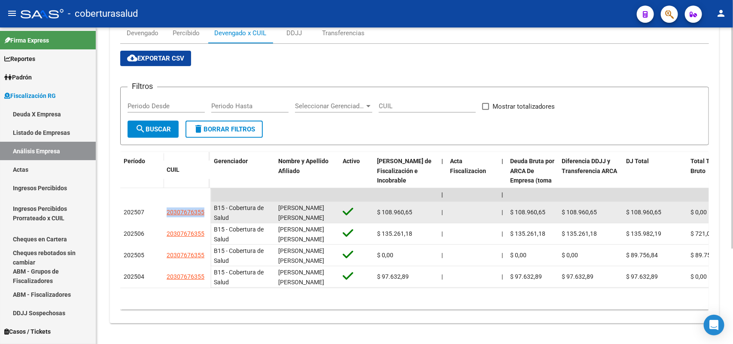
click at [207, 208] on datatable-body-cell "20307676355" at bounding box center [186, 212] width 47 height 21
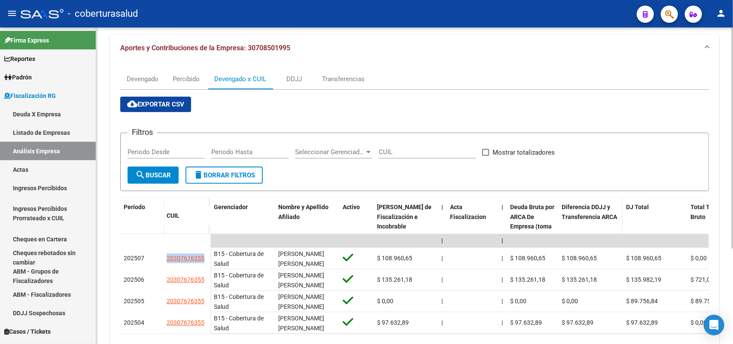
scroll to position [0, 0]
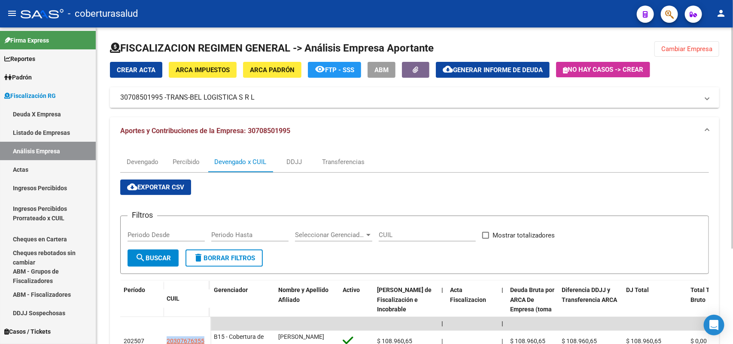
drag, startPoint x: 120, startPoint y: 93, endPoint x: 174, endPoint y: 104, distance: 55.2
click at [165, 101] on mat-expansion-panel-header "30708501995 - TRANS-BEL LOGISTICA S R L" at bounding box center [414, 97] width 609 height 21
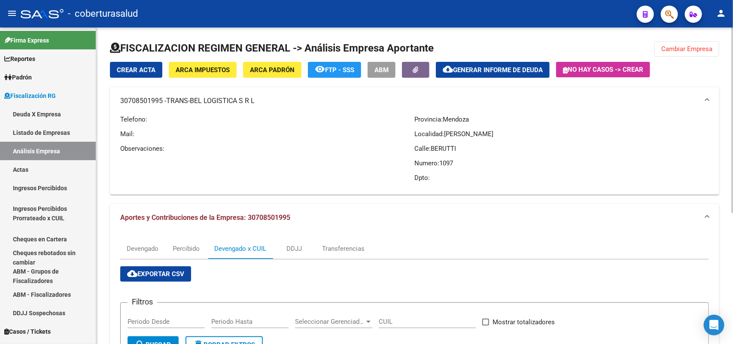
click at [681, 51] on span "Cambiar Empresa" at bounding box center [686, 49] width 51 height 8
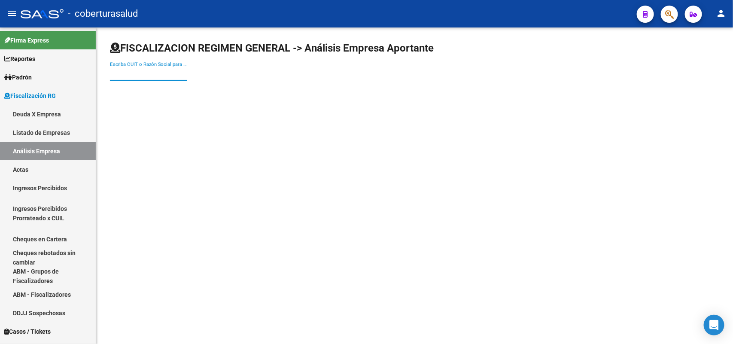
click at [181, 72] on input "Escriba CUIT o Razón Social para buscar" at bounding box center [148, 74] width 77 height 8
paste input "30708504358"
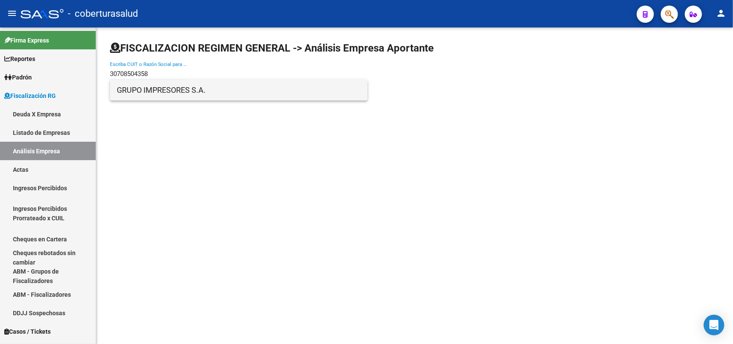
type input "30708504358"
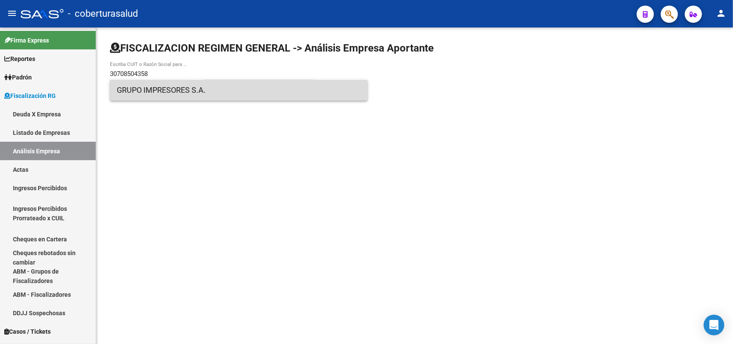
click at [177, 91] on span "GRUPO IMPRESORES S.A." at bounding box center [239, 90] width 244 height 21
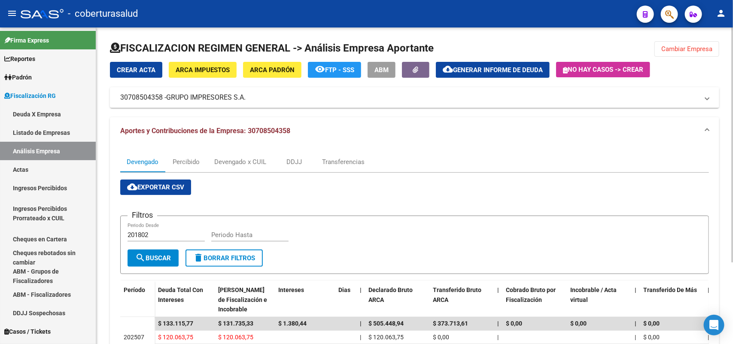
click at [681, 51] on span "Cambiar Empresa" at bounding box center [686, 49] width 51 height 8
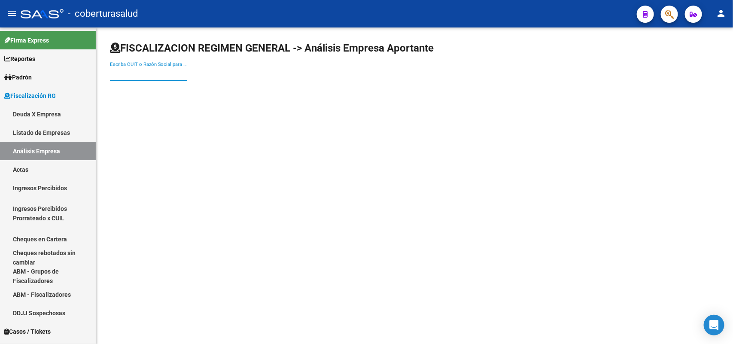
paste input "30708693029"
click at [159, 74] on input "30708693029" at bounding box center [148, 74] width 77 height 8
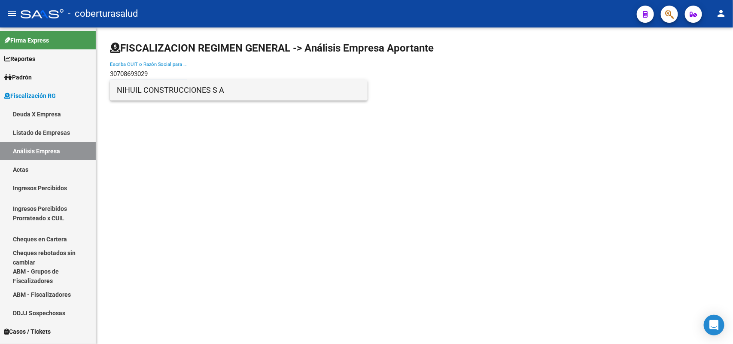
type input "30708693029"
click at [164, 90] on span "NIHUIL CONSTRUCCIONES S A" at bounding box center [239, 90] width 244 height 21
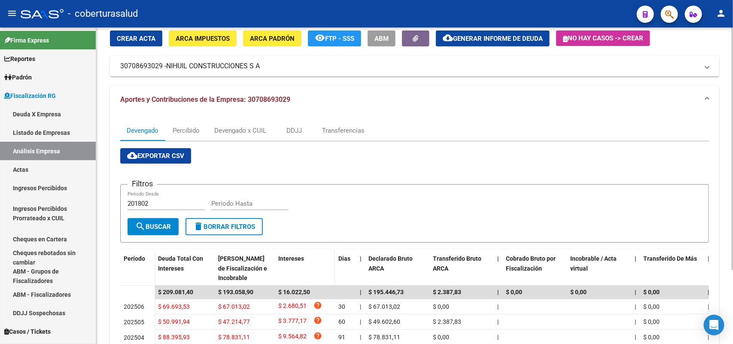
scroll to position [96, 0]
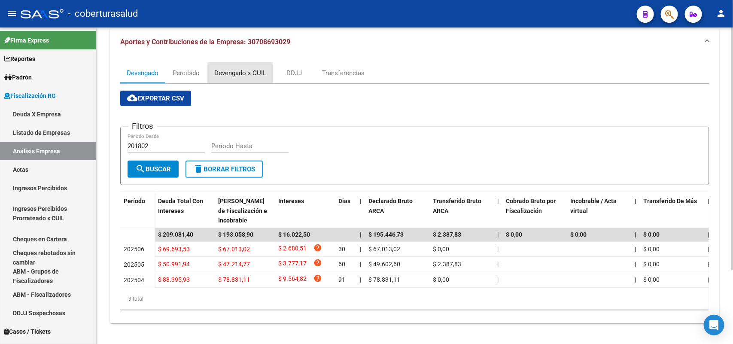
click at [234, 63] on div "Devengado x CUIL" at bounding box center [240, 73] width 65 height 21
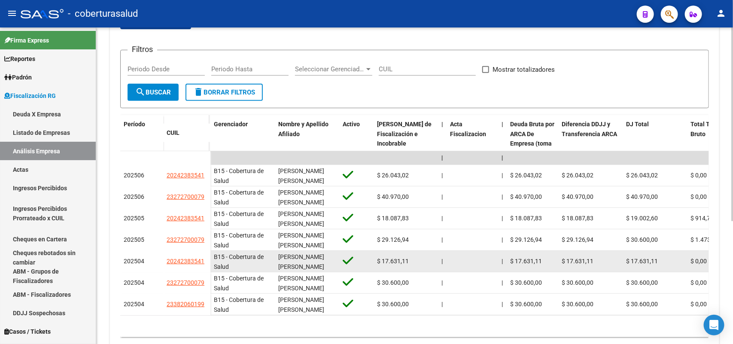
scroll to position [200, 0]
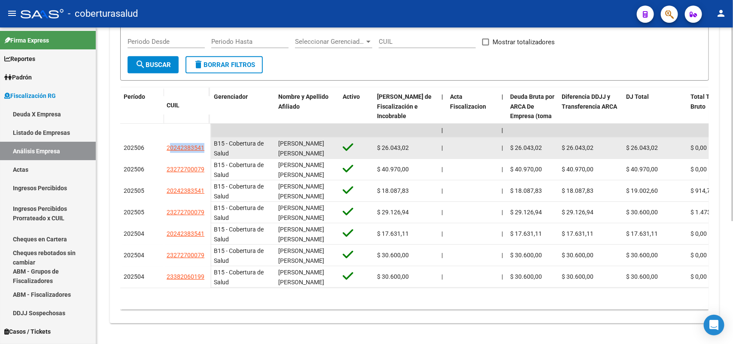
drag, startPoint x: 187, startPoint y: 144, endPoint x: 160, endPoint y: 142, distance: 26.7
click at [207, 142] on datatable-body-cell "20242383541" at bounding box center [186, 147] width 47 height 21
drag, startPoint x: 166, startPoint y: 141, endPoint x: 203, endPoint y: 138, distance: 36.6
click at [204, 143] on div "20242383541" at bounding box center [186, 148] width 40 height 10
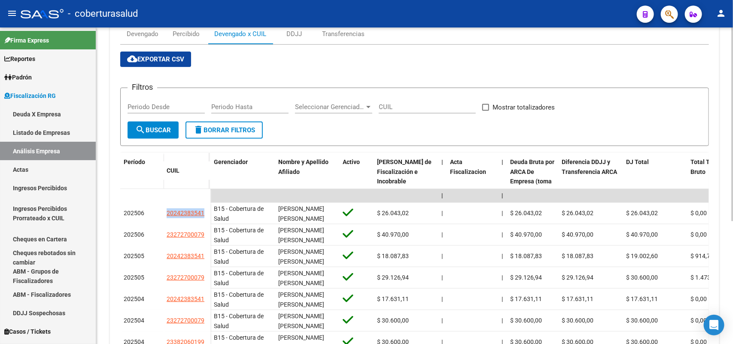
scroll to position [0, 0]
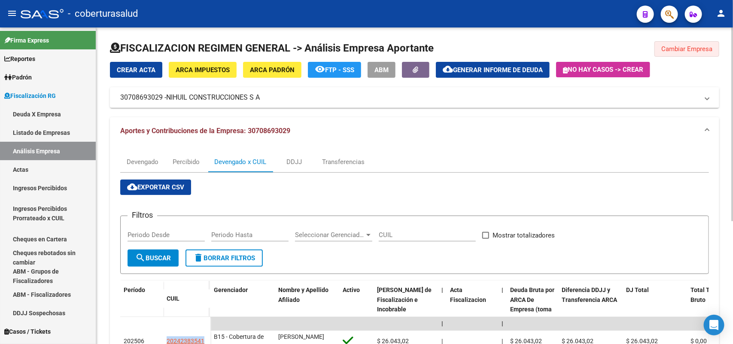
click at [690, 45] on span "Cambiar Empresa" at bounding box center [686, 49] width 51 height 8
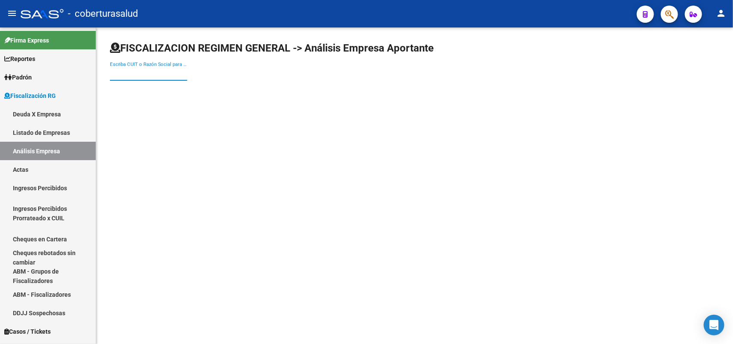
click at [119, 73] on input "Escriba CUIT o Razón Social para buscar" at bounding box center [148, 74] width 77 height 8
paste input "30708859970"
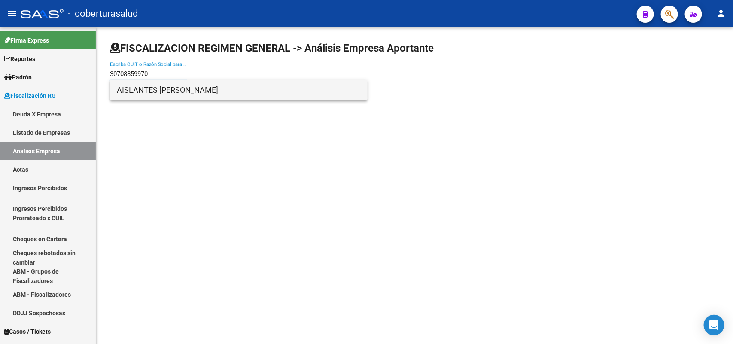
type input "30708859970"
click at [166, 85] on span "AISLANTES [PERSON_NAME]" at bounding box center [239, 90] width 244 height 21
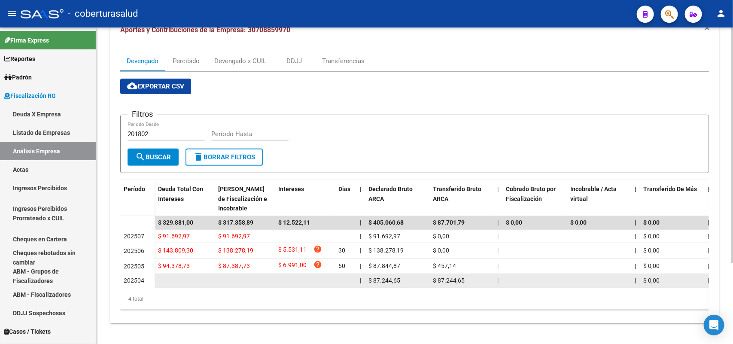
scroll to position [108, 0]
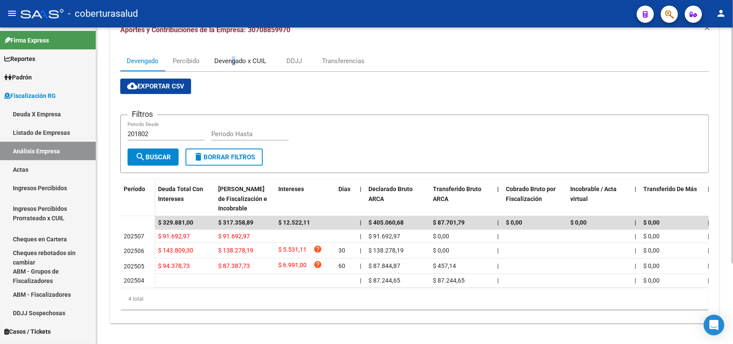
drag, startPoint x: 233, startPoint y: 48, endPoint x: 265, endPoint y: 65, distance: 36.3
click at [237, 51] on div "Devengado x CUIL" at bounding box center [240, 61] width 65 height 21
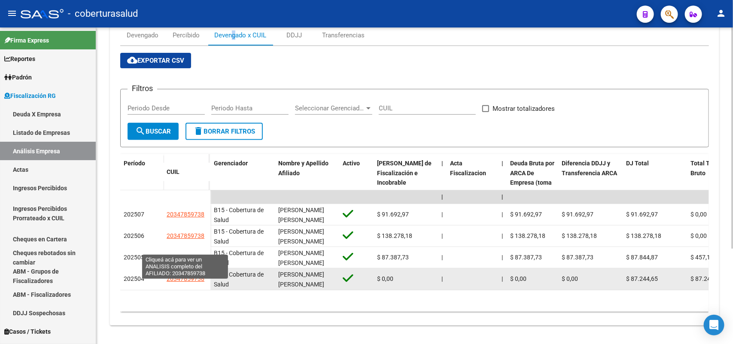
scroll to position [136, 0]
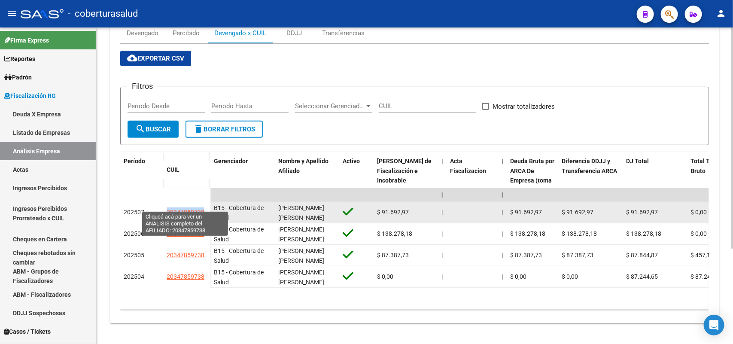
drag, startPoint x: 177, startPoint y: 206, endPoint x: 202, endPoint y: 207, distance: 25.3
click at [202, 209] on span "20347859738" at bounding box center [185, 212] width 38 height 7
type textarea "20347859738"
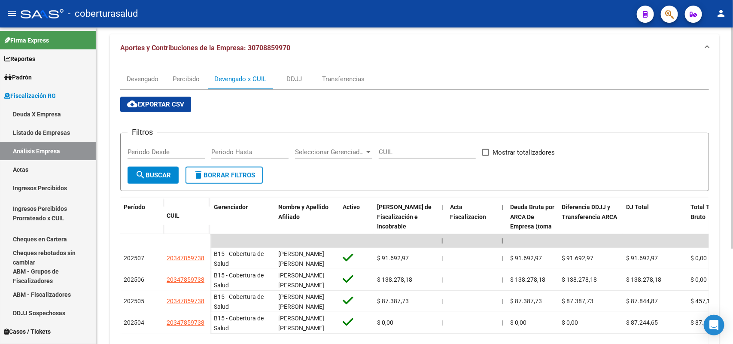
scroll to position [0, 0]
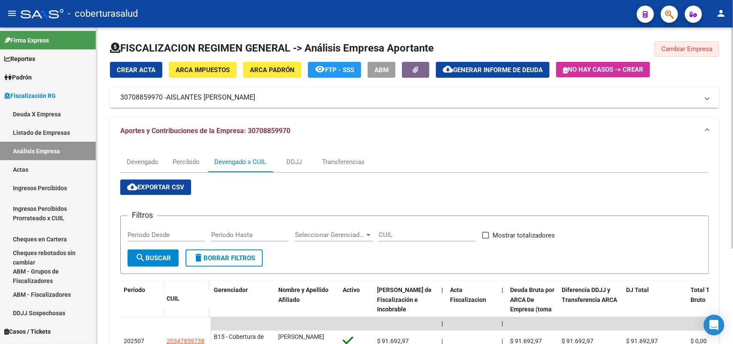
drag, startPoint x: 673, startPoint y: 52, endPoint x: 670, endPoint y: 47, distance: 6.0
click at [673, 51] on button "Cambiar Empresa" at bounding box center [686, 48] width 65 height 15
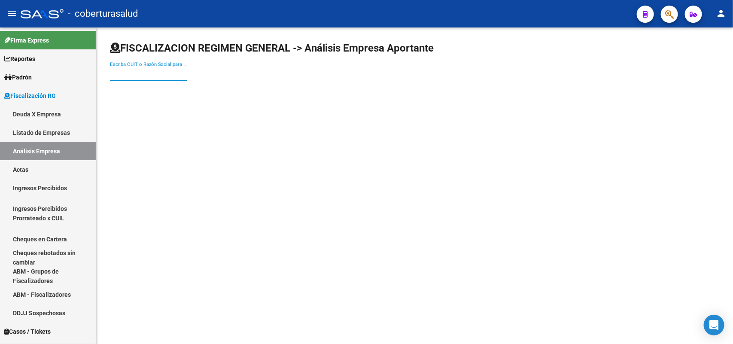
click at [142, 71] on input "Escriba CUIT o Razón Social para buscar" at bounding box center [148, 74] width 77 height 8
paste input "30709329029"
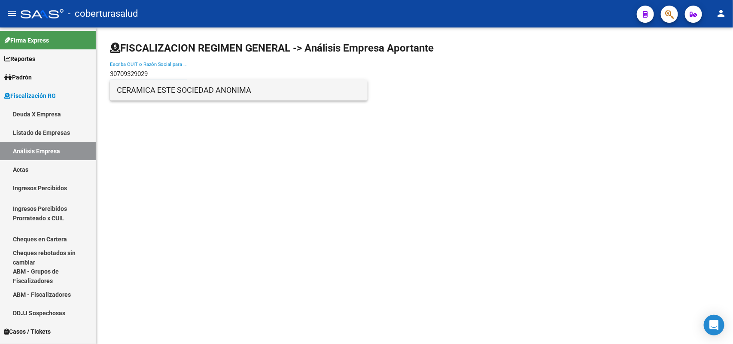
type input "30709329029"
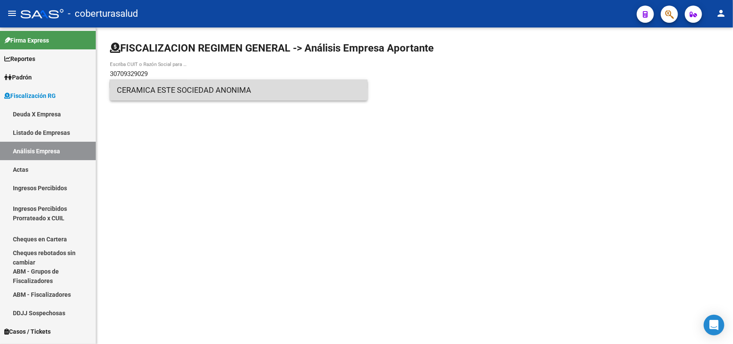
click at [144, 93] on span "CERAMICA ESTE SOCIEDAD ANONIMA" at bounding box center [239, 90] width 244 height 21
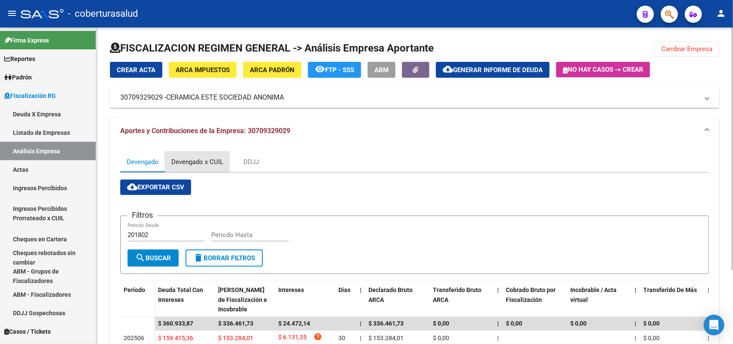
click at [203, 161] on div "Devengado x CUIL" at bounding box center [197, 161] width 52 height 9
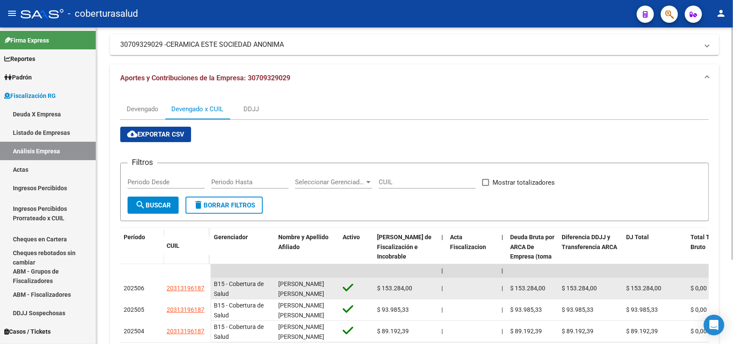
scroll to position [114, 0]
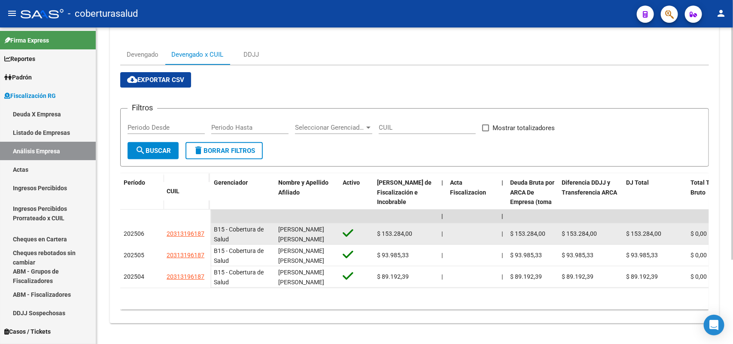
drag, startPoint x: 169, startPoint y: 226, endPoint x: 204, endPoint y: 227, distance: 35.2
click at [204, 229] on div "20313196187" at bounding box center [186, 234] width 40 height 10
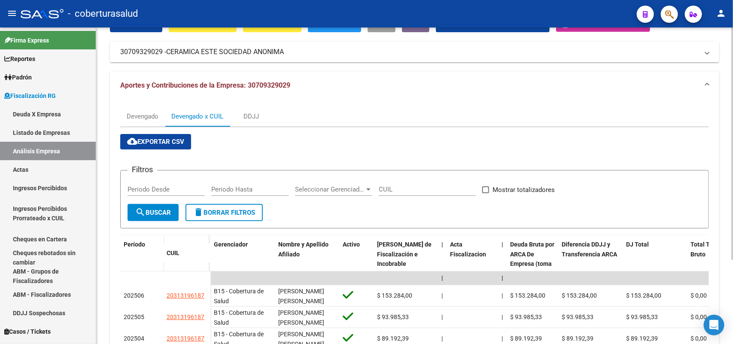
scroll to position [0, 0]
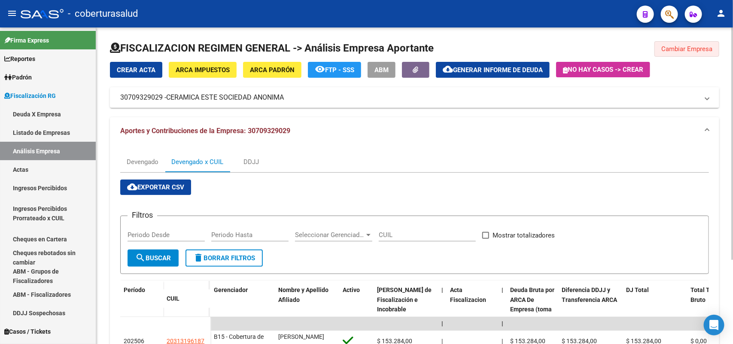
drag, startPoint x: 693, startPoint y: 51, endPoint x: 664, endPoint y: 46, distance: 30.1
click at [693, 51] on span "Cambiar Empresa" at bounding box center [686, 49] width 51 height 8
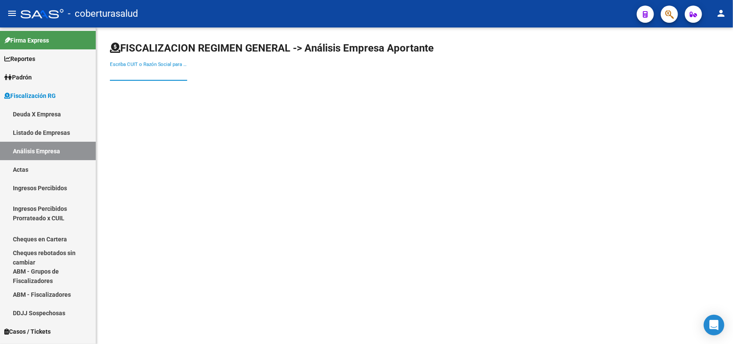
click at [127, 70] on input "Escriba CUIT o Razón Social para buscar" at bounding box center [148, 74] width 77 height 8
paste input "30709367834"
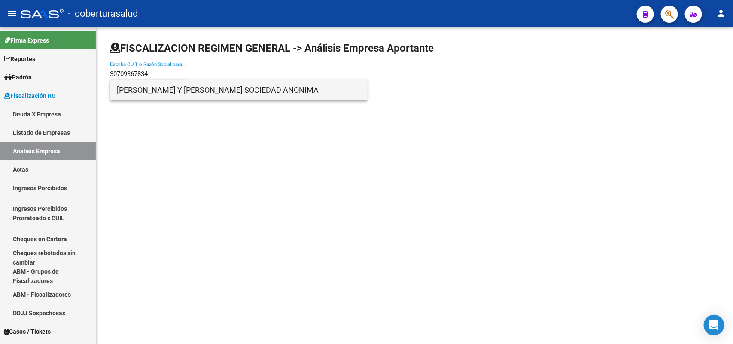
type input "30709367834"
click at [147, 91] on span "[PERSON_NAME] Y [PERSON_NAME] SOCIEDAD ANONIMA" at bounding box center [239, 90] width 244 height 21
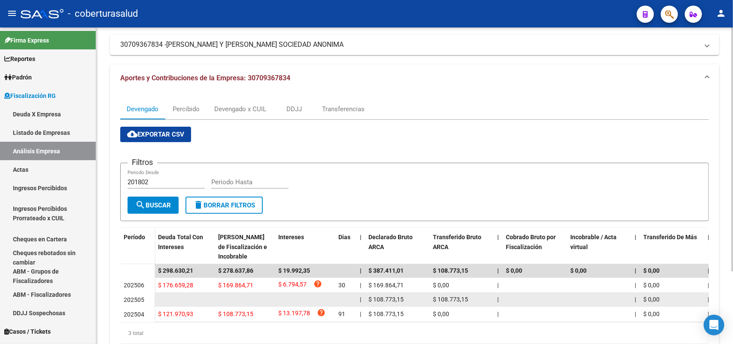
scroll to position [94, 0]
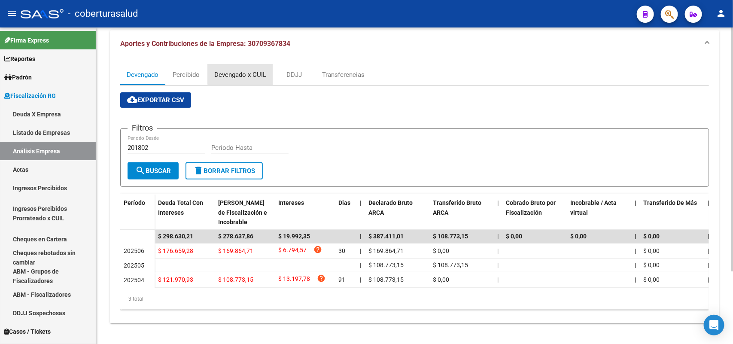
click at [245, 70] on div "Devengado x CUIL" at bounding box center [240, 74] width 52 height 9
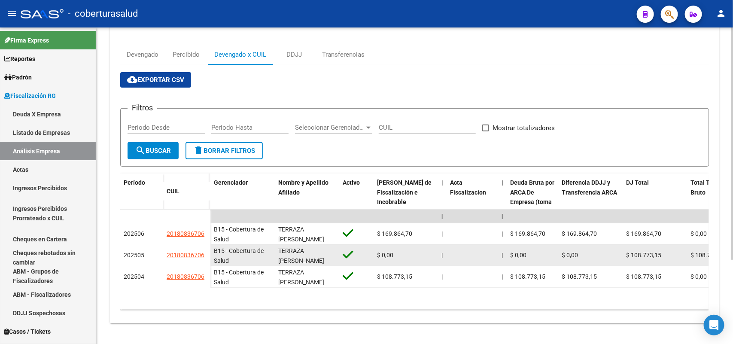
scroll to position [114, 0]
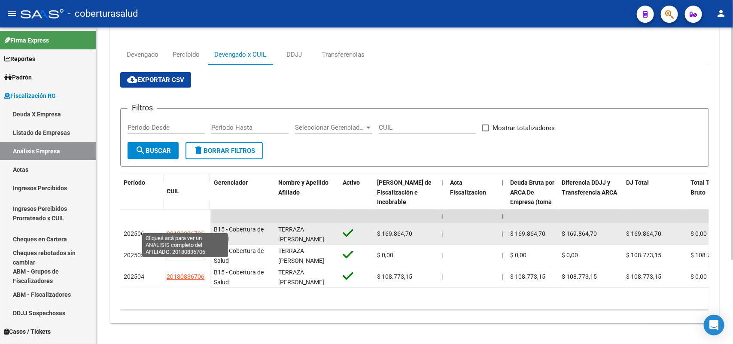
drag, startPoint x: 162, startPoint y: 226, endPoint x: 202, endPoint y: 227, distance: 39.9
click at [202, 227] on div "202506 20180836706" at bounding box center [165, 233] width 90 height 21
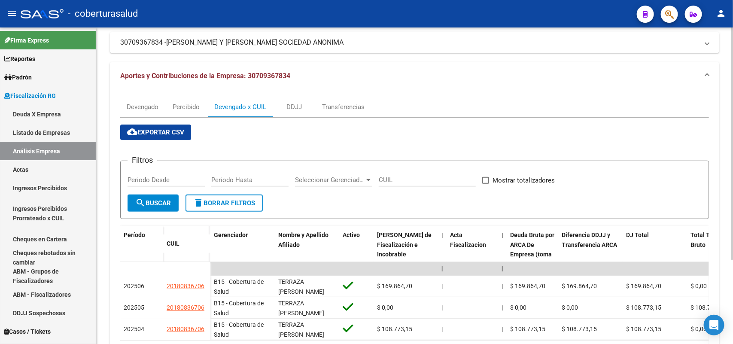
scroll to position [0, 0]
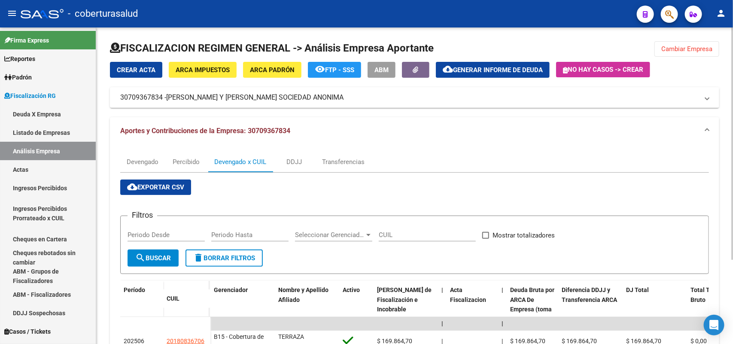
click at [690, 44] on button "Cambiar Empresa" at bounding box center [686, 48] width 65 height 15
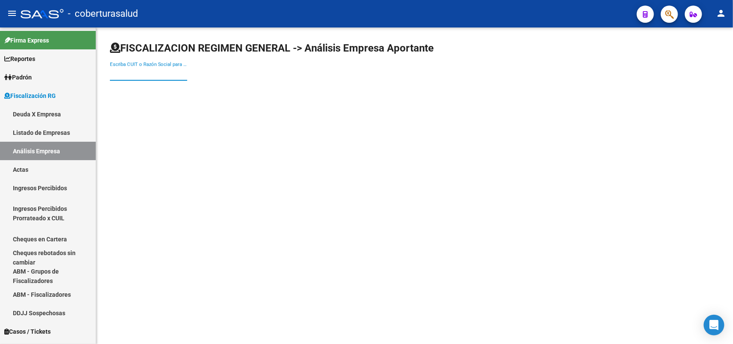
click at [175, 70] on input "Escriba CUIT o Razón Social para buscar" at bounding box center [148, 74] width 77 height 8
paste input "30709369209"
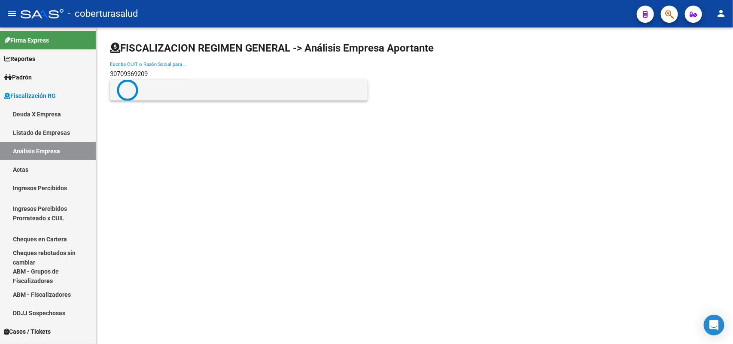
type input "30709369209"
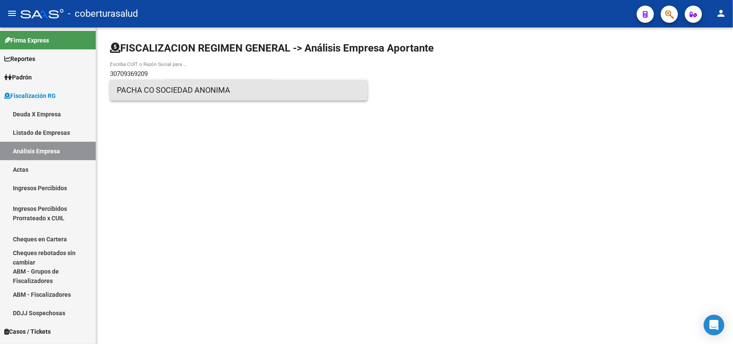
click at [157, 94] on span "PACHA CO SOCIEDAD ANONIMA" at bounding box center [239, 90] width 244 height 21
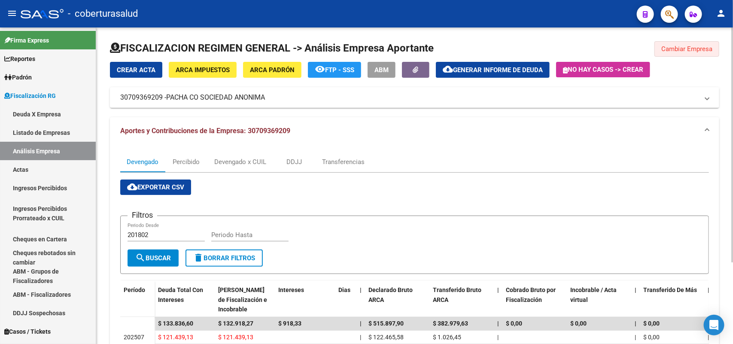
click at [672, 50] on span "Cambiar Empresa" at bounding box center [686, 49] width 51 height 8
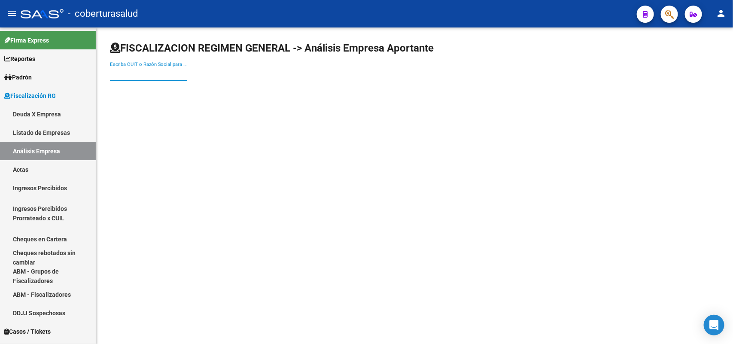
click at [126, 70] on input "Escriba CUIT o Razón Social para buscar" at bounding box center [148, 74] width 77 height 8
paste input "30709498939"
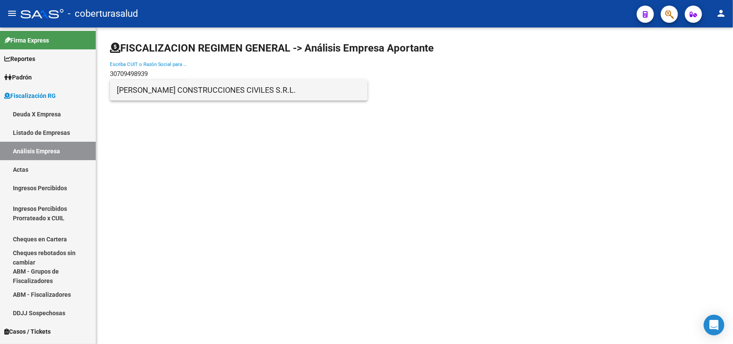
type input "30709498939"
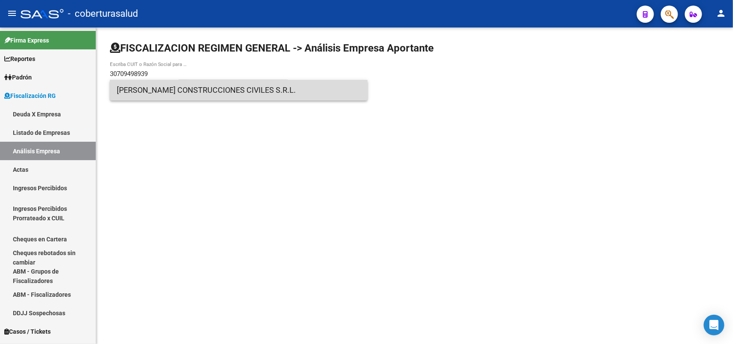
click at [164, 89] on span "[PERSON_NAME] CONSTRUCCIONES CIVILES S.R.L." at bounding box center [239, 90] width 244 height 21
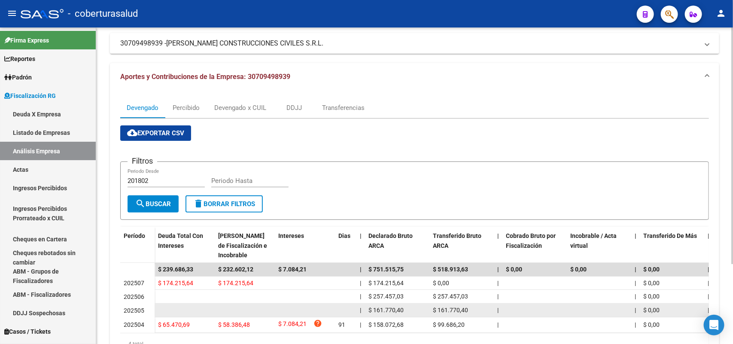
scroll to position [106, 0]
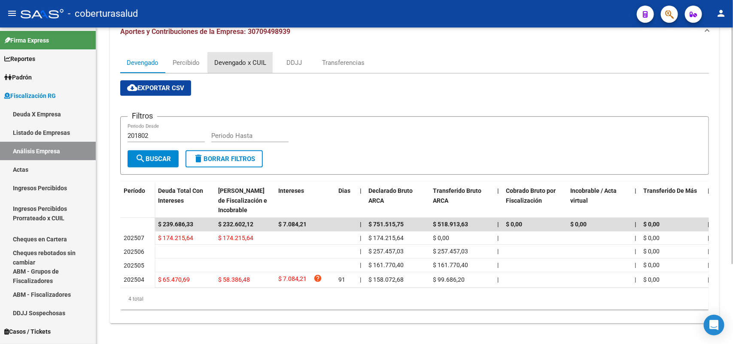
click at [241, 52] on div "Devengado x CUIL" at bounding box center [240, 62] width 65 height 21
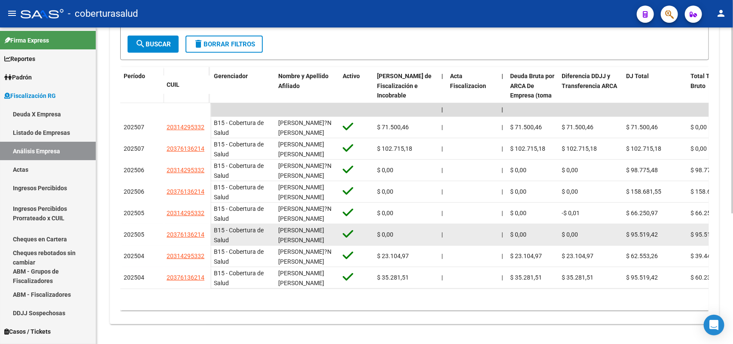
scroll to position [215, 0]
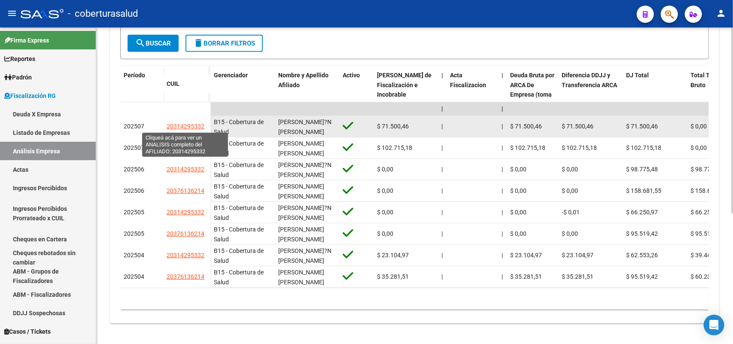
drag, startPoint x: 168, startPoint y: 127, endPoint x: 203, endPoint y: 127, distance: 34.3
click at [203, 127] on span "20314295332" at bounding box center [185, 126] width 38 height 7
type textarea "20314295332"
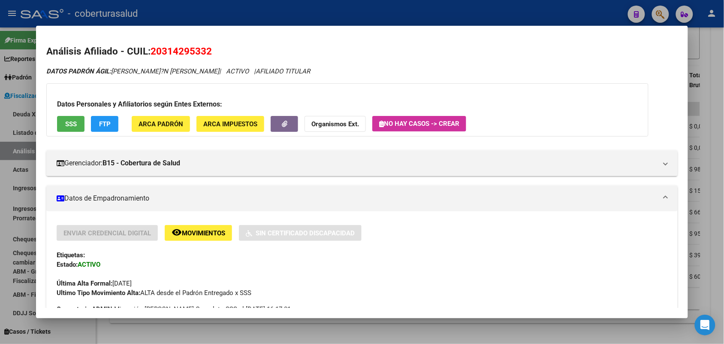
drag, startPoint x: 164, startPoint y: 51, endPoint x: 207, endPoint y: 52, distance: 42.9
click at [207, 52] on span "20314295332" at bounding box center [181, 50] width 61 height 11
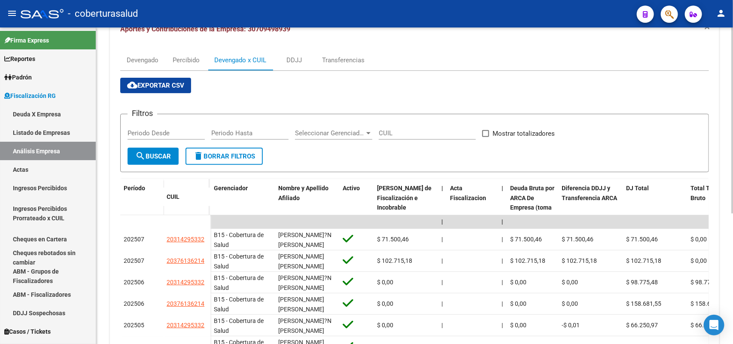
scroll to position [0, 0]
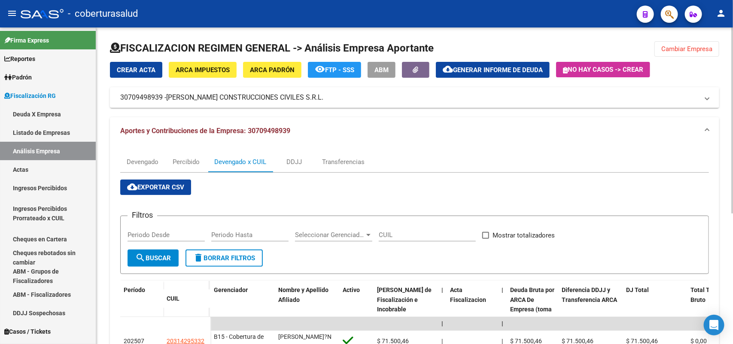
drag, startPoint x: 692, startPoint y: 46, endPoint x: 684, endPoint y: 44, distance: 7.9
click at [692, 44] on button "Cambiar Empresa" at bounding box center [686, 48] width 65 height 15
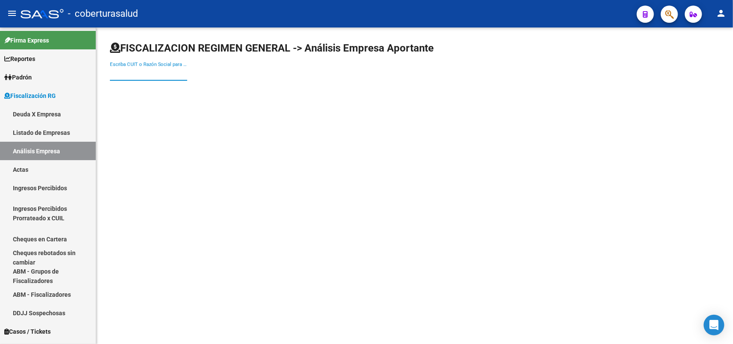
click at [170, 74] on input "Escriba CUIT o Razón Social para buscar" at bounding box center [148, 74] width 77 height 8
paste input "30709996467"
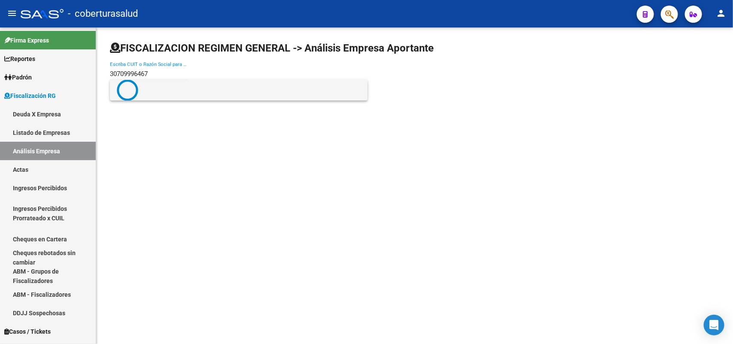
type input "30709996467"
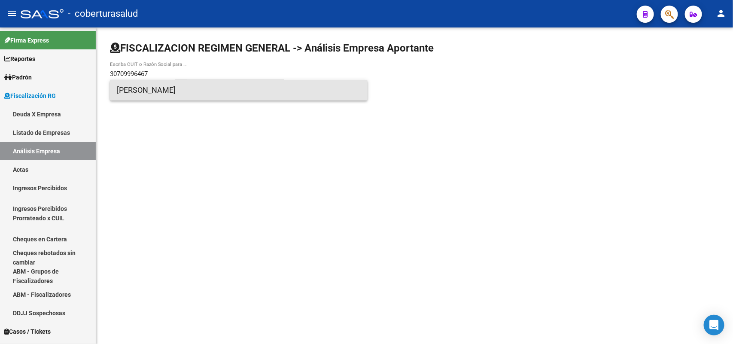
click at [162, 93] on span "[PERSON_NAME]" at bounding box center [239, 90] width 244 height 21
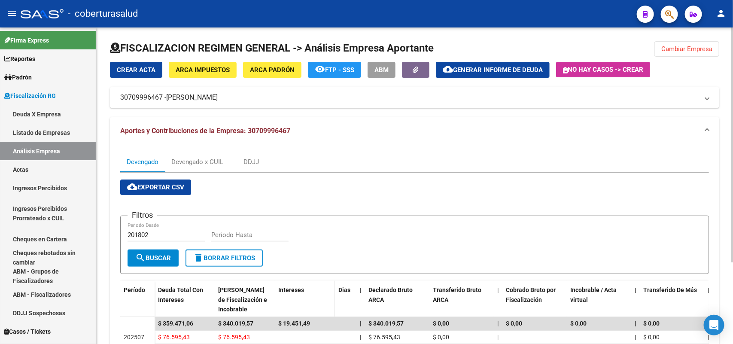
scroll to position [107, 0]
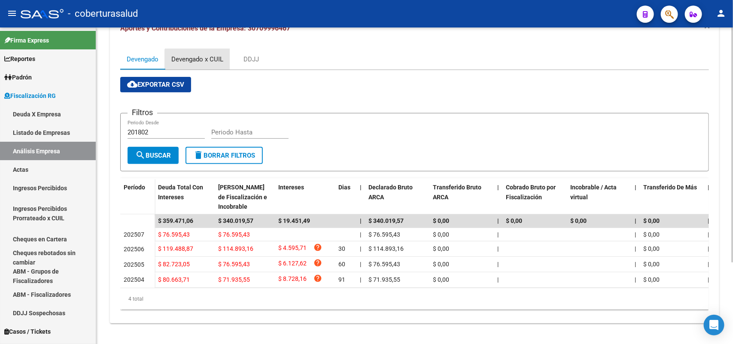
click at [206, 57] on div "Devengado x CUIL" at bounding box center [197, 58] width 52 height 9
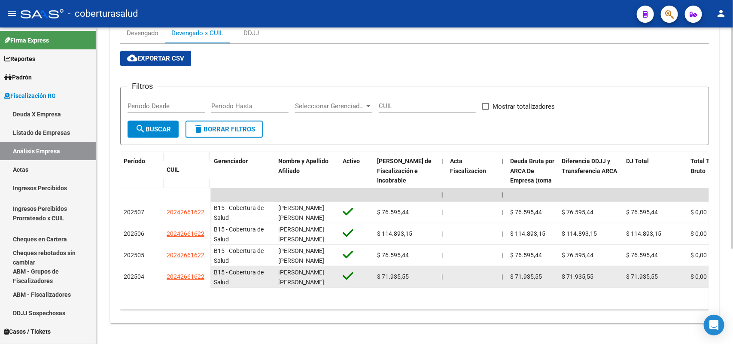
scroll to position [136, 0]
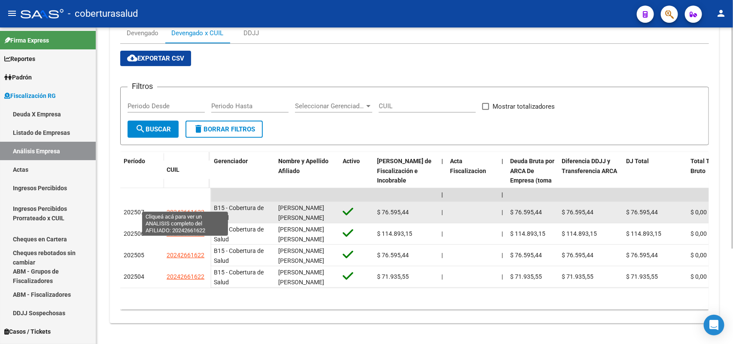
drag, startPoint x: 166, startPoint y: 205, endPoint x: 202, endPoint y: 204, distance: 35.6
click at [202, 209] on span "20242661622" at bounding box center [185, 212] width 38 height 7
type textarea "20242661622"
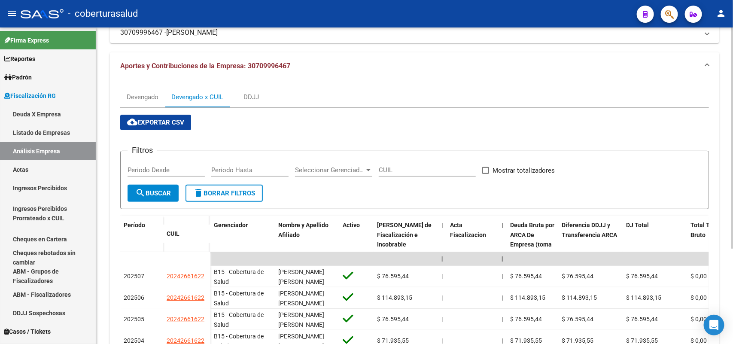
scroll to position [0, 0]
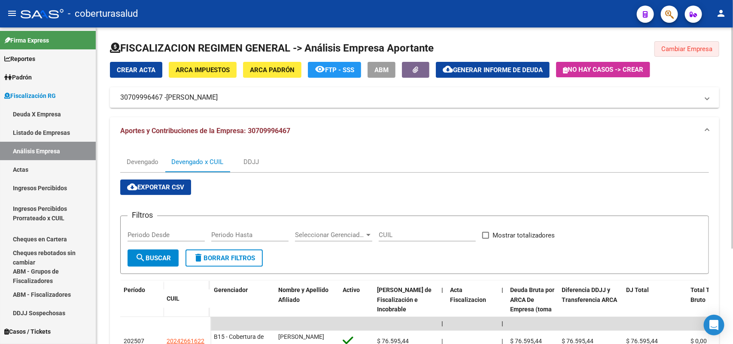
click at [679, 50] on span "Cambiar Empresa" at bounding box center [686, 49] width 51 height 8
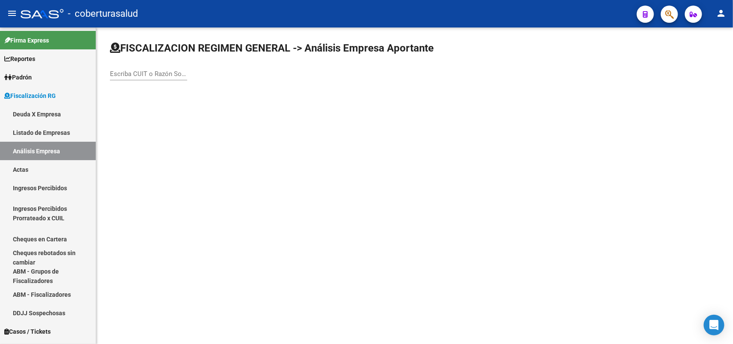
click at [147, 72] on input "Escriba CUIT o Razón Social para buscar" at bounding box center [148, 74] width 77 height 8
paste input "30710171196"
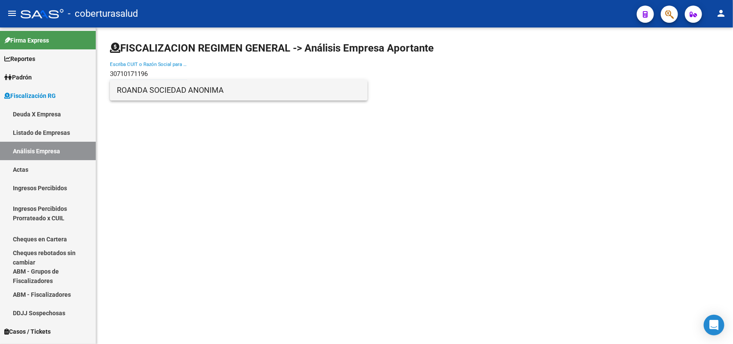
type input "30710171196"
click at [151, 91] on span "ROANDA SOCIEDAD ANONIMA" at bounding box center [239, 90] width 244 height 21
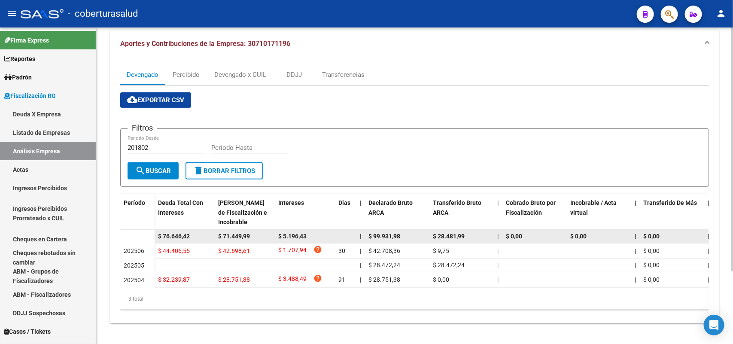
scroll to position [94, 0]
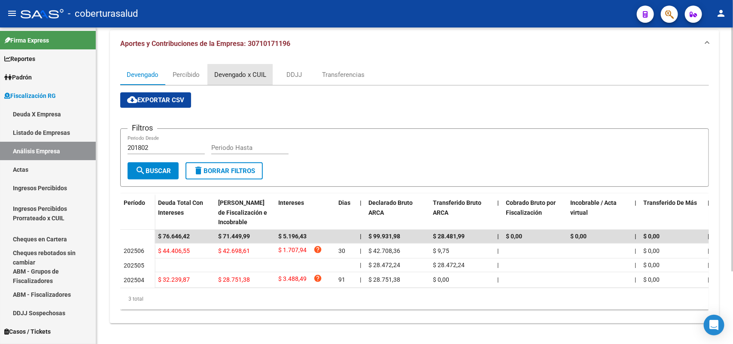
click at [224, 64] on div "Devengado x CUIL" at bounding box center [240, 74] width 65 height 21
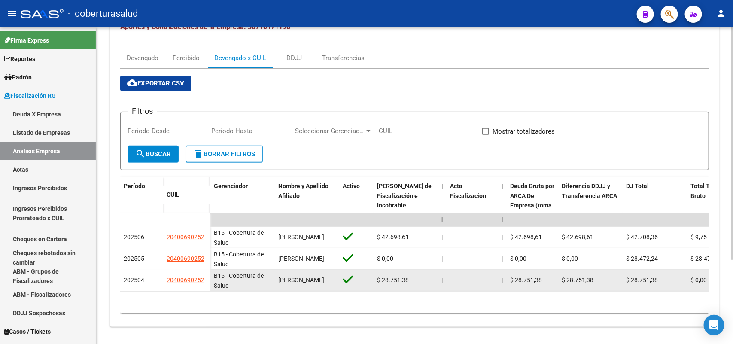
scroll to position [114, 0]
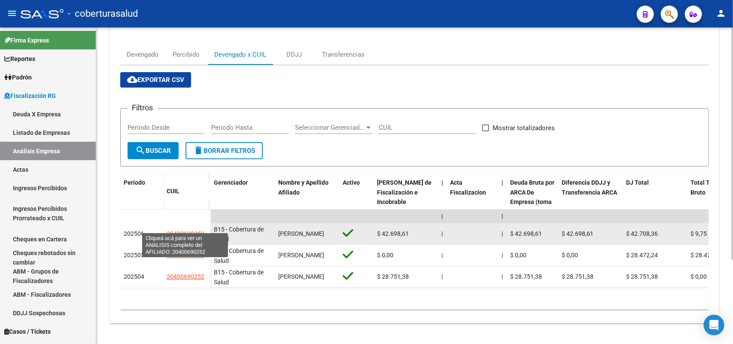
drag, startPoint x: 167, startPoint y: 224, endPoint x: 202, endPoint y: 224, distance: 34.8
click at [202, 230] on span "20400690252" at bounding box center [185, 233] width 38 height 7
type textarea "20400690252"
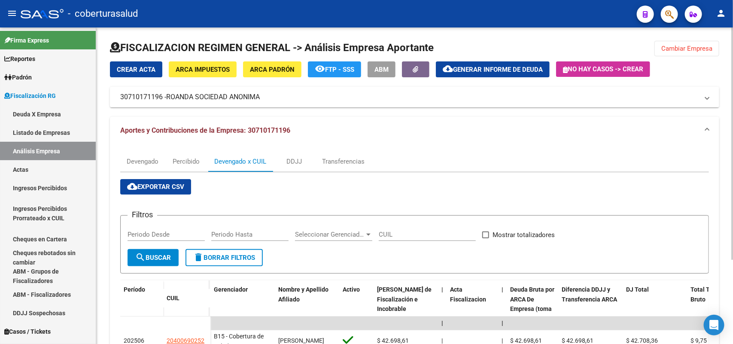
scroll to position [0, 0]
click at [673, 48] on span "Cambiar Empresa" at bounding box center [686, 49] width 51 height 8
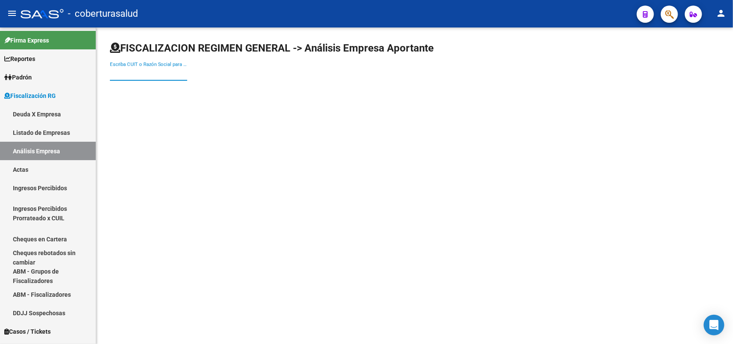
click at [170, 71] on input "Escriba CUIT o Razón Social para buscar" at bounding box center [148, 74] width 77 height 8
paste input "30710759649"
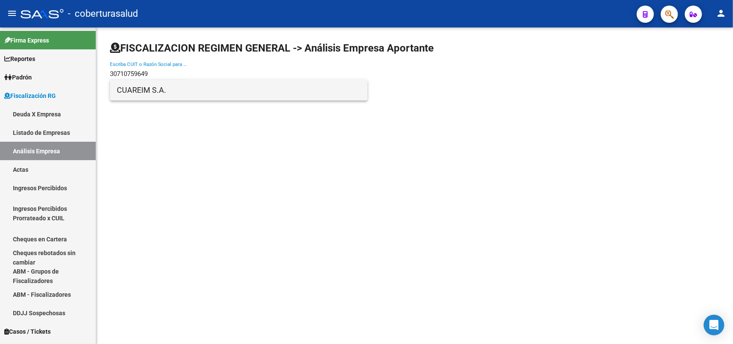
type input "30710759649"
click at [183, 93] on span "CUAREIM S.A." at bounding box center [239, 90] width 244 height 21
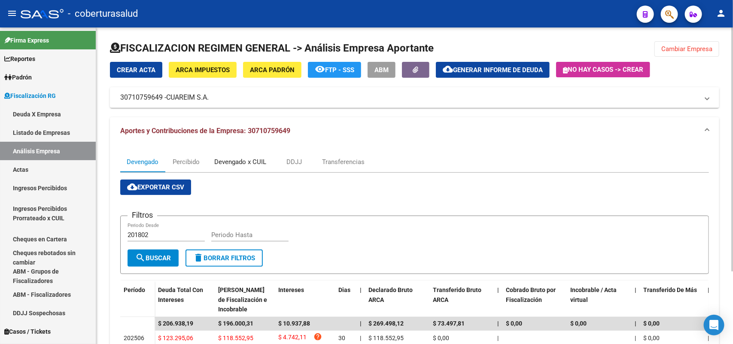
click at [242, 165] on div "Devengado x CUIL" at bounding box center [240, 161] width 52 height 9
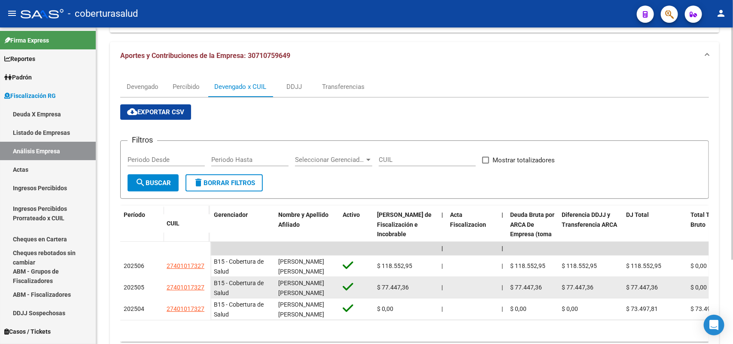
scroll to position [114, 0]
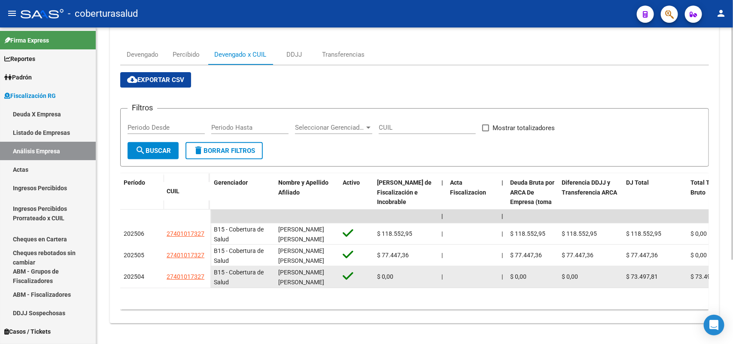
drag, startPoint x: 163, startPoint y: 269, endPoint x: 200, endPoint y: 274, distance: 37.2
click at [202, 275] on datatable-body-cell "27401017327" at bounding box center [186, 276] width 47 height 21
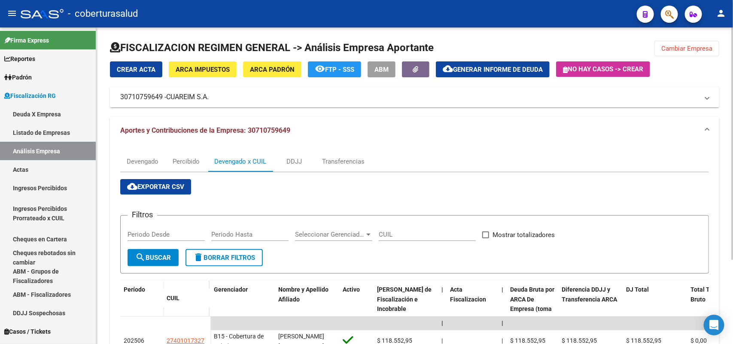
scroll to position [0, 0]
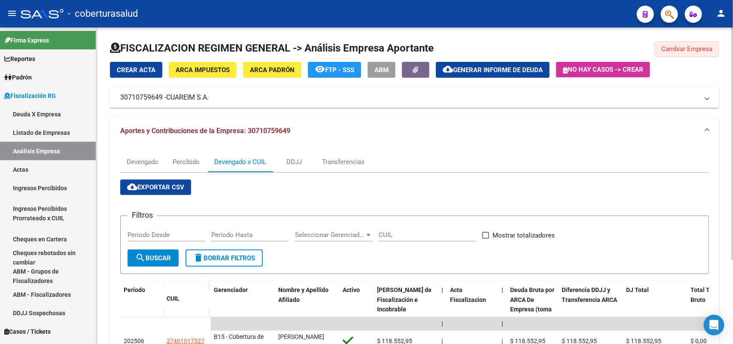
click at [690, 48] on span "Cambiar Empresa" at bounding box center [686, 49] width 51 height 8
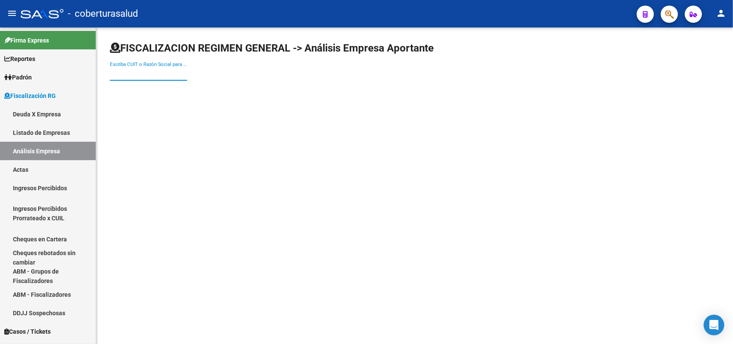
paste input "30710963912"
drag, startPoint x: 149, startPoint y: 73, endPoint x: 156, endPoint y: 88, distance: 16.1
click at [149, 73] on input "30710963912" at bounding box center [148, 74] width 77 height 8
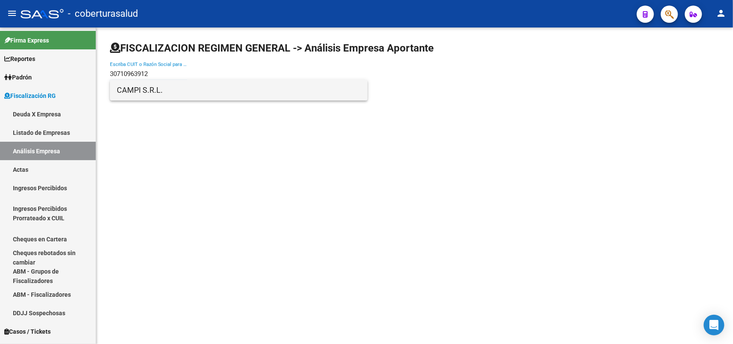
type input "30710963912"
click at [161, 93] on span "CAMPI S.R.L." at bounding box center [239, 90] width 244 height 21
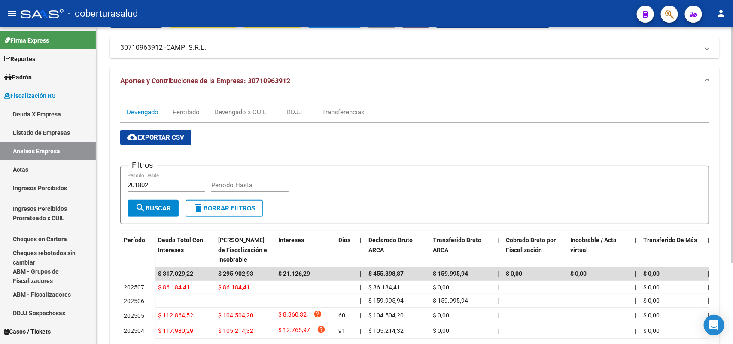
scroll to position [108, 0]
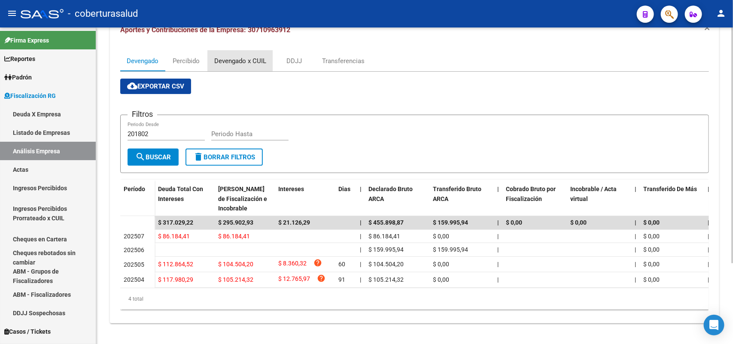
click at [239, 56] on div "Devengado x CUIL" at bounding box center [240, 60] width 52 height 9
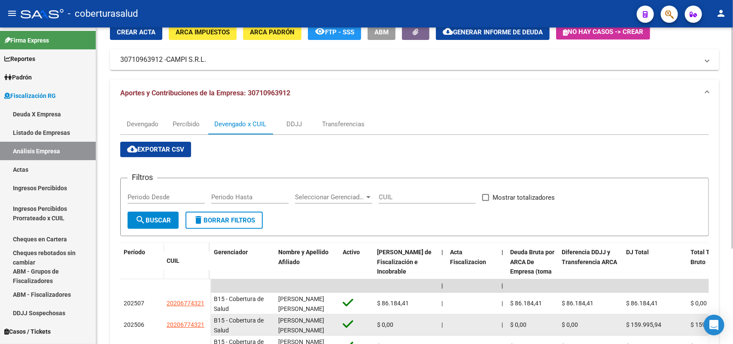
scroll to position [136, 0]
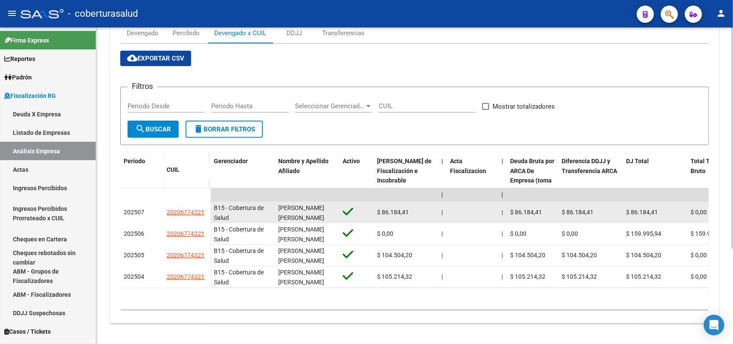
drag, startPoint x: 170, startPoint y: 205, endPoint x: 205, endPoint y: 204, distance: 34.8
click at [205, 207] on div "20206774321" at bounding box center [186, 212] width 40 height 10
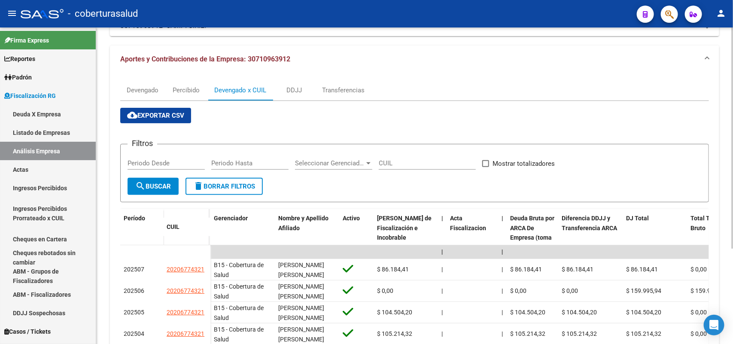
scroll to position [0, 0]
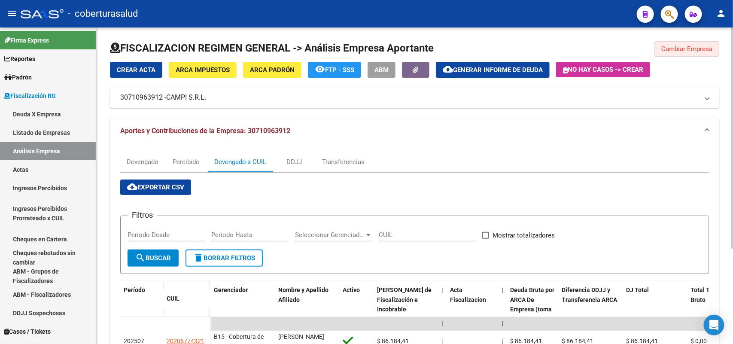
click at [684, 47] on span "Cambiar Empresa" at bounding box center [686, 49] width 51 height 8
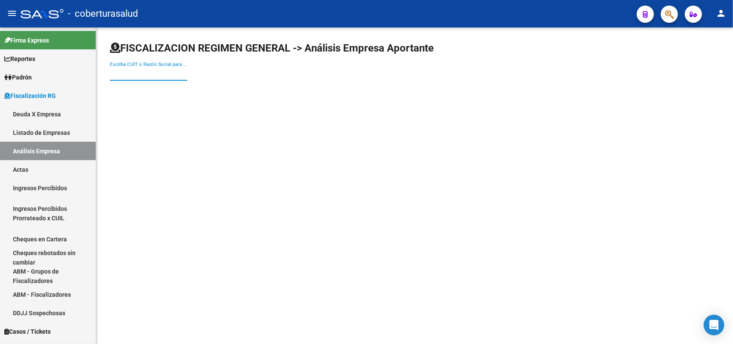
drag, startPoint x: 155, startPoint y: 73, endPoint x: 151, endPoint y: 75, distance: 4.4
click at [154, 73] on input "Escriba CUIT o Razón Social para buscar" at bounding box center [148, 74] width 77 height 8
paste input "30711379521"
type input "30711379521"
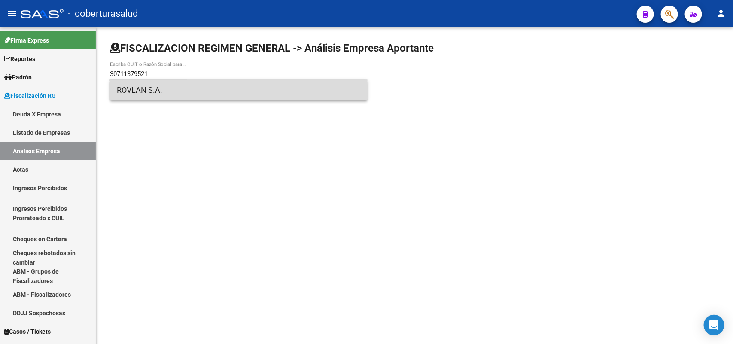
click at [135, 95] on span "ROVLAN S.A." at bounding box center [239, 90] width 244 height 21
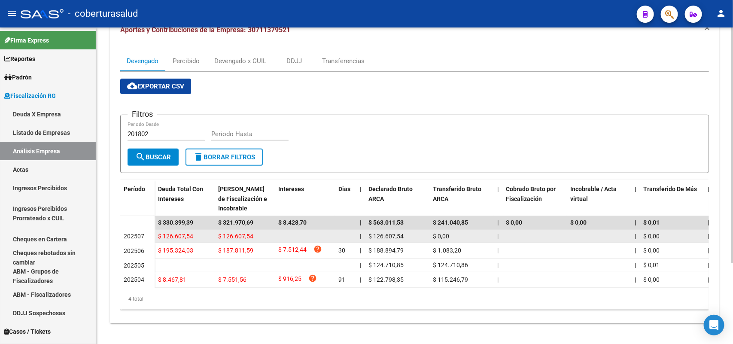
scroll to position [108, 0]
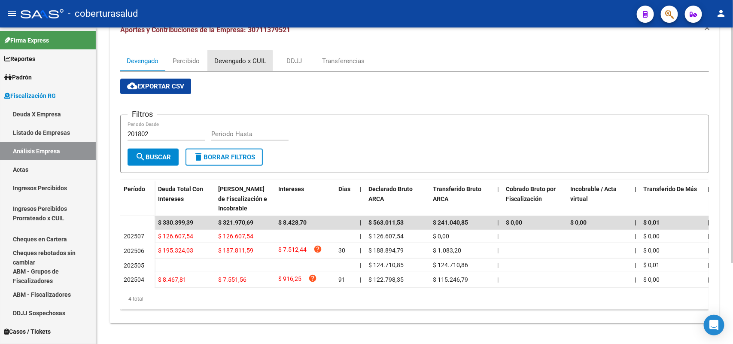
drag, startPoint x: 239, startPoint y: 57, endPoint x: 264, endPoint y: 86, distance: 38.4
click at [240, 57] on div "Devengado x CUIL" at bounding box center [240, 60] width 52 height 9
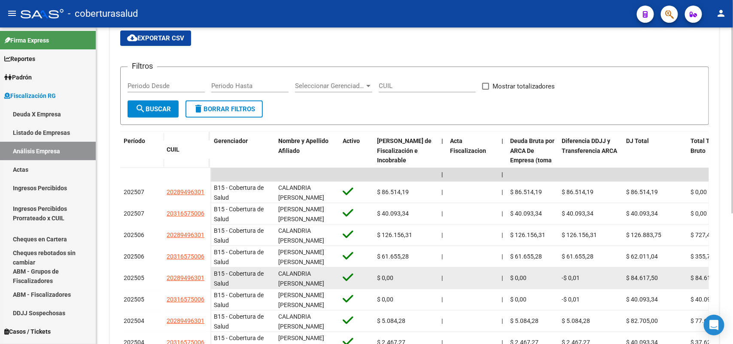
scroll to position [161, 0]
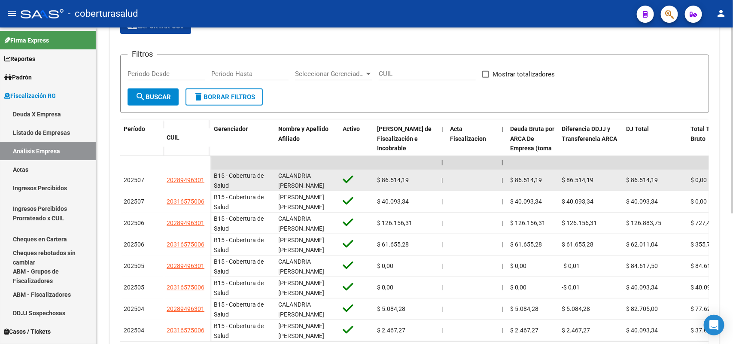
drag, startPoint x: 168, startPoint y: 179, endPoint x: 204, endPoint y: 177, distance: 35.7
click at [204, 177] on div "20289496301" at bounding box center [186, 180] width 40 height 10
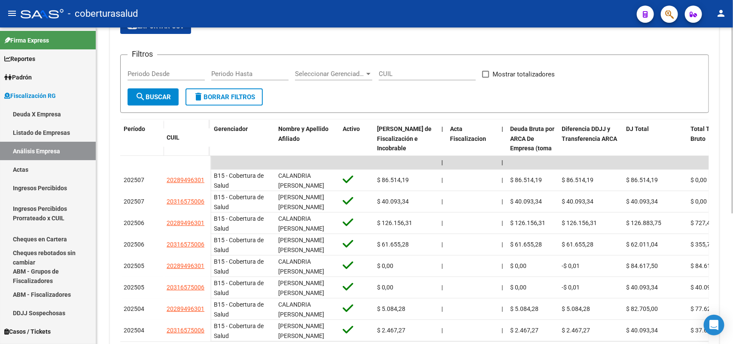
scroll to position [0, 0]
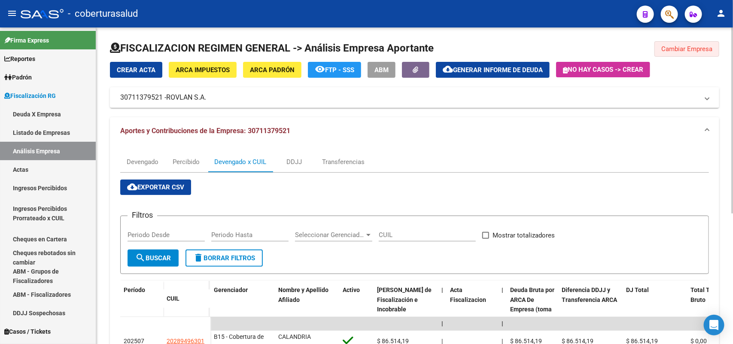
click at [670, 54] on button "Cambiar Empresa" at bounding box center [686, 48] width 65 height 15
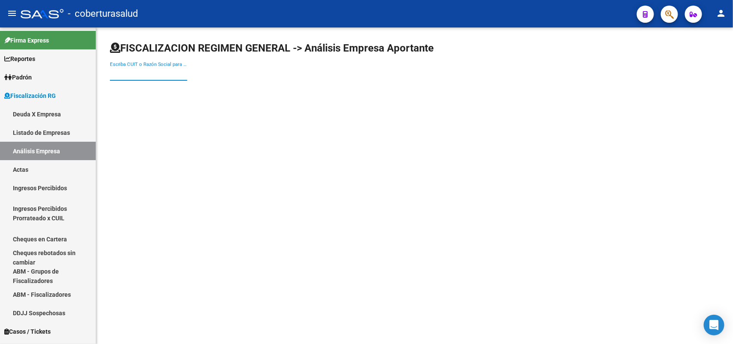
click at [158, 74] on input "Escriba CUIT o Razón Social para buscar" at bounding box center [148, 74] width 77 height 8
paste input "30711490368"
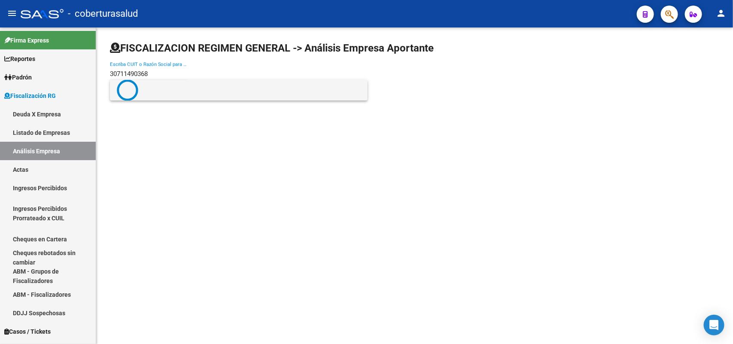
type input "30711490368"
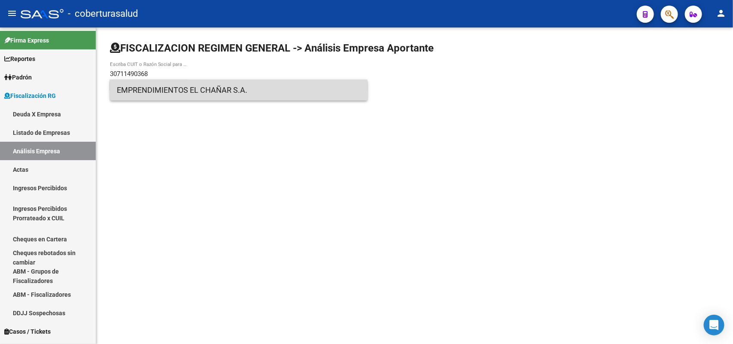
click at [148, 93] on span "EMPRENDIMIENTOS EL CHAÑAR S.A." at bounding box center [239, 90] width 244 height 21
